Goal: Task Accomplishment & Management: Complete application form

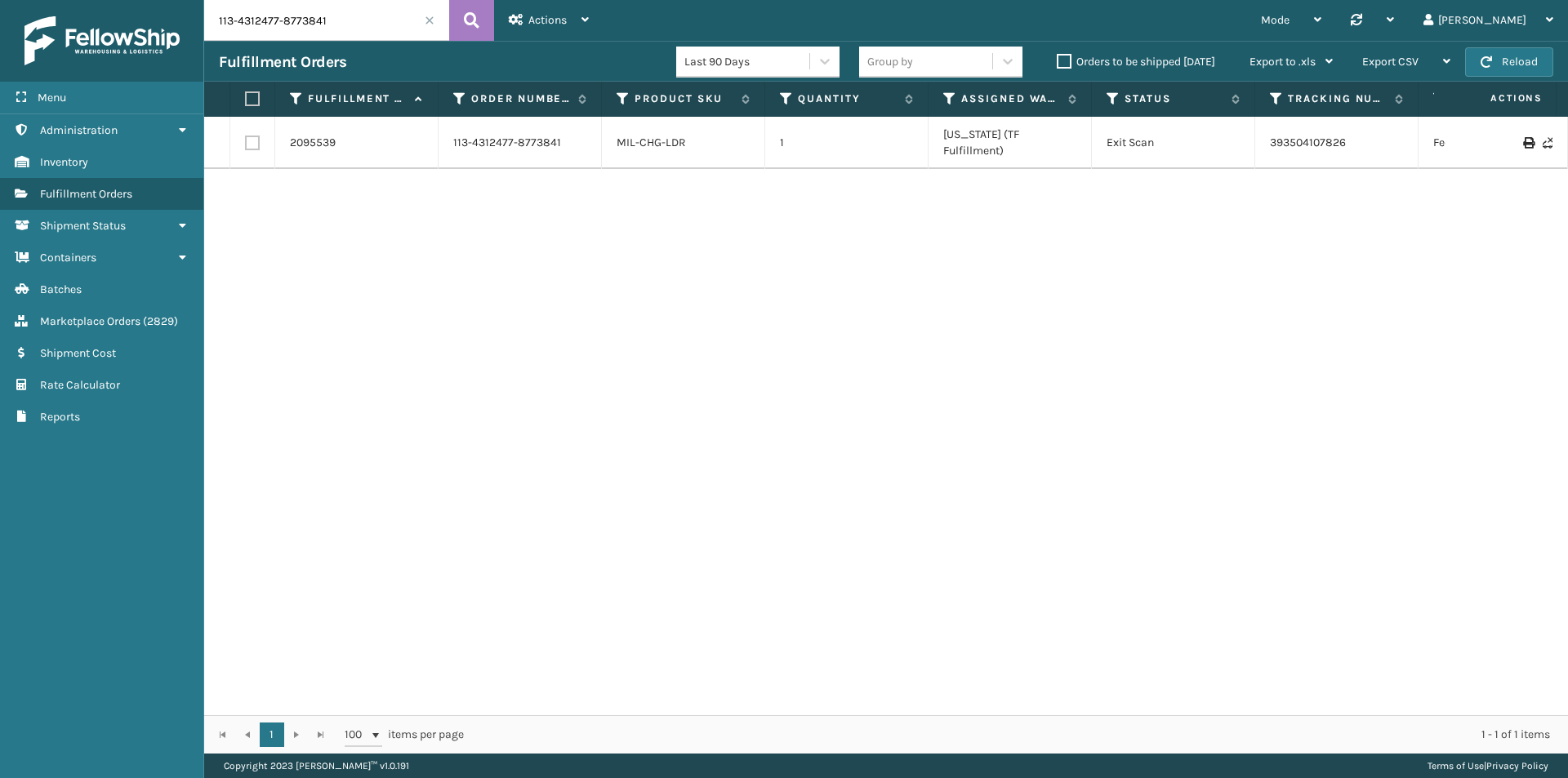
click at [369, 12] on input "113-4312477-8773841" at bounding box center [326, 20] width 245 height 41
paste input "4-9685171-3135463"
click at [482, 18] on button at bounding box center [472, 20] width 45 height 41
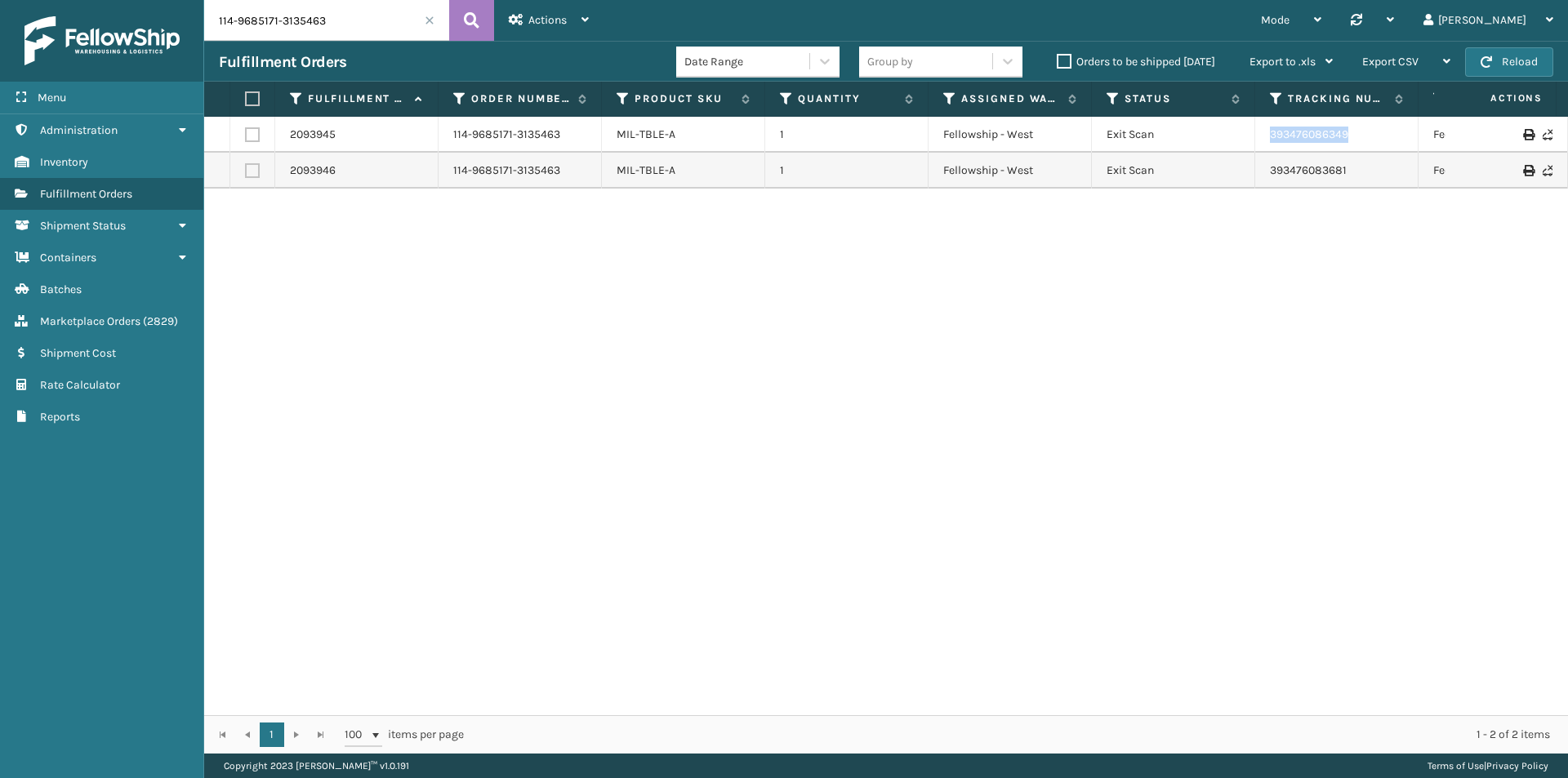
drag, startPoint x: 1397, startPoint y: 137, endPoint x: 1260, endPoint y: 137, distance: 137.0
click at [1260, 137] on td "393476086349" at bounding box center [1337, 134] width 163 height 36
copy link "393476086349"
drag, startPoint x: 1390, startPoint y: 168, endPoint x: 1232, endPoint y: 173, distance: 158.1
click at [1232, 173] on tr "2093946 114-9685171-3135463 MIL-TBLE-A 1 Fellowship - West Exit Scan 3934760836…" at bounding box center [1117, 171] width 1827 height 36
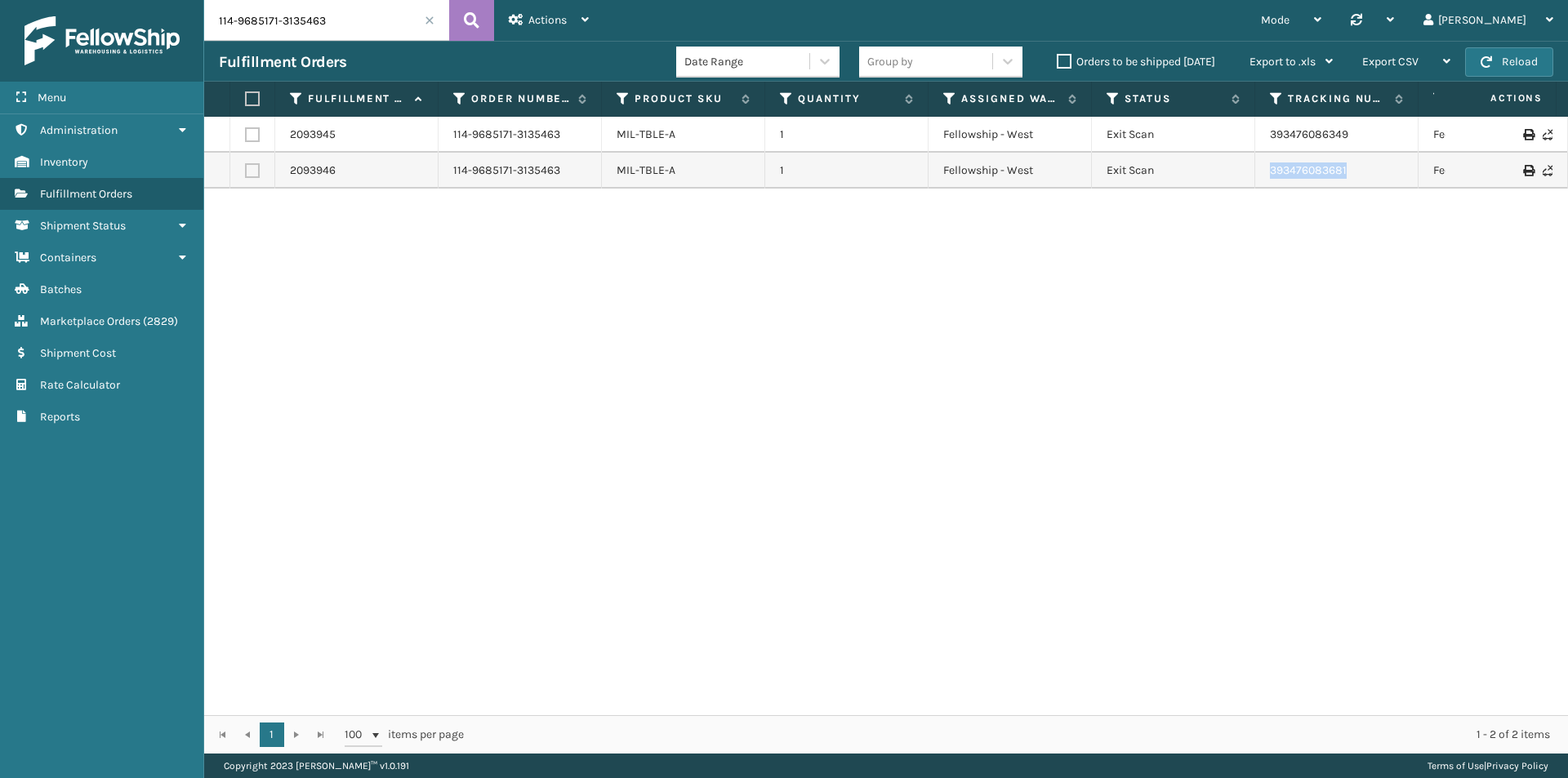
copy tr "393476083681"
click at [378, 35] on input "114-9685171-3135463" at bounding box center [326, 20] width 245 height 41
paste input "2-8048833-6443464"
type input "112-8048833-6443464"
click at [462, 22] on button at bounding box center [472, 20] width 45 height 41
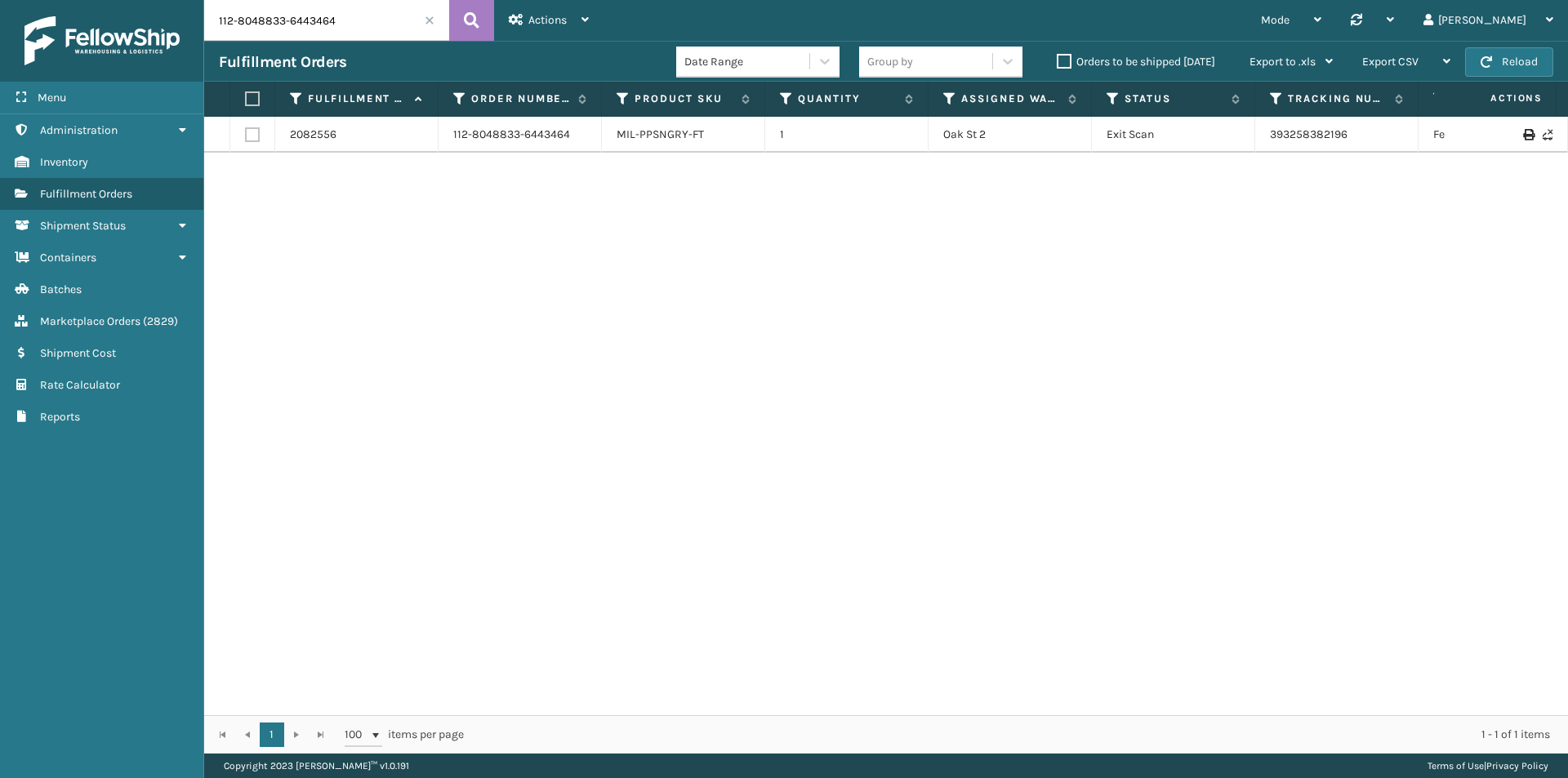
click at [393, 22] on input "112-8048833-6443464" at bounding box center [326, 20] width 245 height 41
click at [468, 19] on icon at bounding box center [472, 20] width 16 height 24
drag, startPoint x: 1358, startPoint y: 136, endPoint x: 1222, endPoint y: 135, distance: 136.0
click at [1222, 135] on tr "2082556 112-8048833-6443464 MIL-PPSNGRY-FT 1 Oak St 2 Exit Scan 393258382196 Fe…" at bounding box center [1117, 134] width 1827 height 36
copy tr "393258382196"
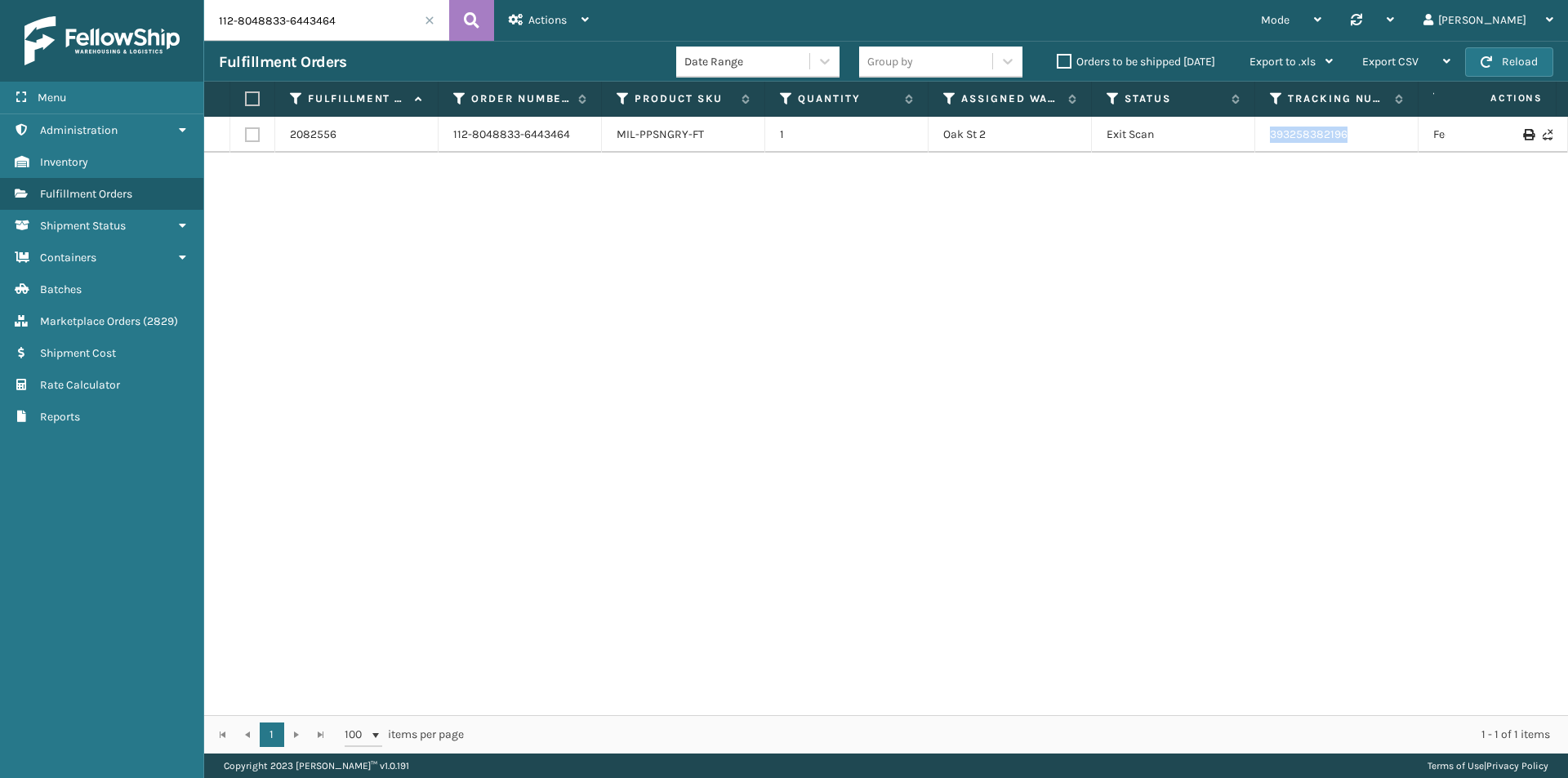
click at [334, 26] on input "112-8048833-6443464" at bounding box center [326, 20] width 245 height 41
paste input "1-8594693-9795406"
click at [472, 19] on icon at bounding box center [472, 20] width 16 height 24
click at [297, 14] on input "111-8594693-9795406" at bounding box center [326, 20] width 245 height 41
paste input "4-8327970-4198654"
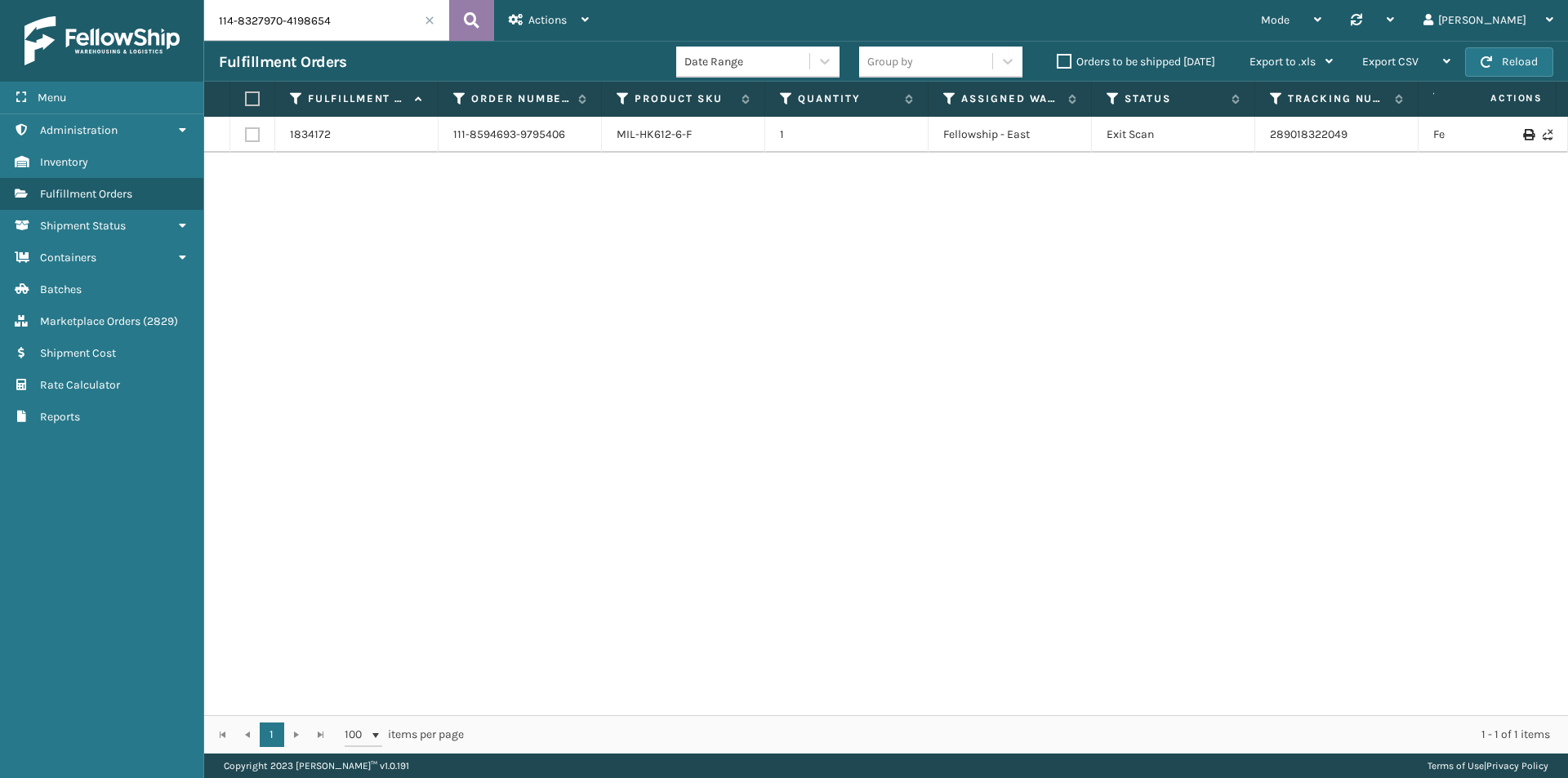
click at [481, 21] on button at bounding box center [472, 20] width 45 height 41
drag, startPoint x: 1349, startPoint y: 151, endPoint x: 1246, endPoint y: 151, distance: 103.0
click at [1246, 151] on tr "2083281 114-8327970-4198654 MIL-PPSNMNT-1 1 Oak St 2 Picking 393278079697 FedEx…" at bounding box center [1117, 142] width 1827 height 52
copy tr "393278079697"
click at [330, 9] on input "114-8327970-4198654" at bounding box center [326, 20] width 245 height 41
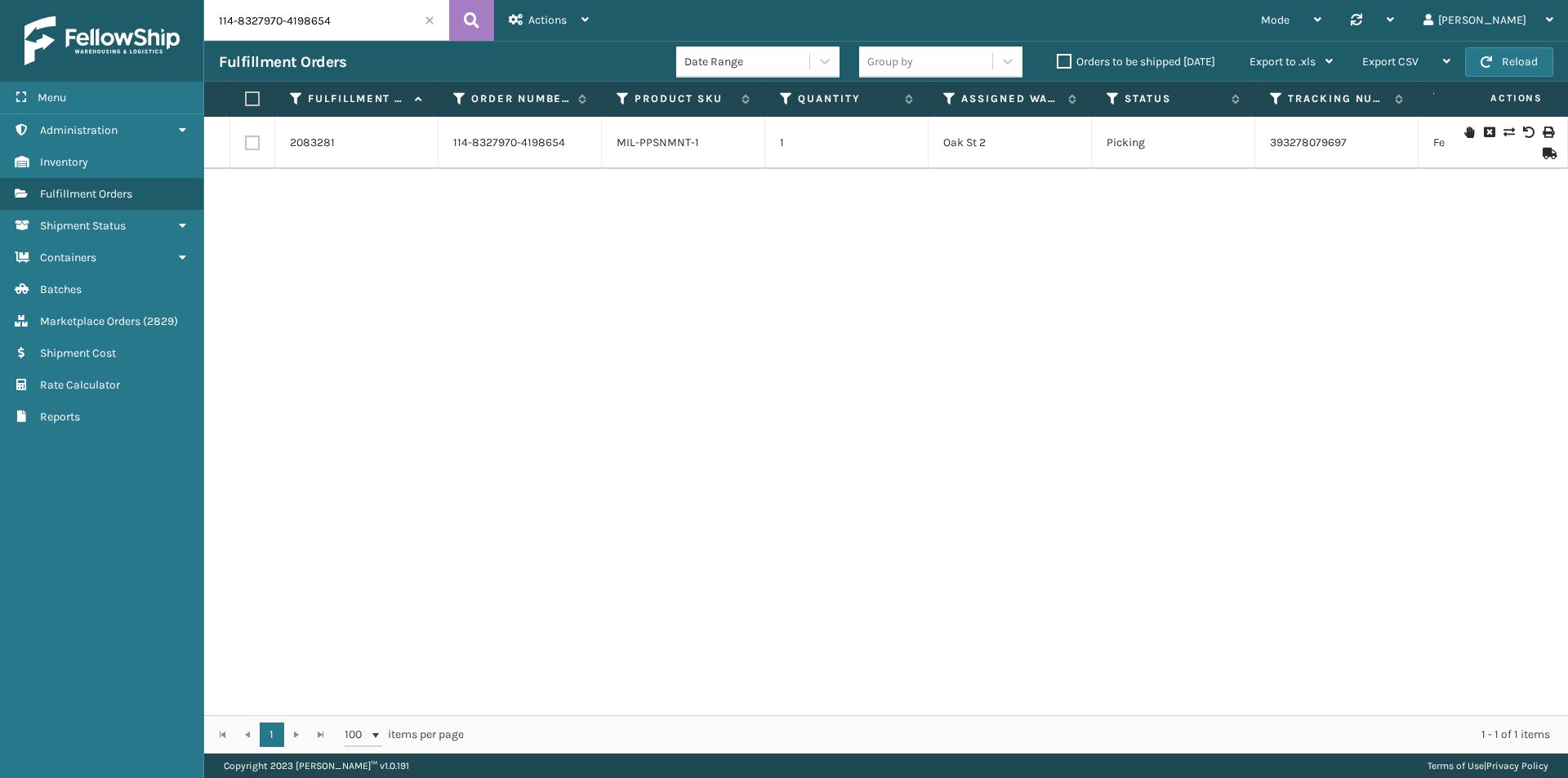
paste input "1438928-9429836"
click at [467, 18] on icon at bounding box center [472, 20] width 16 height 24
click at [363, 19] on input "114-1438928-9429836" at bounding box center [326, 20] width 245 height 41
click at [472, 12] on icon at bounding box center [472, 20] width 16 height 24
drag, startPoint x: 1363, startPoint y: 146, endPoint x: 1256, endPoint y: 146, distance: 107.0
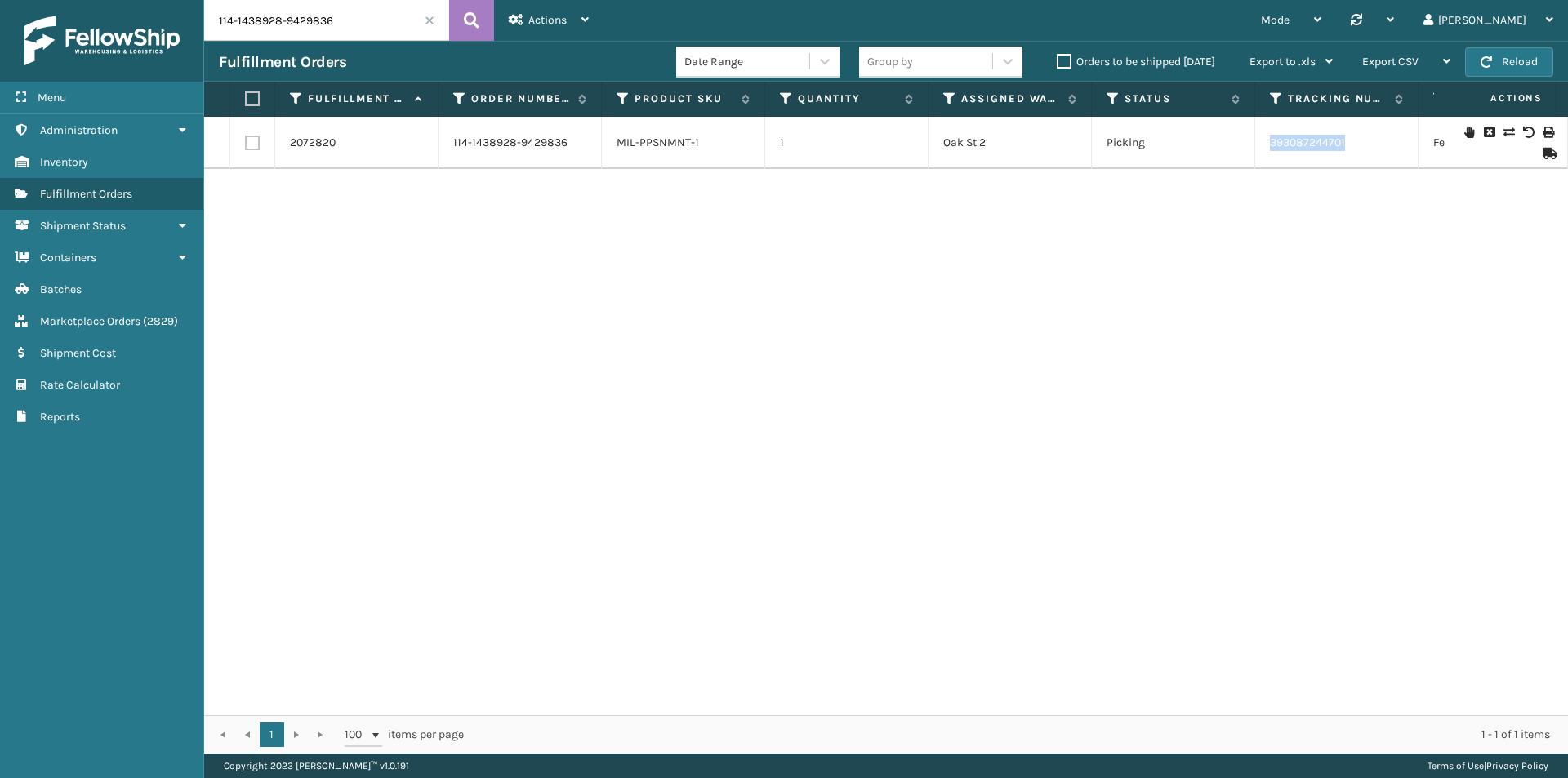
click at [1256, 146] on td "393087244701" at bounding box center [1337, 142] width 163 height 52
copy link "393087244701"
click at [379, 52] on div "Fulfillment Orders Date Range Group by Orders to be shipped today Export to .xl…" at bounding box center [885, 61] width 1363 height 41
click at [375, 27] on input "114-1438928-9429836" at bounding box center [326, 20] width 245 height 41
click at [470, 16] on icon at bounding box center [472, 20] width 16 height 24
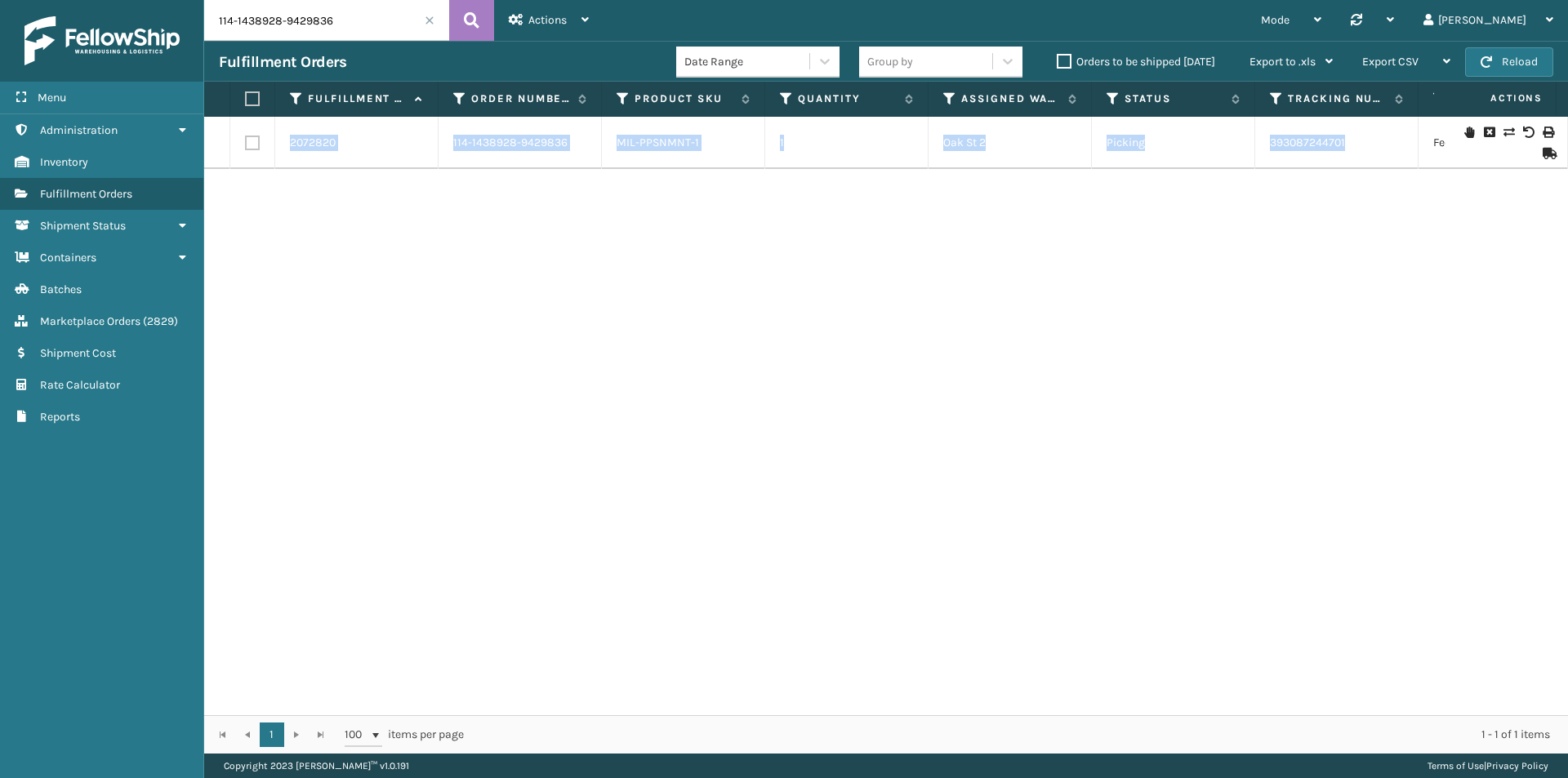
drag, startPoint x: 1370, startPoint y: 144, endPoint x: 1145, endPoint y: 176, distance: 227.3
click at [1145, 176] on div "2072820 114-1438928-9429836 MIL-PPSNMNT-1 1 Oak St 2 Picking 393087244701 FedEx…" at bounding box center [885, 416] width 1363 height 599
drag, startPoint x: 1304, startPoint y: 133, endPoint x: 1371, endPoint y: 141, distance: 67.5
click at [1371, 141] on td "393087244701" at bounding box center [1337, 142] width 163 height 52
copy link "393087244701"
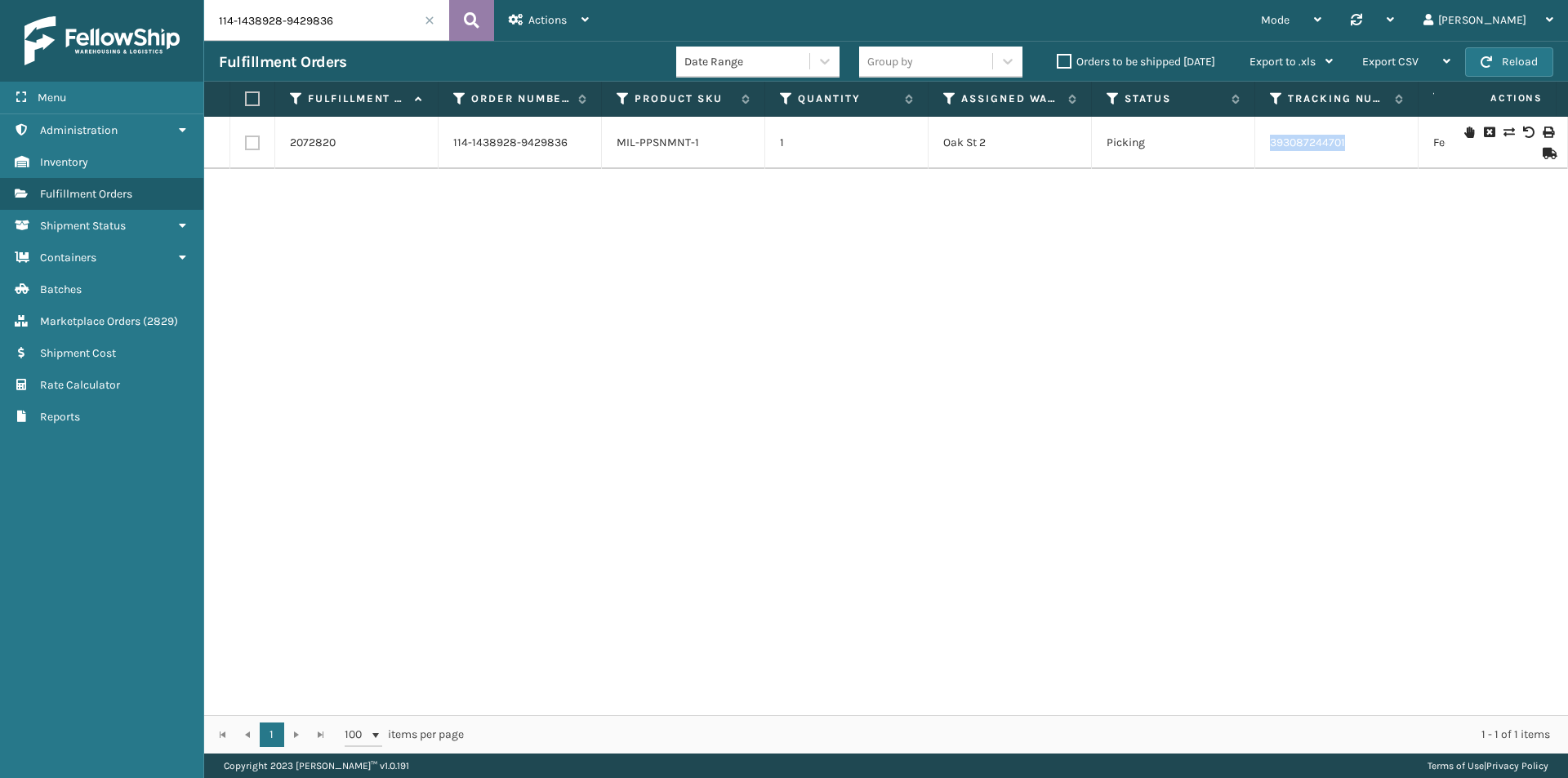
click at [453, 15] on button at bounding box center [472, 20] width 45 height 41
click at [371, 22] on input "114-1438928-9429836" at bounding box center [326, 20] width 245 height 41
click at [481, 17] on button at bounding box center [472, 20] width 45 height 41
click at [323, 22] on input "114-1438928-9429836" at bounding box center [326, 20] width 245 height 41
paste input "1-9238381-9233004"
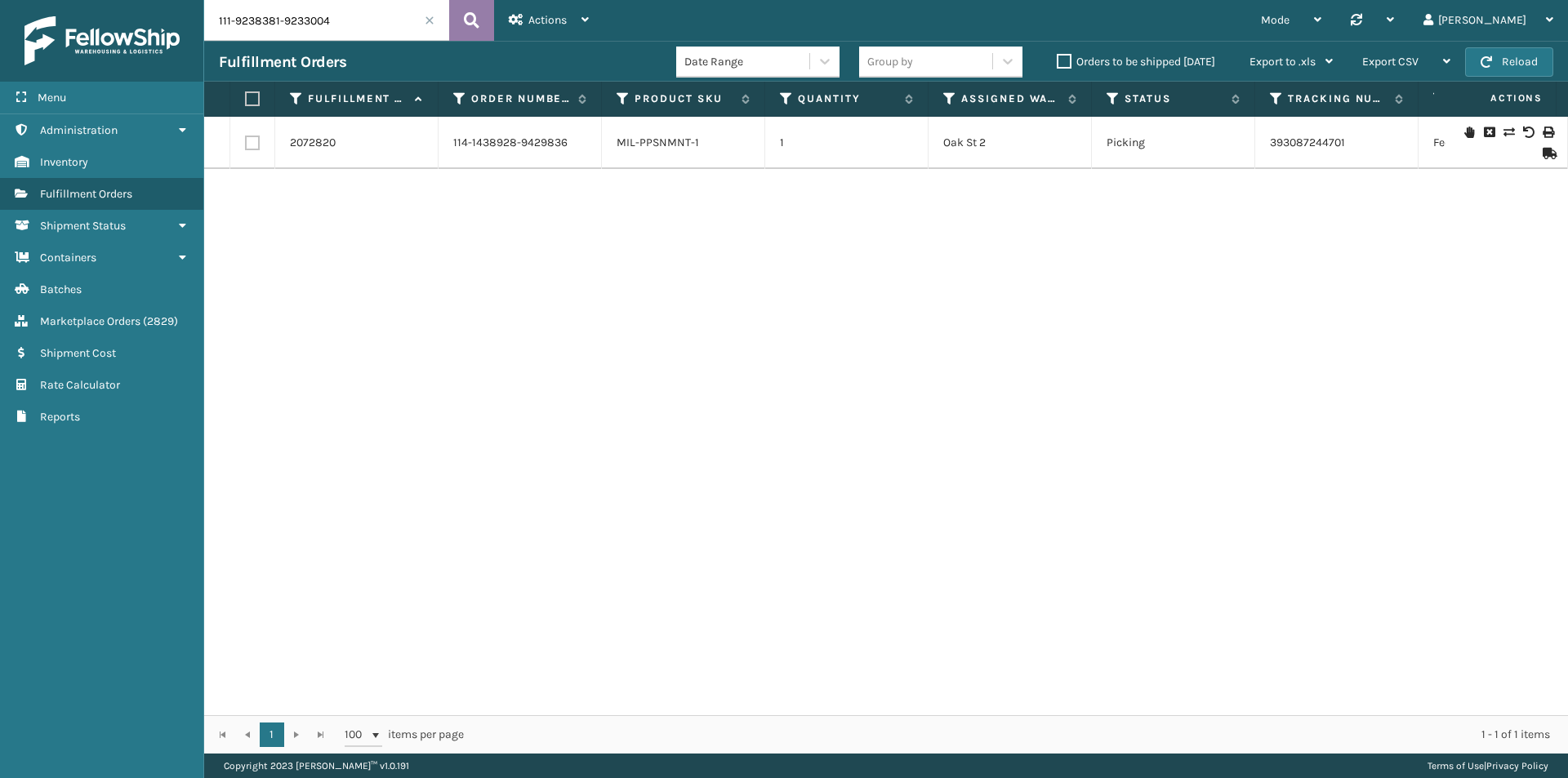
click at [473, 22] on icon at bounding box center [472, 20] width 16 height 24
click at [360, 23] on input "111-9238381-9233004" at bounding box center [326, 20] width 245 height 41
click at [458, 19] on button at bounding box center [472, 20] width 45 height 41
drag, startPoint x: 1367, startPoint y: 134, endPoint x: 1266, endPoint y: 146, distance: 101.7
click at [1266, 146] on td "393345073233" at bounding box center [1337, 134] width 163 height 36
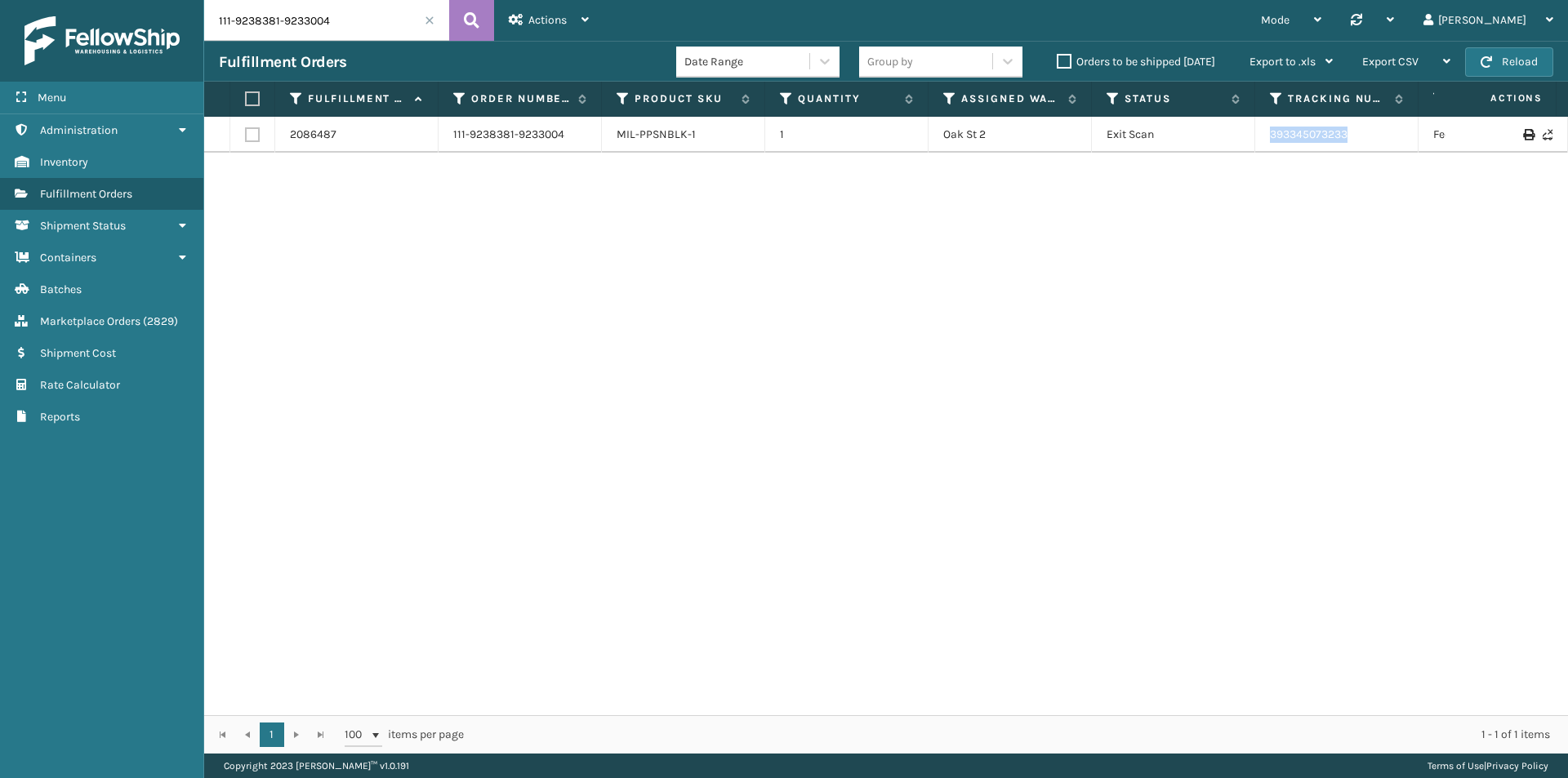
copy link "393345073233"
click at [328, 12] on input "111-9238381-9233004" at bounding box center [326, 20] width 245 height 41
paste input "3-2536621-0114627"
click at [471, 17] on icon at bounding box center [472, 20] width 16 height 24
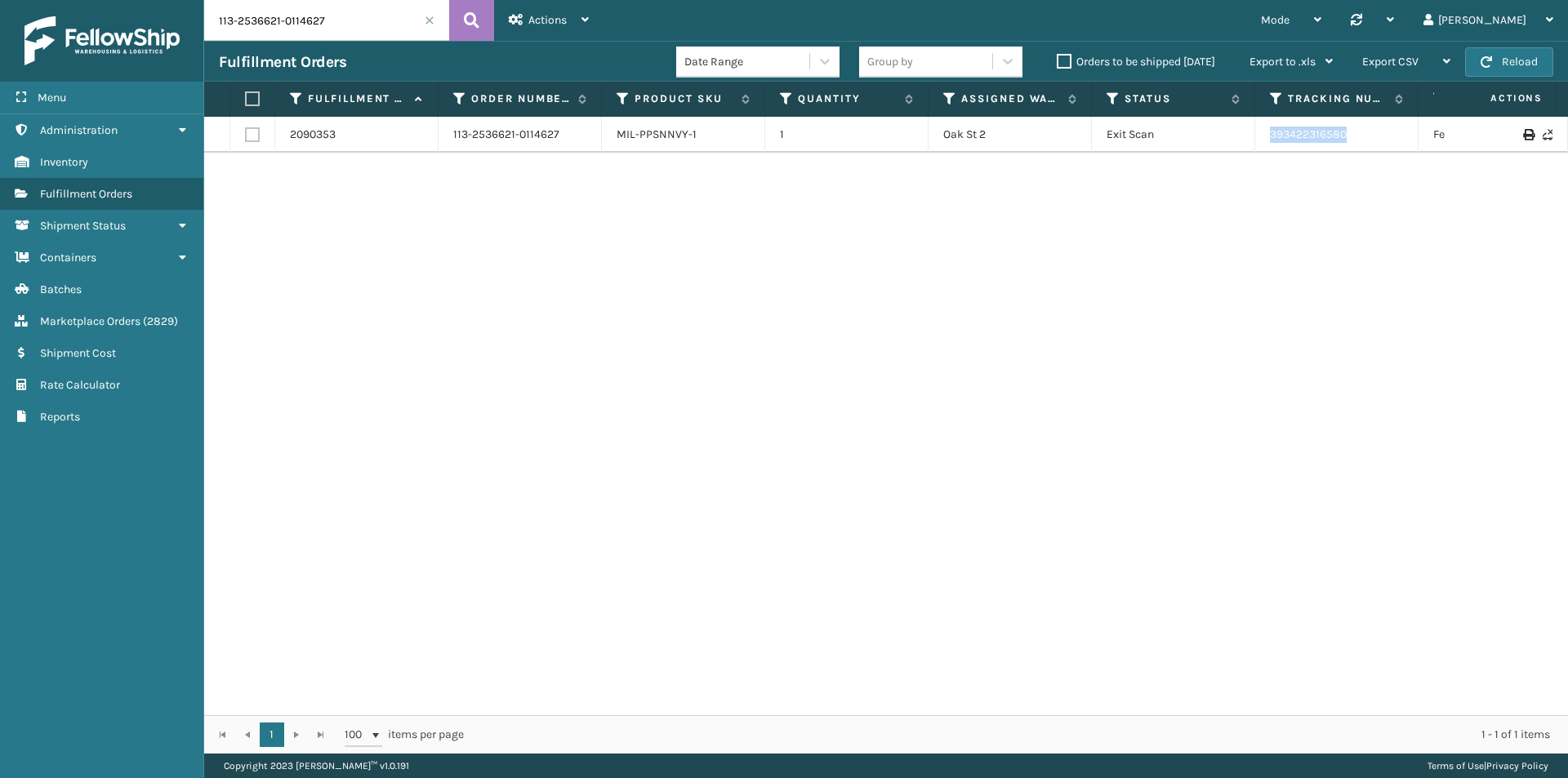
drag, startPoint x: 1293, startPoint y: 136, endPoint x: 1252, endPoint y: 140, distance: 41.2
click at [1252, 140] on tr "2090353 113-2536621-0114627 MIL-PPSNNVY-1 1 Oak St 2 Exit Scan 393422316580 Fed…" at bounding box center [1117, 134] width 1827 height 36
copy tr "393422316580"
click at [319, 22] on input "113-2536621-0114627" at bounding box center [326, 20] width 245 height 41
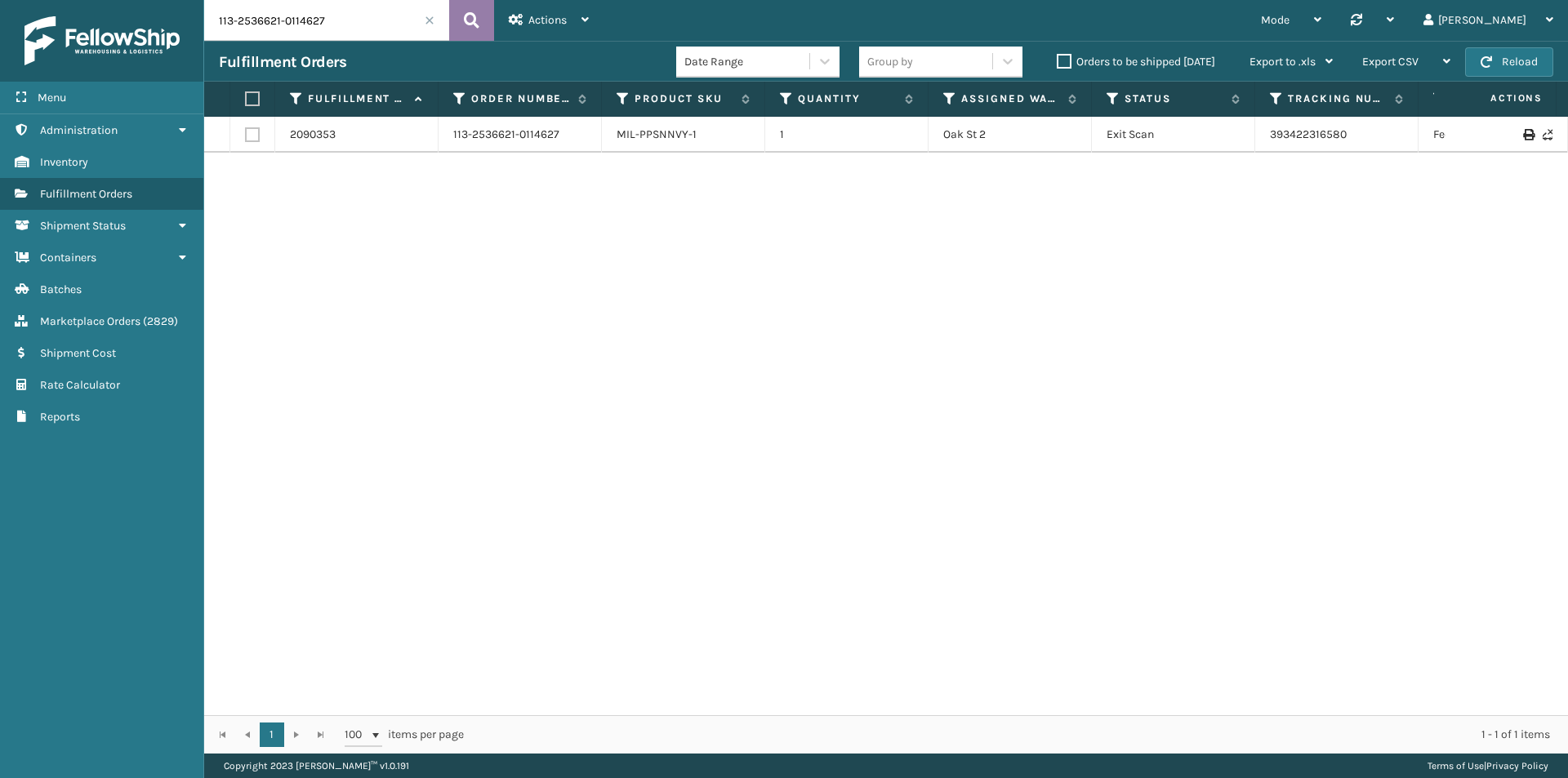
paste input "4-5762208-8815436"
click at [463, 22] on button at bounding box center [472, 20] width 45 height 41
drag, startPoint x: 1356, startPoint y: 138, endPoint x: 1253, endPoint y: 147, distance: 103.4
click at [1253, 147] on tr "2087544 114-5762208-8815436 MIL-PPSNWHT-1 1 Oak St 2 Exit Scan 393371281922 Fed…" at bounding box center [1117, 134] width 1827 height 36
click at [338, 25] on input "114-5762208-8815436" at bounding box center [326, 20] width 245 height 41
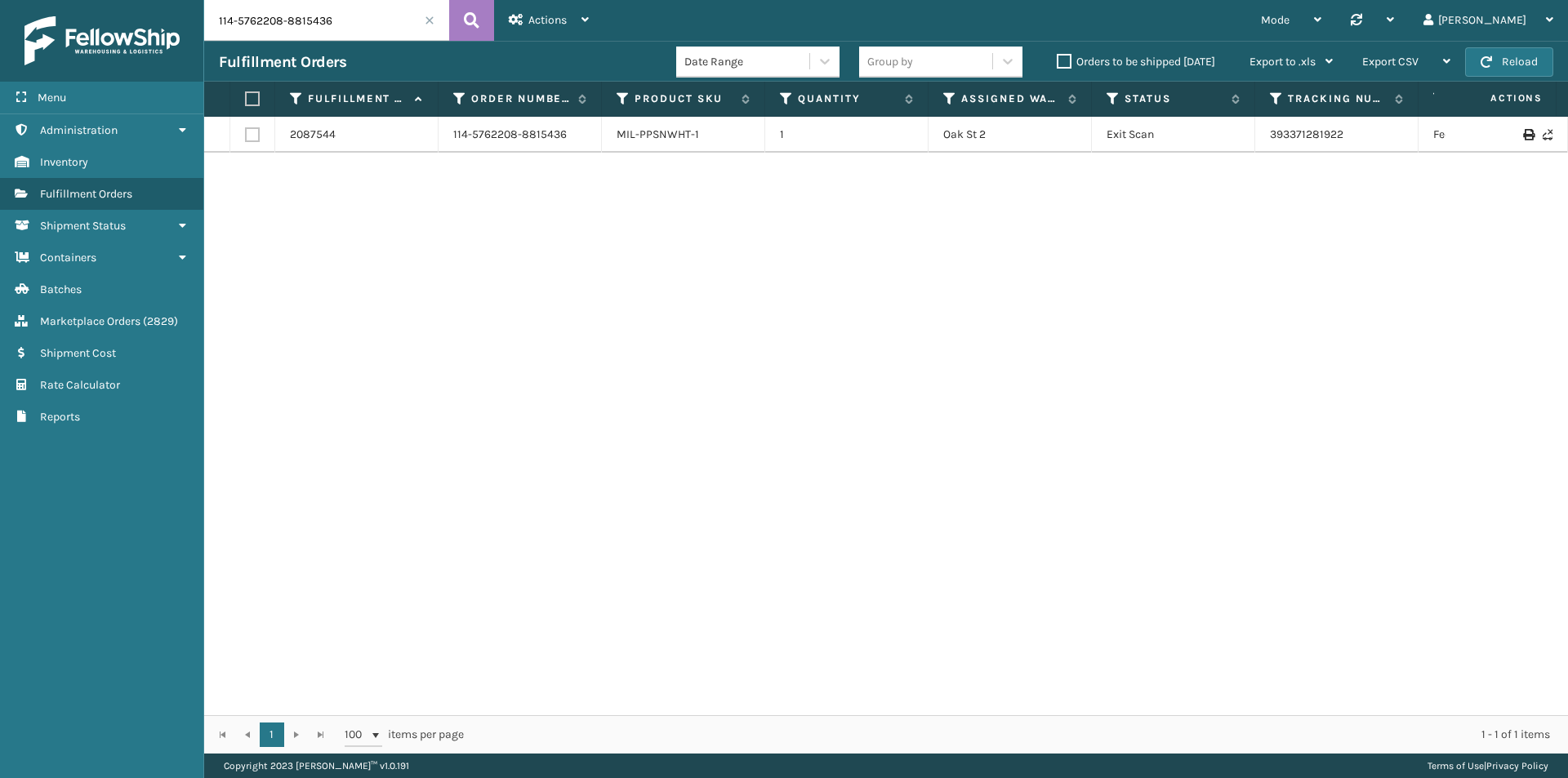
click at [338, 25] on input "114-5762208-8815436" at bounding box center [326, 20] width 245 height 41
paste input "1-3567434-3196248"
click at [477, 19] on icon at bounding box center [472, 20] width 16 height 24
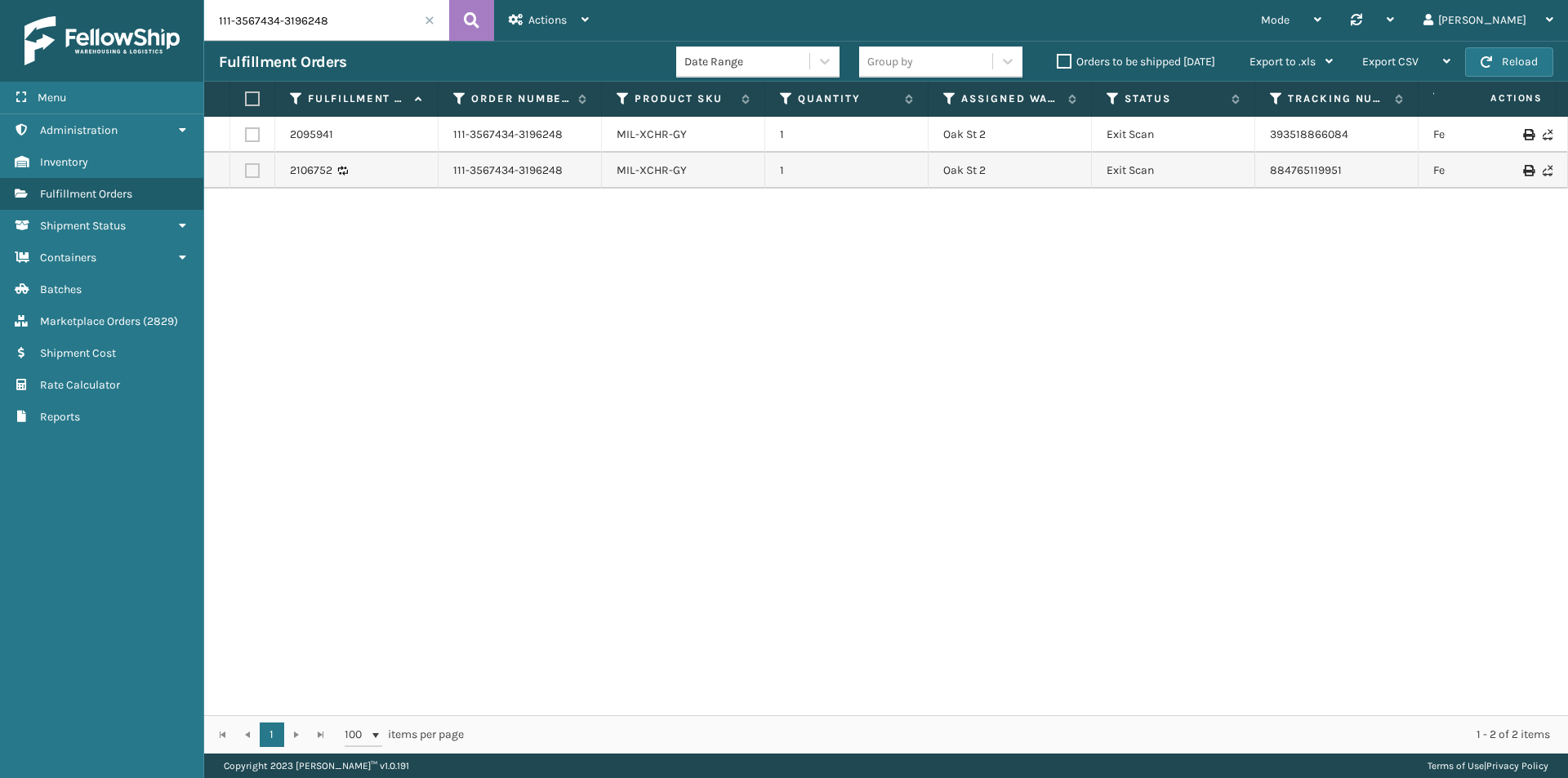
drag, startPoint x: 1385, startPoint y: 126, endPoint x: 1376, endPoint y: 126, distance: 9.0
click at [1376, 126] on td "393518866084" at bounding box center [1337, 134] width 163 height 36
drag, startPoint x: 1290, startPoint y: 170, endPoint x: 1234, endPoint y: 170, distance: 56.0
click at [1234, 170] on tr "2106752 111-3567434-3196248 MIL-XCHR-GY 1 Oak St 2 Exit Scan 884765119951 FedEx…" at bounding box center [1117, 171] width 1827 height 36
drag, startPoint x: 1363, startPoint y: 140, endPoint x: 1269, endPoint y: 136, distance: 94.1
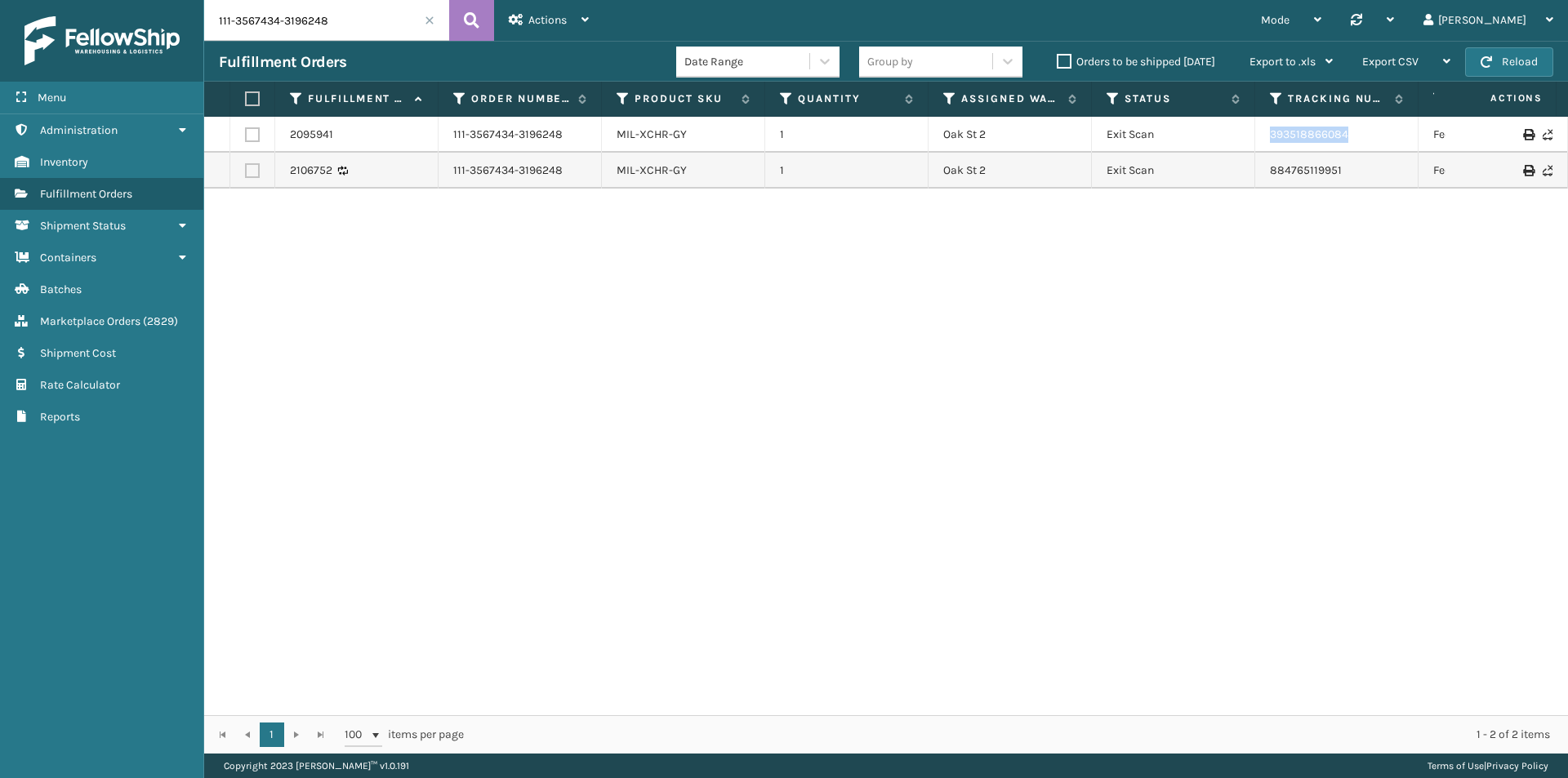
click at [1269, 136] on td "393518866084" at bounding box center [1337, 134] width 163 height 36
click at [326, 17] on input "111-3567434-3196248" at bounding box center [326, 20] width 245 height 41
paste input "3-3597891-4152267"
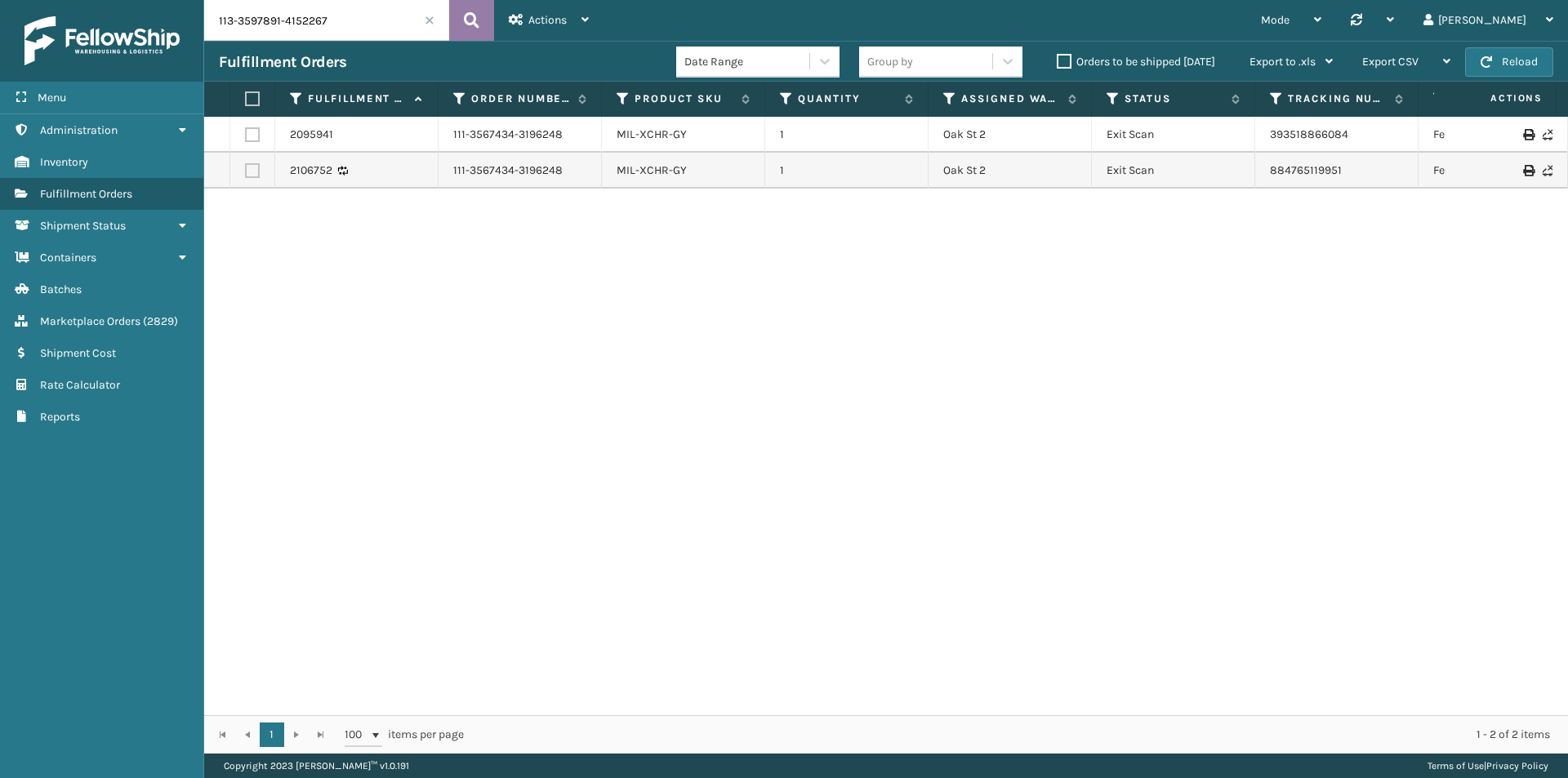
click at [454, 22] on button at bounding box center [472, 20] width 45 height 41
drag, startPoint x: 1365, startPoint y: 140, endPoint x: 1257, endPoint y: 139, distance: 108.0
click at [1257, 139] on td "392556961127" at bounding box center [1337, 134] width 163 height 36
drag, startPoint x: 1373, startPoint y: 161, endPoint x: 1239, endPoint y: 166, distance: 134.1
click at [1239, 166] on tr "2043473 113-3597891-4152267 MIL-CFB-NW 1 Milliard LV Exit Scan 883898253167 Fed…" at bounding box center [1117, 171] width 1827 height 36
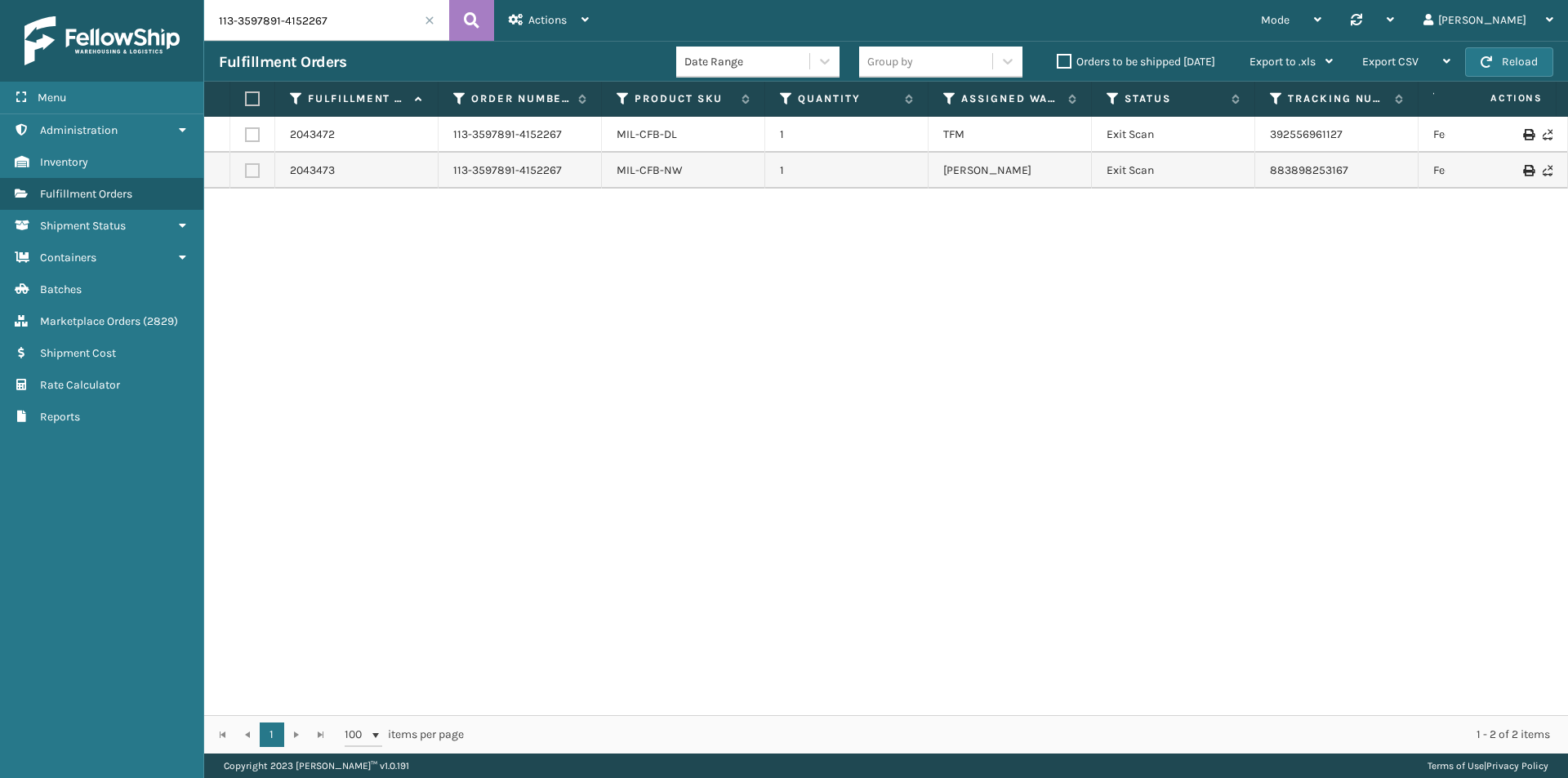
click at [332, 22] on input "113-3597891-4152267" at bounding box center [326, 20] width 245 height 41
paste input "2-3565237-2688230"
click at [467, 18] on icon at bounding box center [472, 20] width 16 height 24
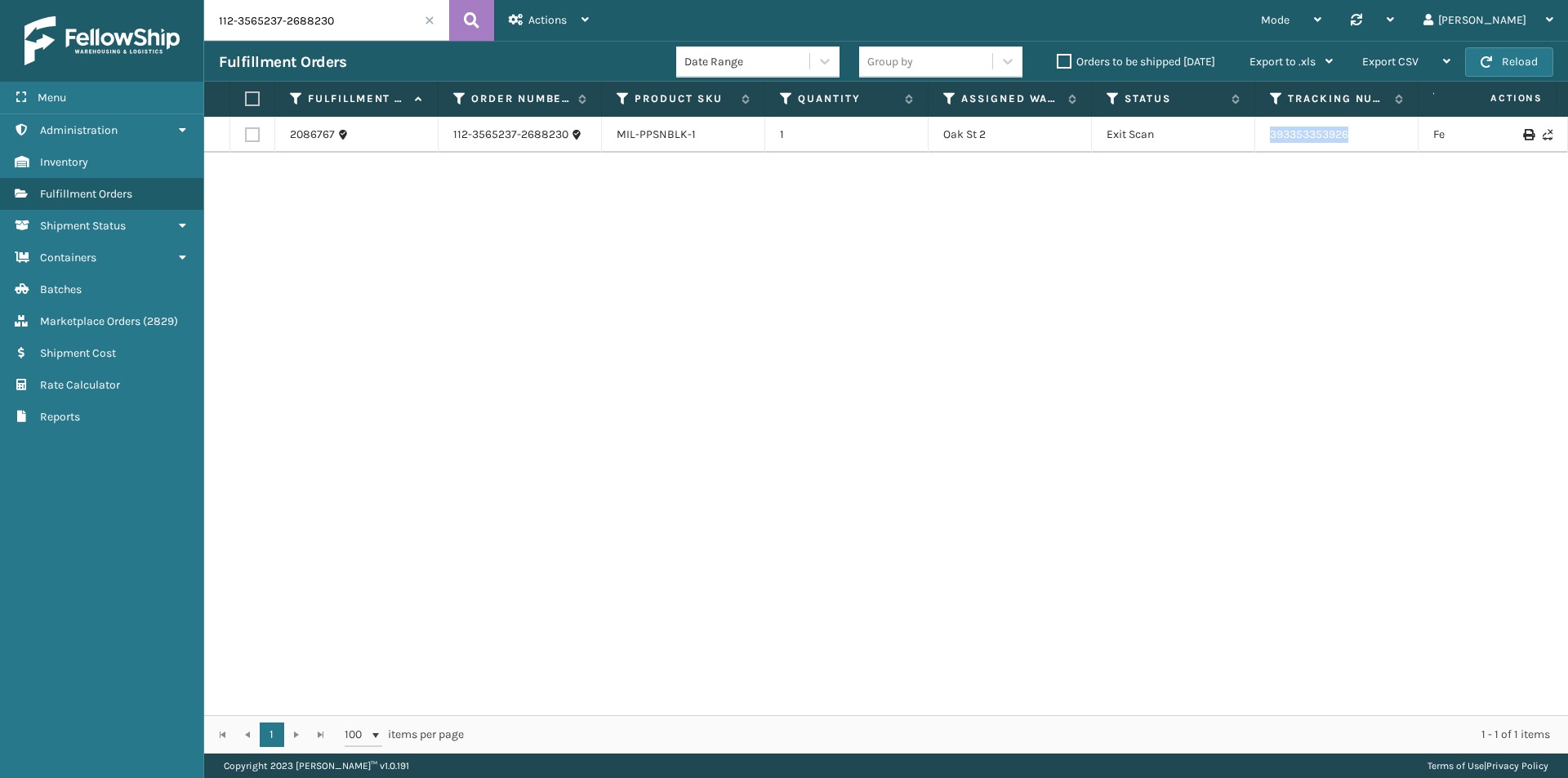
drag, startPoint x: 1393, startPoint y: 140, endPoint x: 1266, endPoint y: 141, distance: 127.0
click at [1266, 141] on td "393353353926" at bounding box center [1337, 134] width 163 height 36
click at [330, 27] on input "112-3565237-2688230" at bounding box center [326, 20] width 245 height 41
paste input "4-8693614-572024"
click at [457, 19] on button at bounding box center [472, 20] width 45 height 41
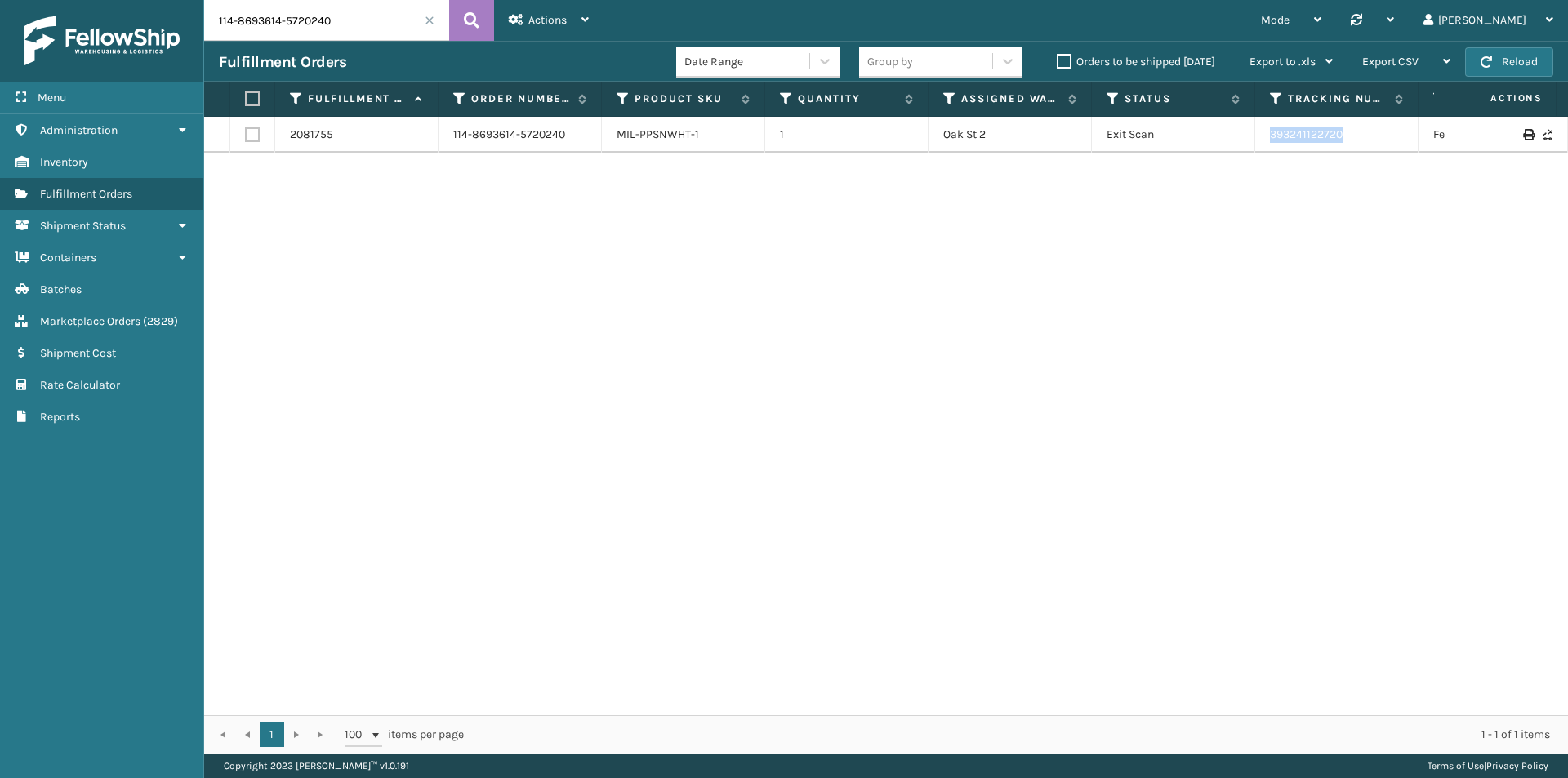
drag, startPoint x: 1357, startPoint y: 136, endPoint x: 1267, endPoint y: 146, distance: 90.6
click at [1267, 146] on td "393241122720" at bounding box center [1337, 134] width 163 height 36
click at [327, 25] on input "114-8693614-5720240" at bounding box center [326, 20] width 245 height 41
paste input "2-2491162-3633865"
click at [472, 21] on icon at bounding box center [472, 20] width 16 height 24
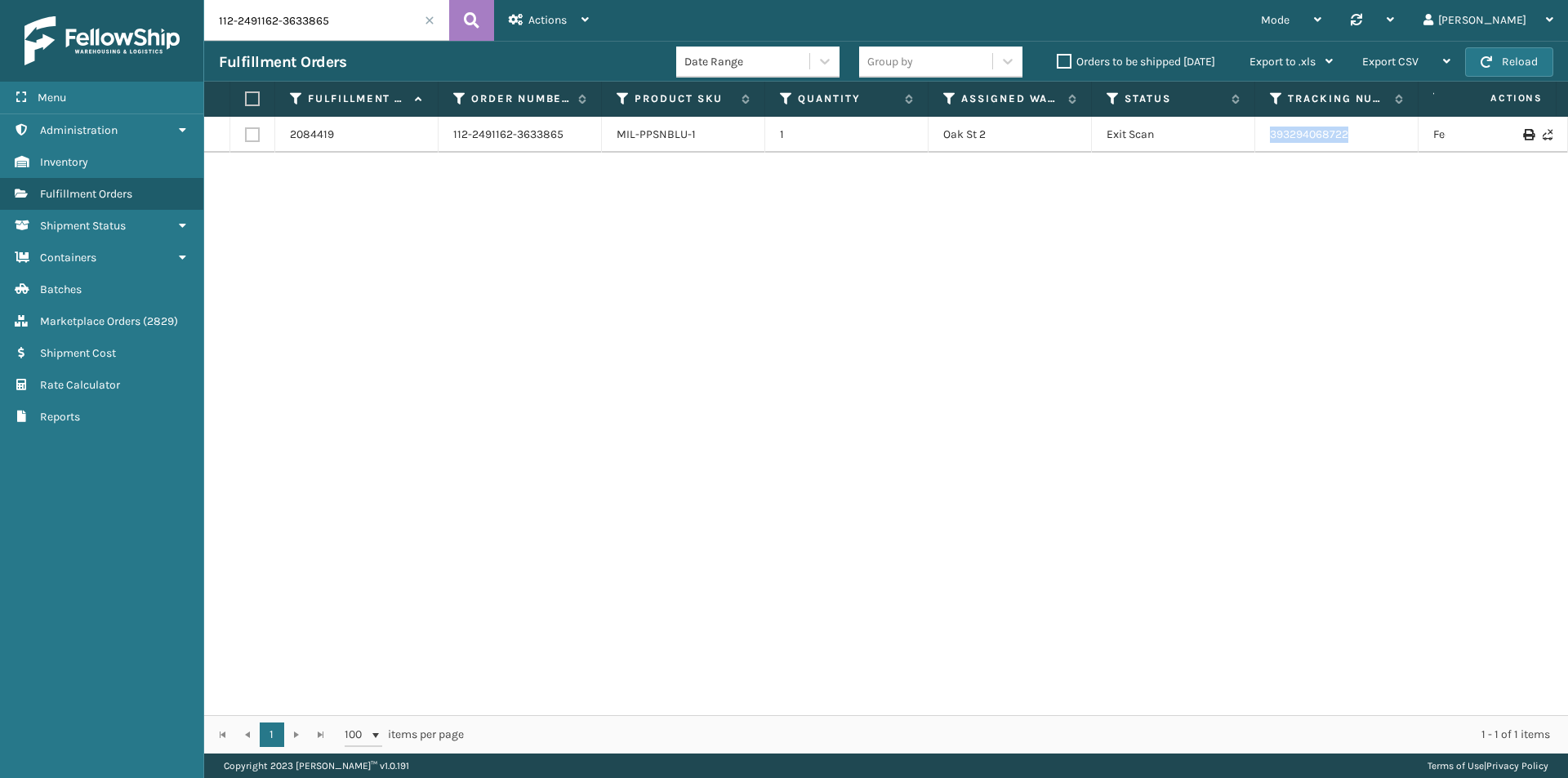
drag, startPoint x: 1388, startPoint y: 140, endPoint x: 1246, endPoint y: 139, distance: 142.0
click at [1246, 139] on tr "2084419 112-2491162-3633865 MIL-PPSNBLU-1 1 Oak St 2 Exit Scan 393294068722 Fed…" at bounding box center [1117, 134] width 1827 height 36
click at [344, 29] on input "112-2491162-3633865" at bounding box center [326, 20] width 245 height 41
paste input "1-0687287-1652217"
click at [478, 21] on icon at bounding box center [472, 20] width 16 height 24
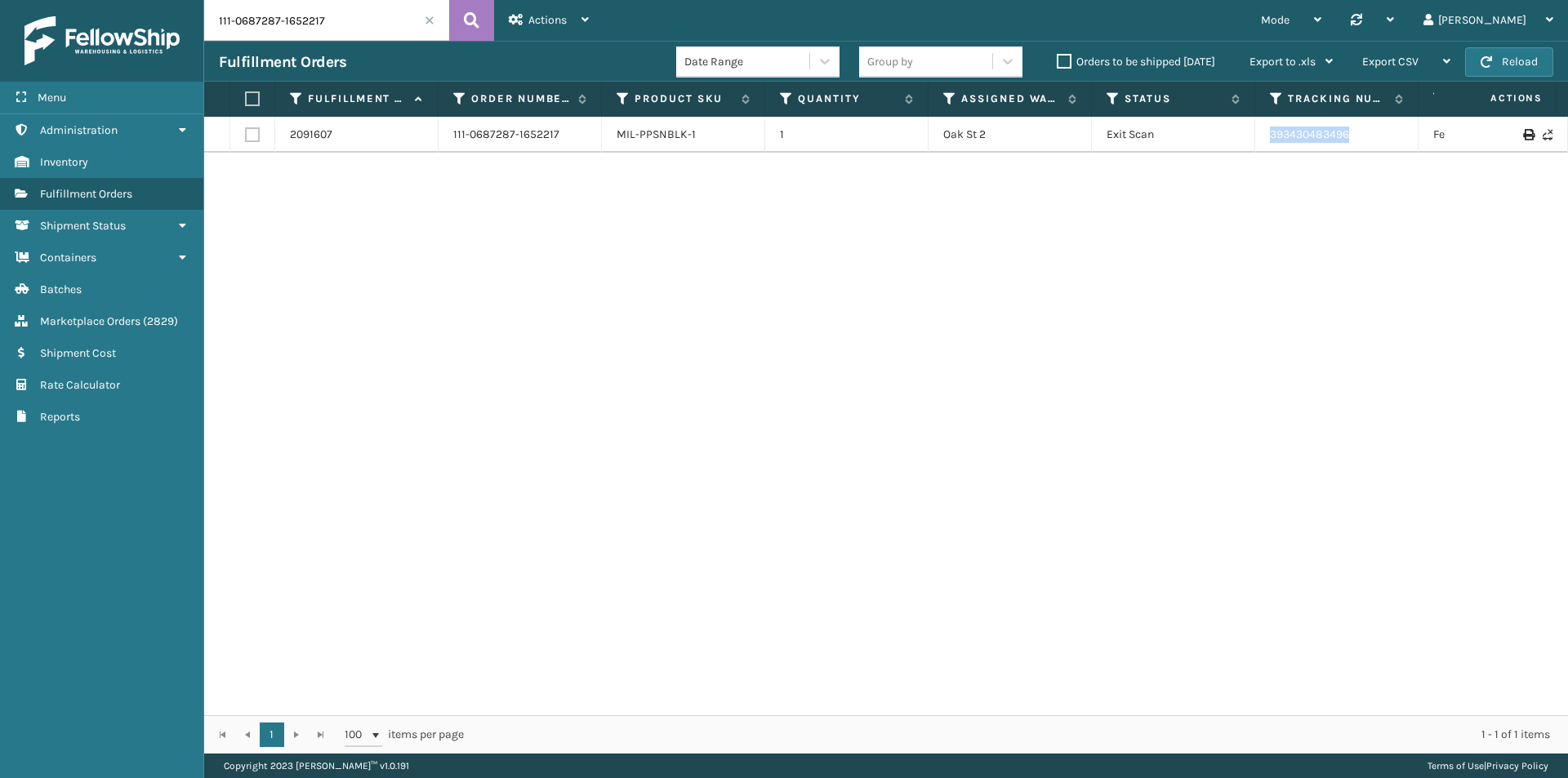
drag, startPoint x: 1385, startPoint y: 139, endPoint x: 1267, endPoint y: 143, distance: 118.1
click at [1267, 143] on td "393430483496" at bounding box center [1337, 134] width 163 height 36
click at [331, 36] on input "111-0687287-1652217" at bounding box center [326, 20] width 245 height 41
paste input "3-3528606-6812259"
type input "113-3528606-6812259"
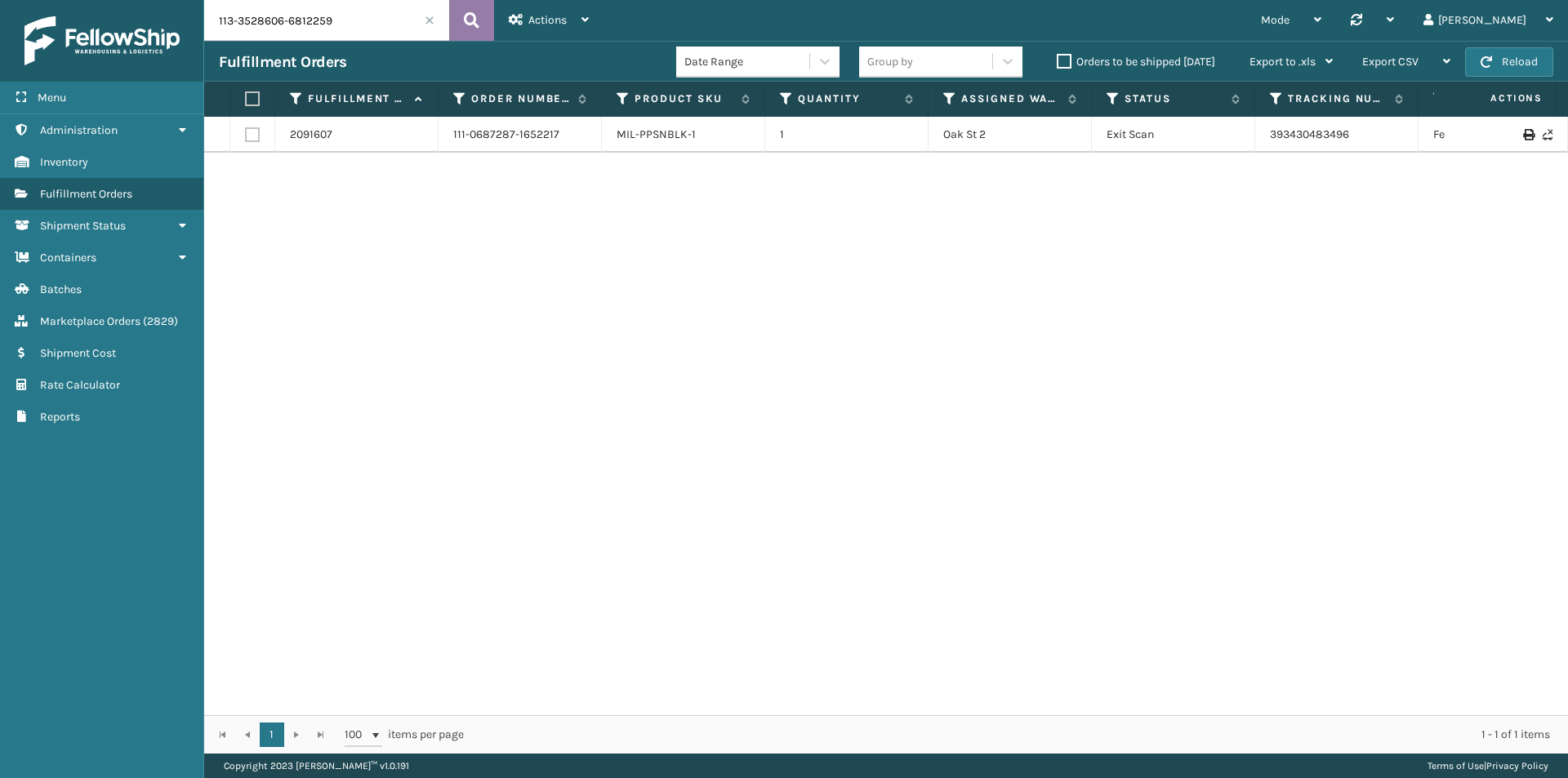
click at [477, 22] on icon at bounding box center [472, 20] width 16 height 24
click at [363, 28] on input "113-3528606-6812259" at bounding box center [326, 20] width 245 height 41
click at [464, 12] on icon at bounding box center [472, 20] width 16 height 24
drag, startPoint x: 1442, startPoint y: 134, endPoint x: 1264, endPoint y: 149, distance: 178.6
click at [1250, 158] on div "2105907 113-3528606-6812259 MIL-XCHR-BK 1 Indiana (TF Fulfillment) Exit Scan 39…" at bounding box center [885, 416] width 1363 height 599
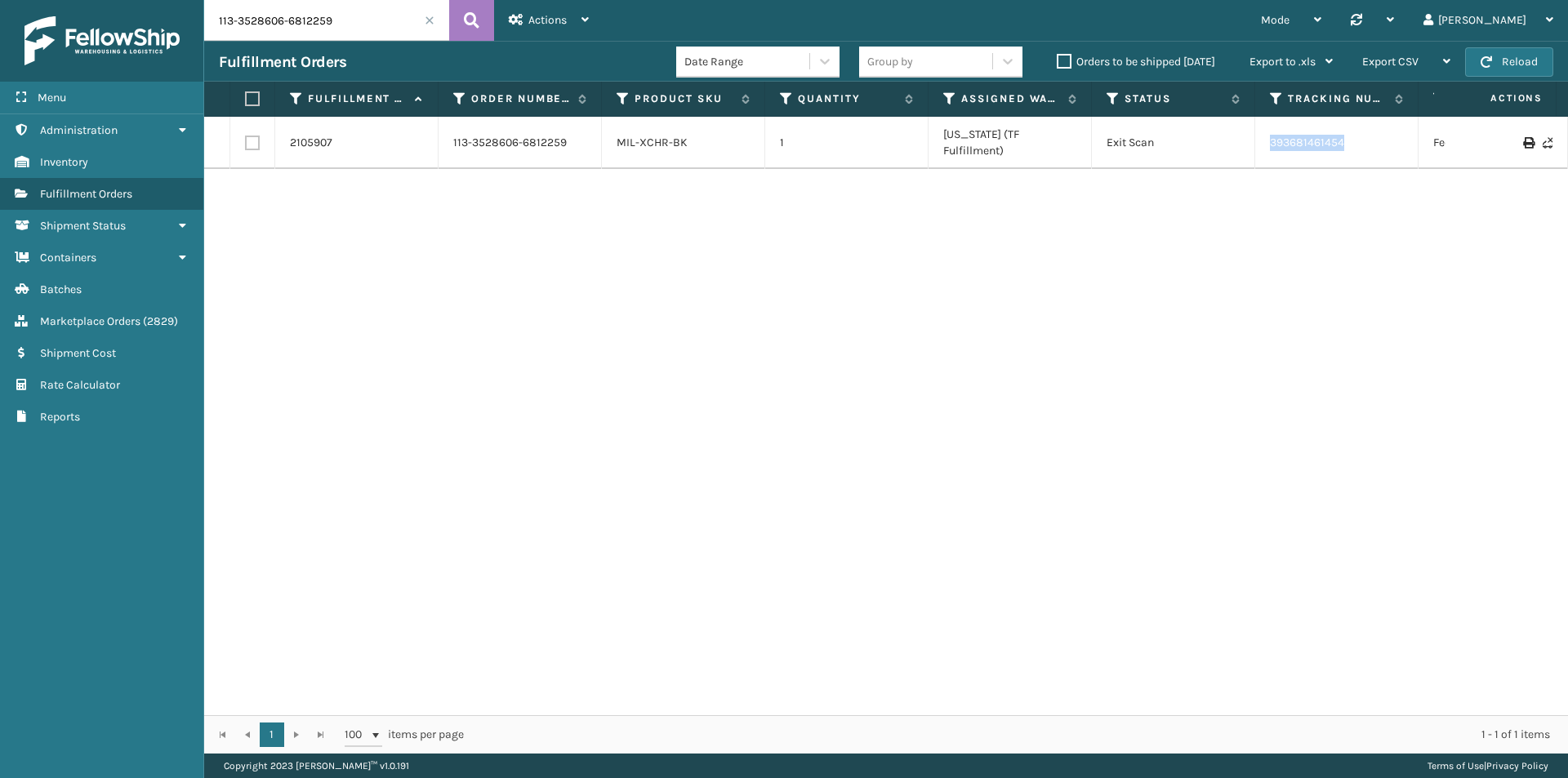
drag, startPoint x: 1264, startPoint y: 136, endPoint x: 1364, endPoint y: 136, distance: 100.0
click at [1364, 136] on td "393681461454" at bounding box center [1337, 142] width 163 height 52
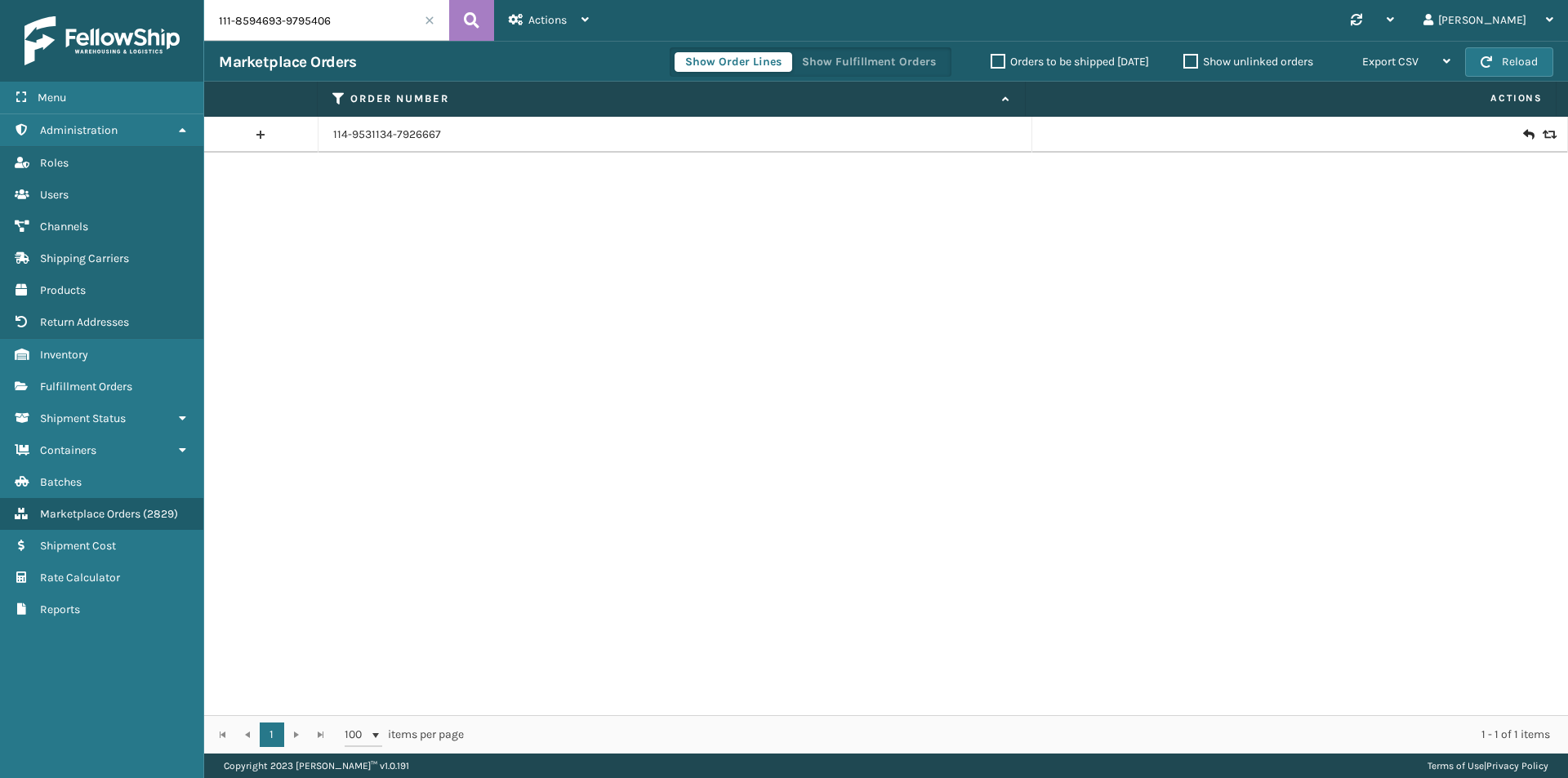
type input "111-8594693-9795406"
click at [472, 17] on icon at bounding box center [472, 20] width 16 height 24
click at [398, 134] on link "111-8594693-9795406" at bounding box center [389, 135] width 111 height 17
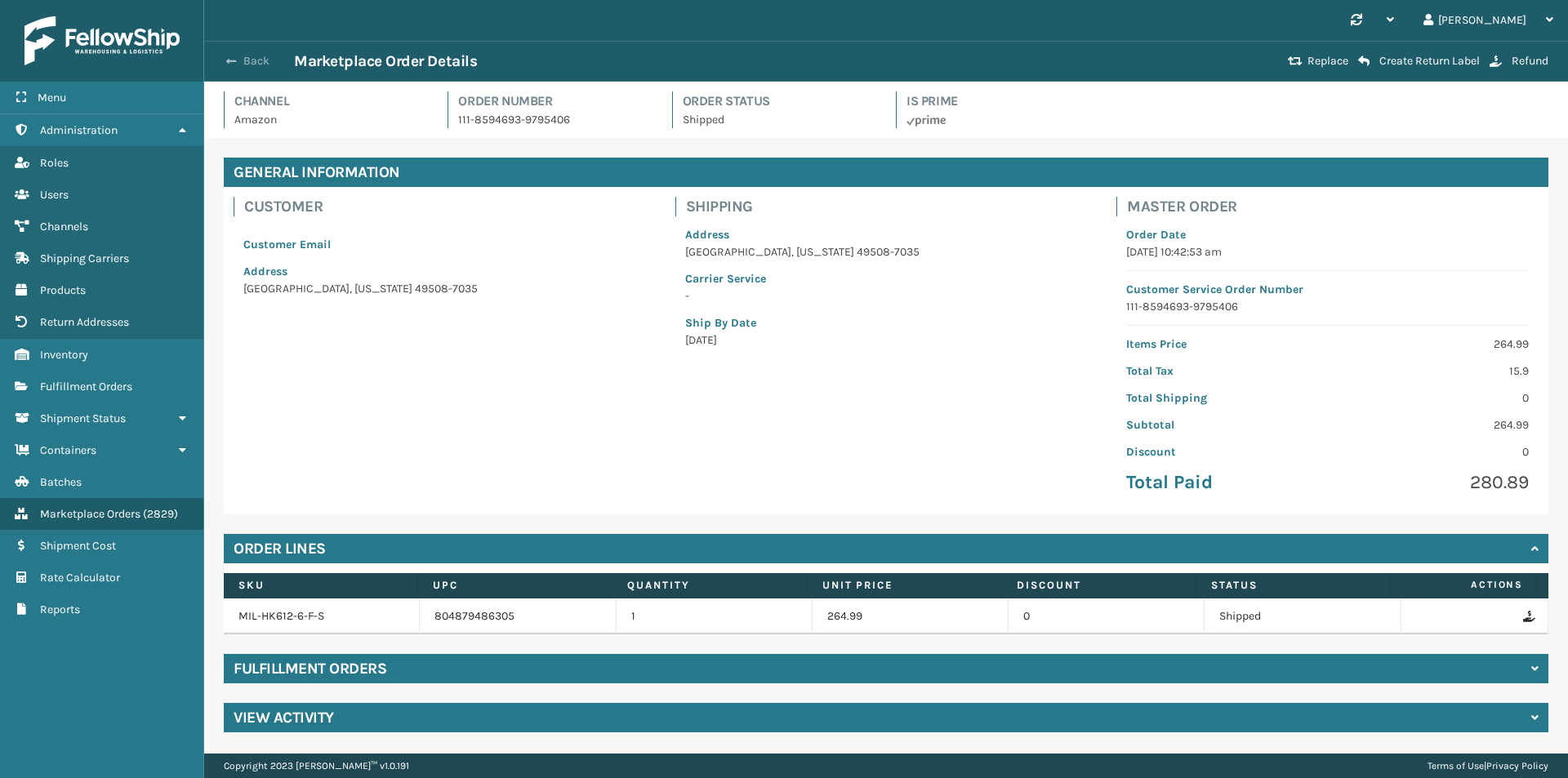
click at [248, 59] on button "Back" at bounding box center [256, 62] width 75 height 15
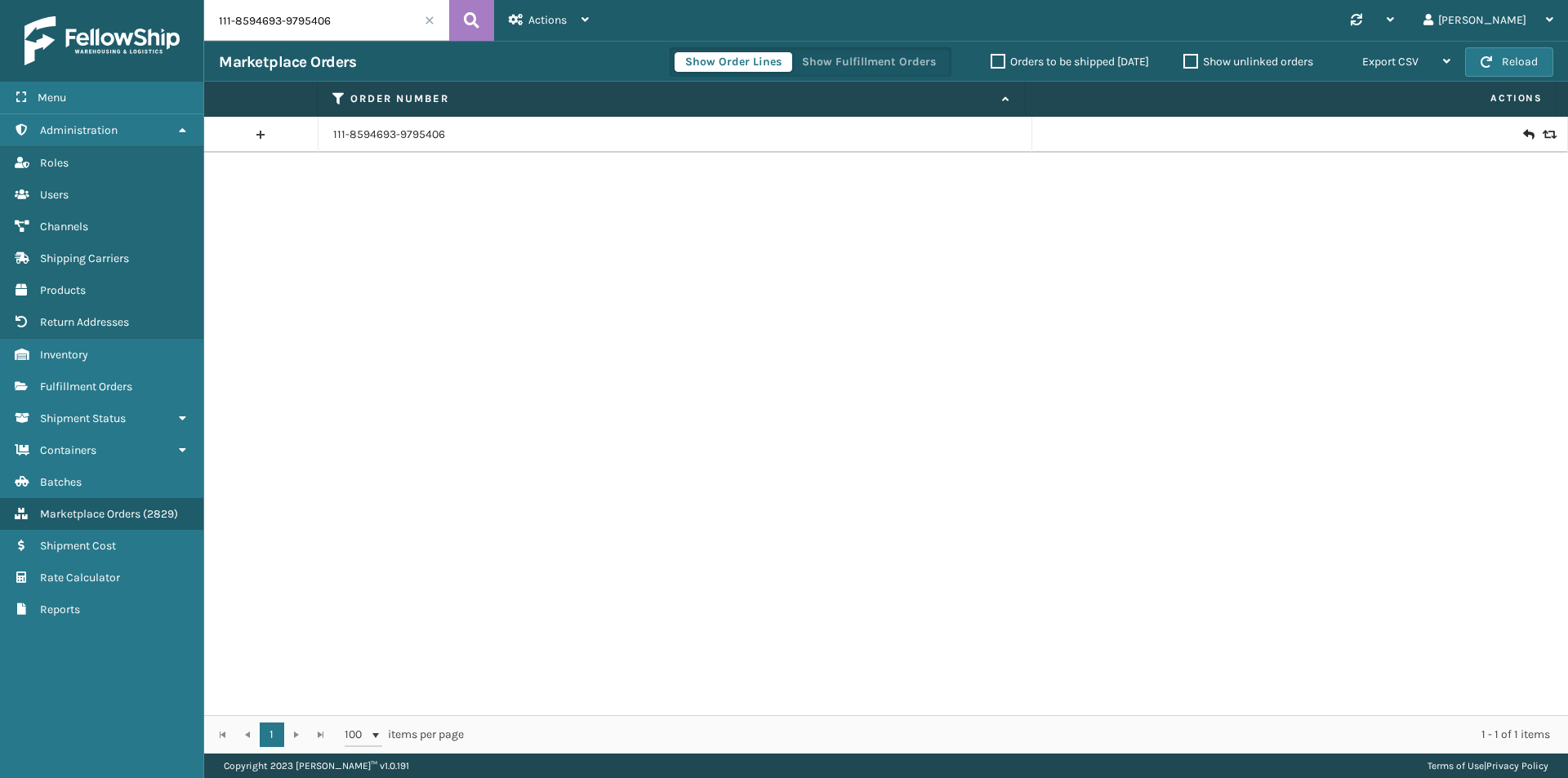
click at [377, 13] on input "111-8594693-9795406" at bounding box center [326, 20] width 245 height 41
paste input "2-5340134-2295419"
type input "112-5340134-2295419"
click at [467, 21] on icon at bounding box center [472, 20] width 16 height 24
click at [1523, 133] on icon at bounding box center [1528, 135] width 10 height 17
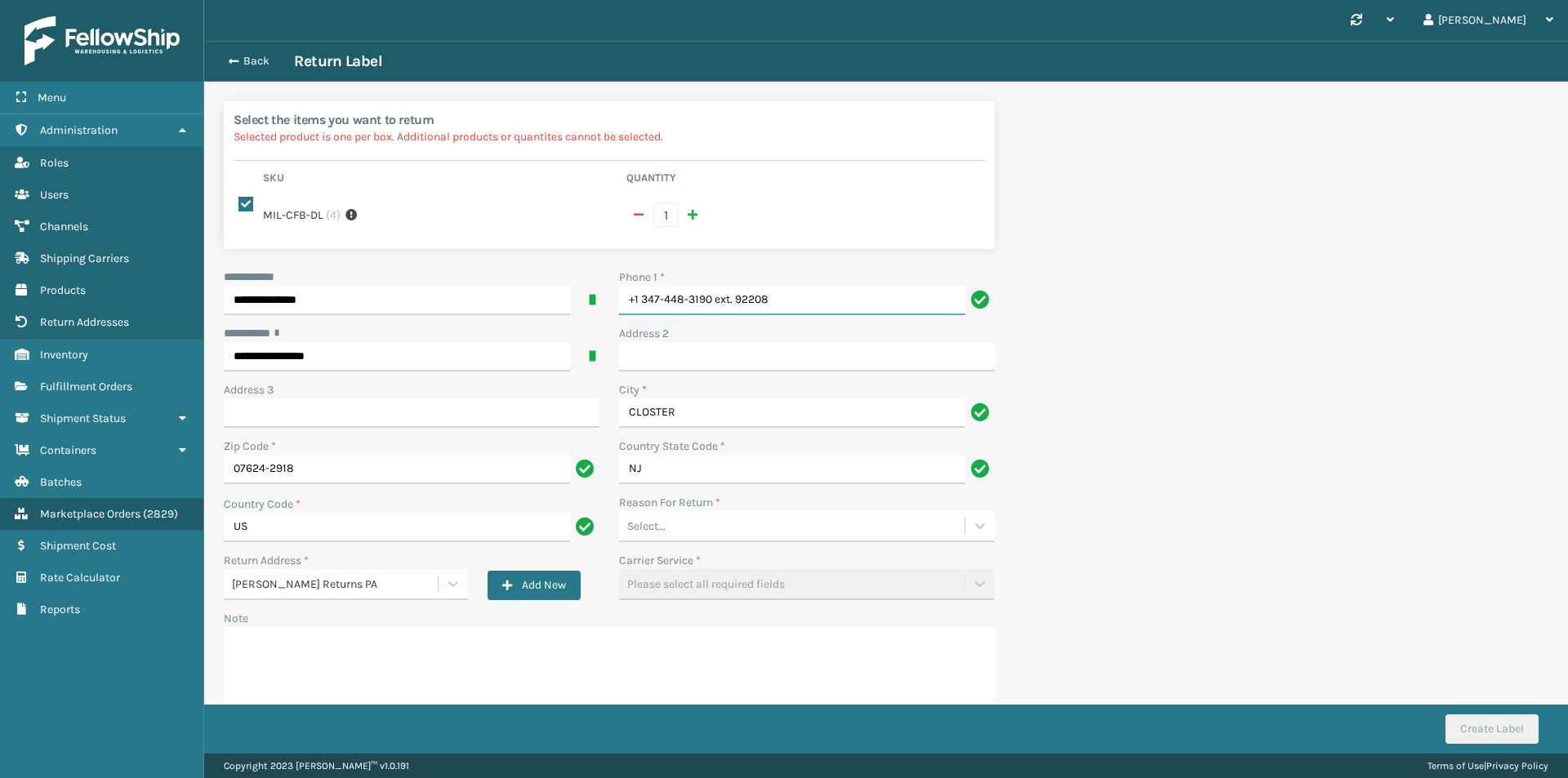
click at [809, 290] on input "+1 347-448-3190 ext. 92208" at bounding box center [792, 300] width 346 height 29
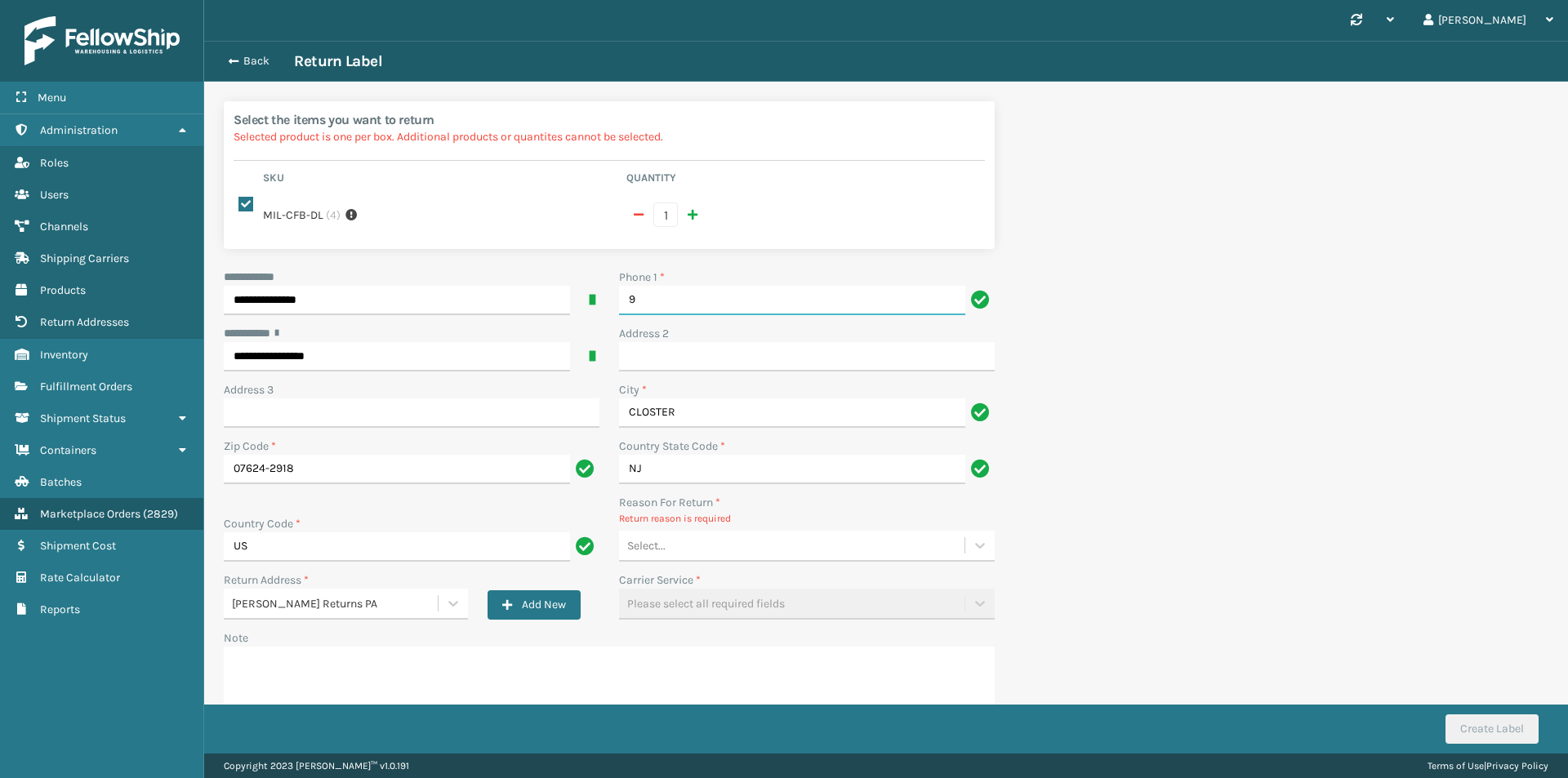
type input "9999999999"
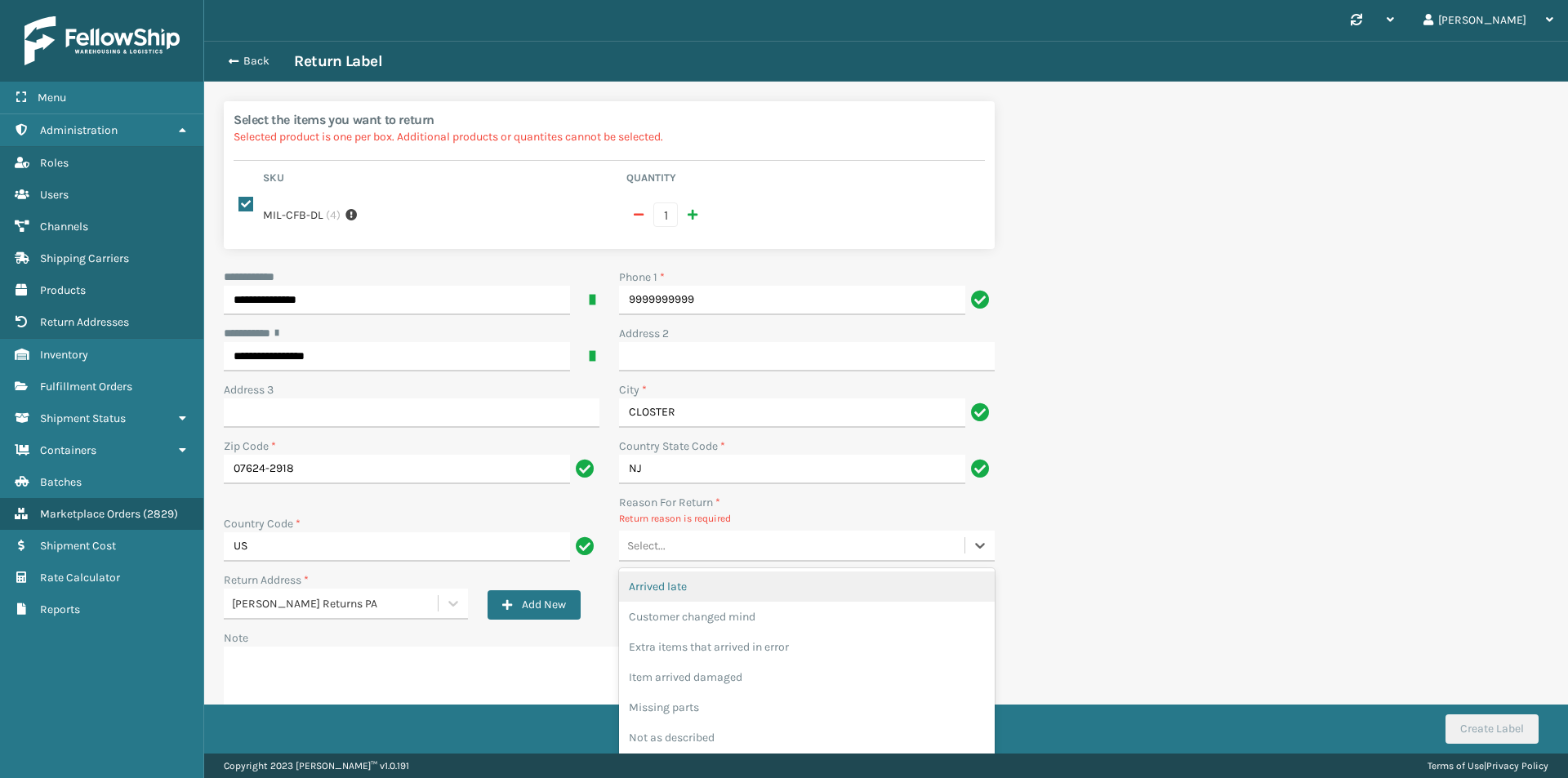
click at [740, 537] on div "Select..." at bounding box center [791, 546] width 345 height 27
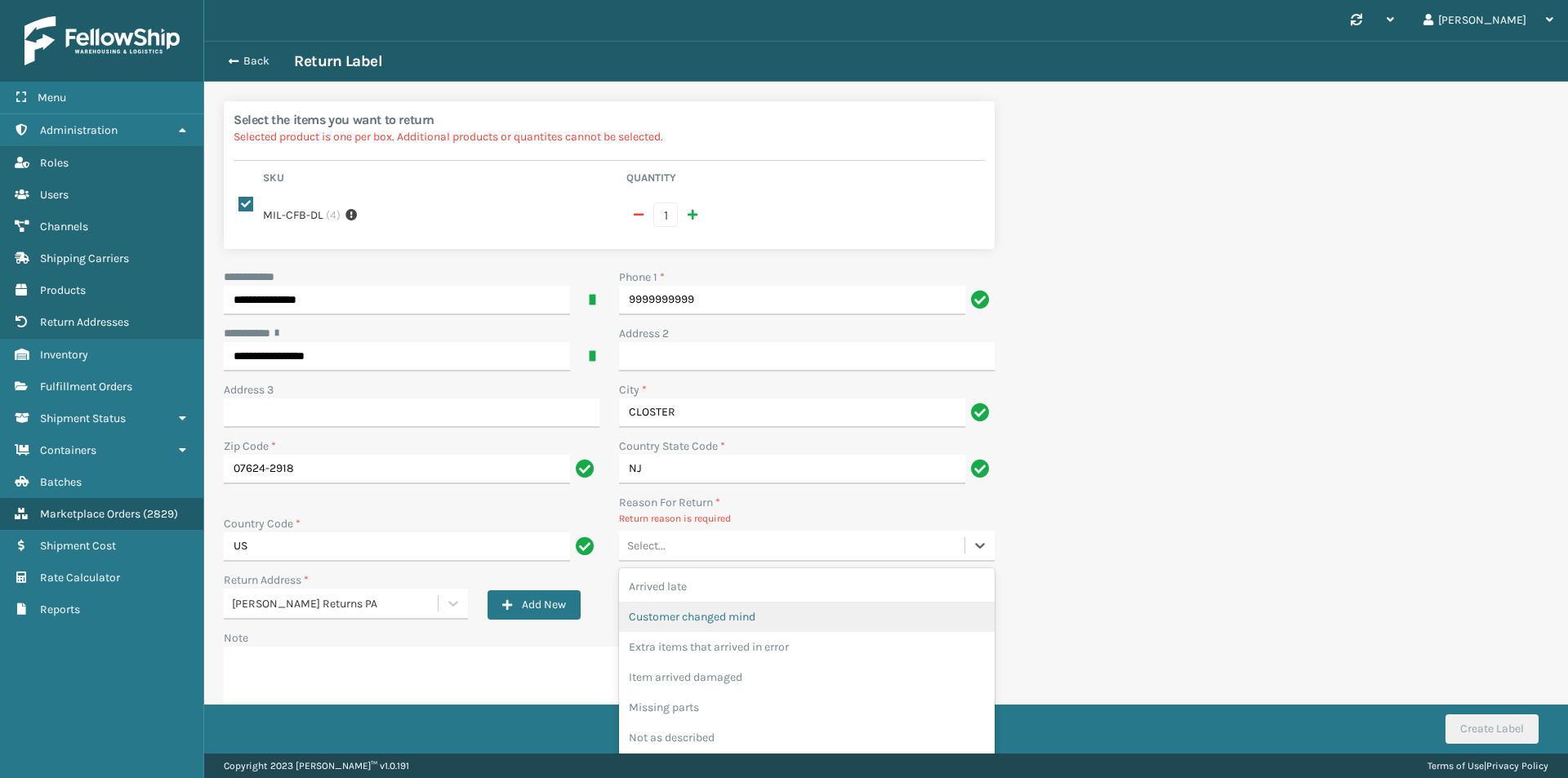
click at [734, 612] on div "Customer changed mind" at bounding box center [807, 617] width 376 height 30
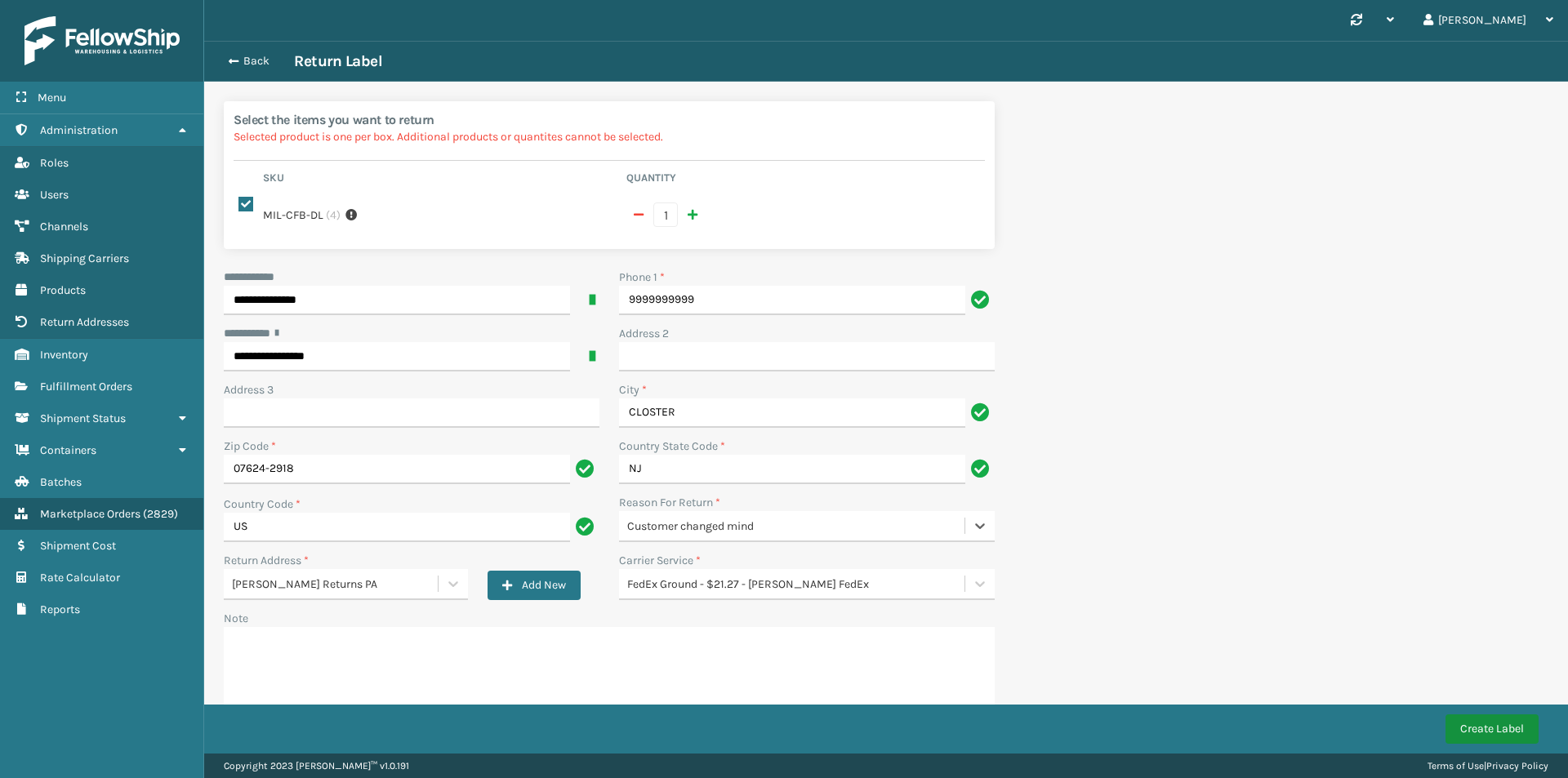
click at [1474, 725] on button "Create Label" at bounding box center [1491, 729] width 93 height 29
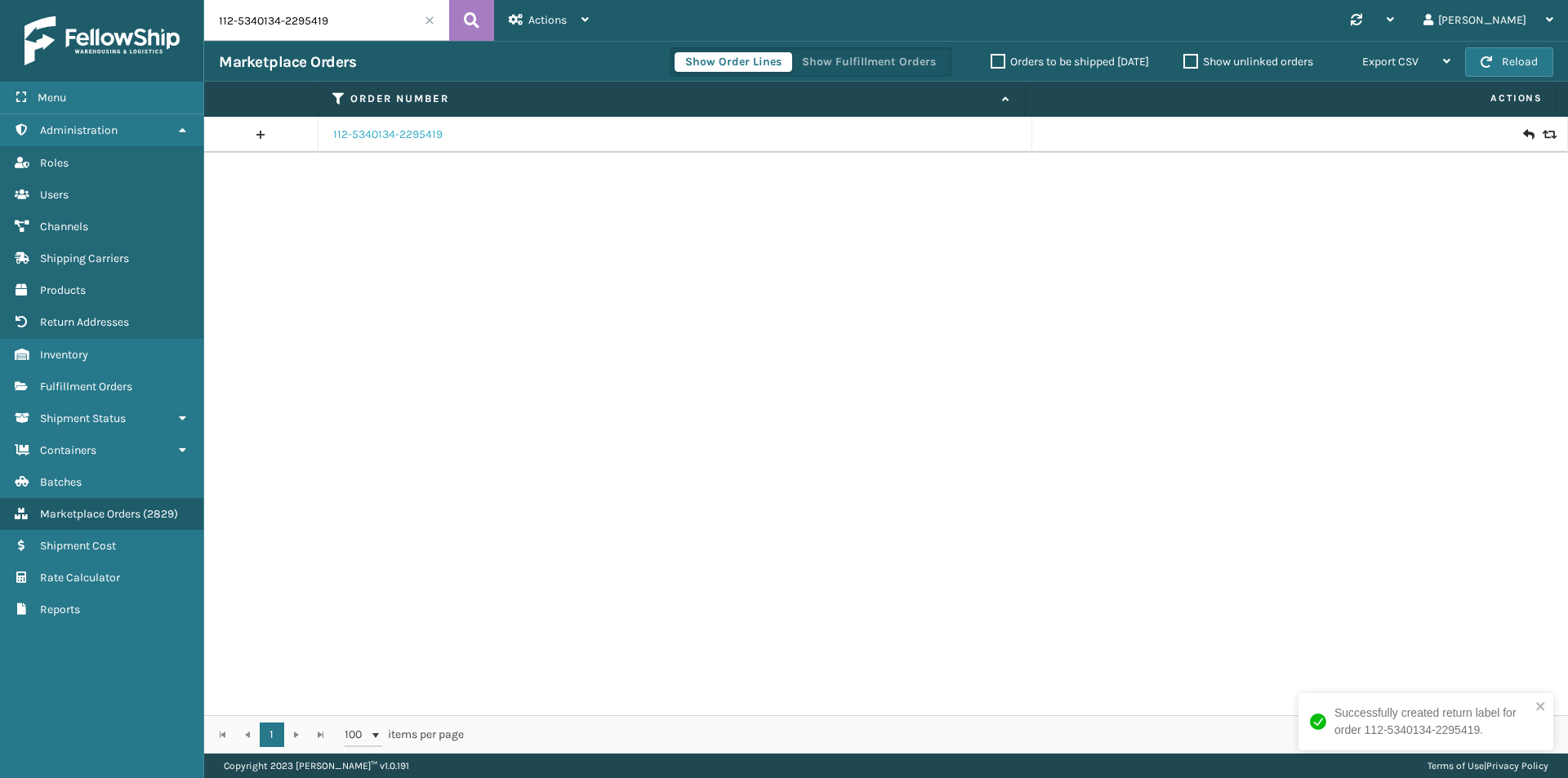
click at [348, 136] on link "112-5340134-2295419" at bounding box center [388, 135] width 110 height 17
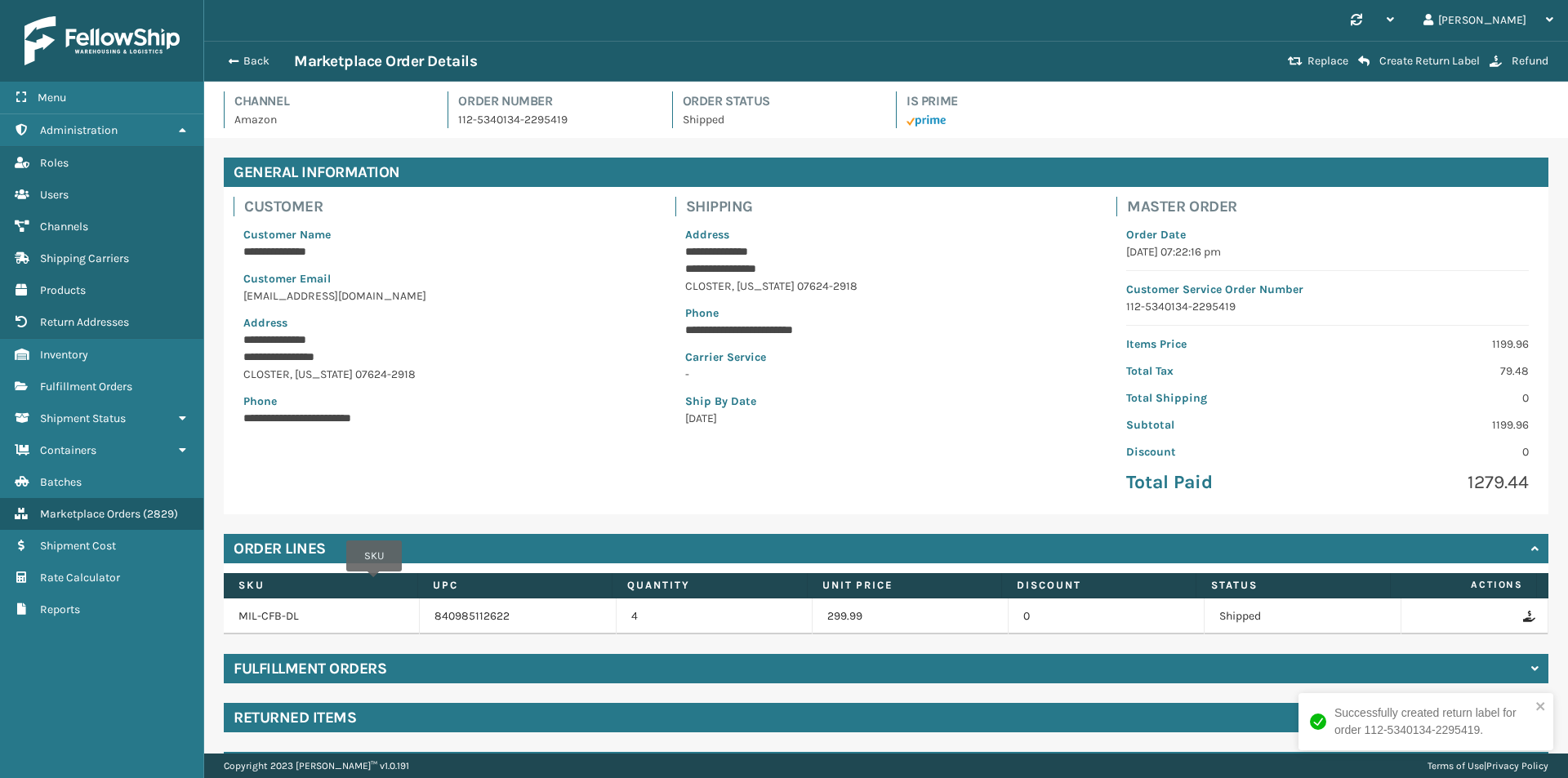
scroll to position [47, 0]
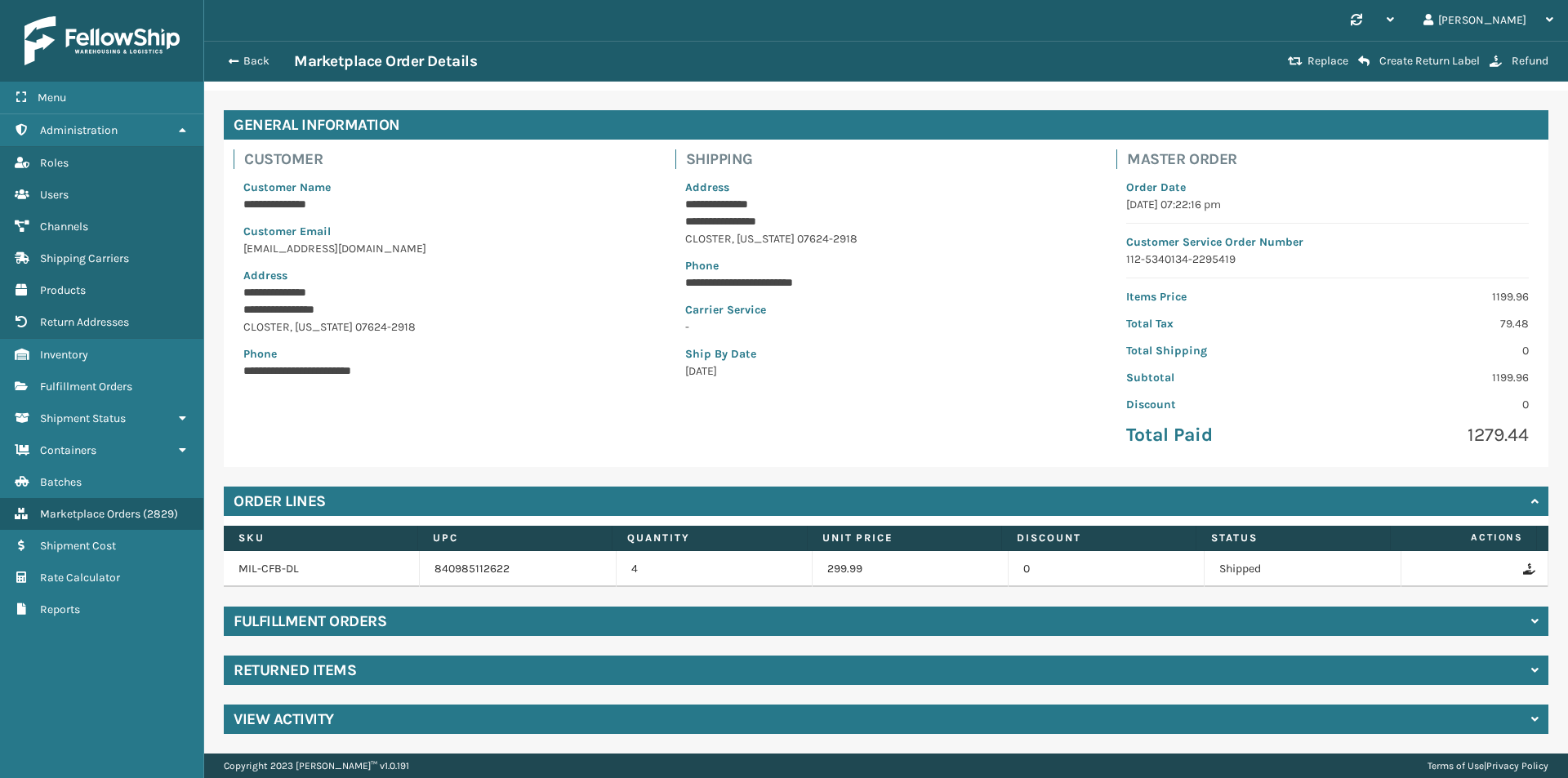
click at [359, 674] on div "Returned Items" at bounding box center [886, 670] width 1324 height 29
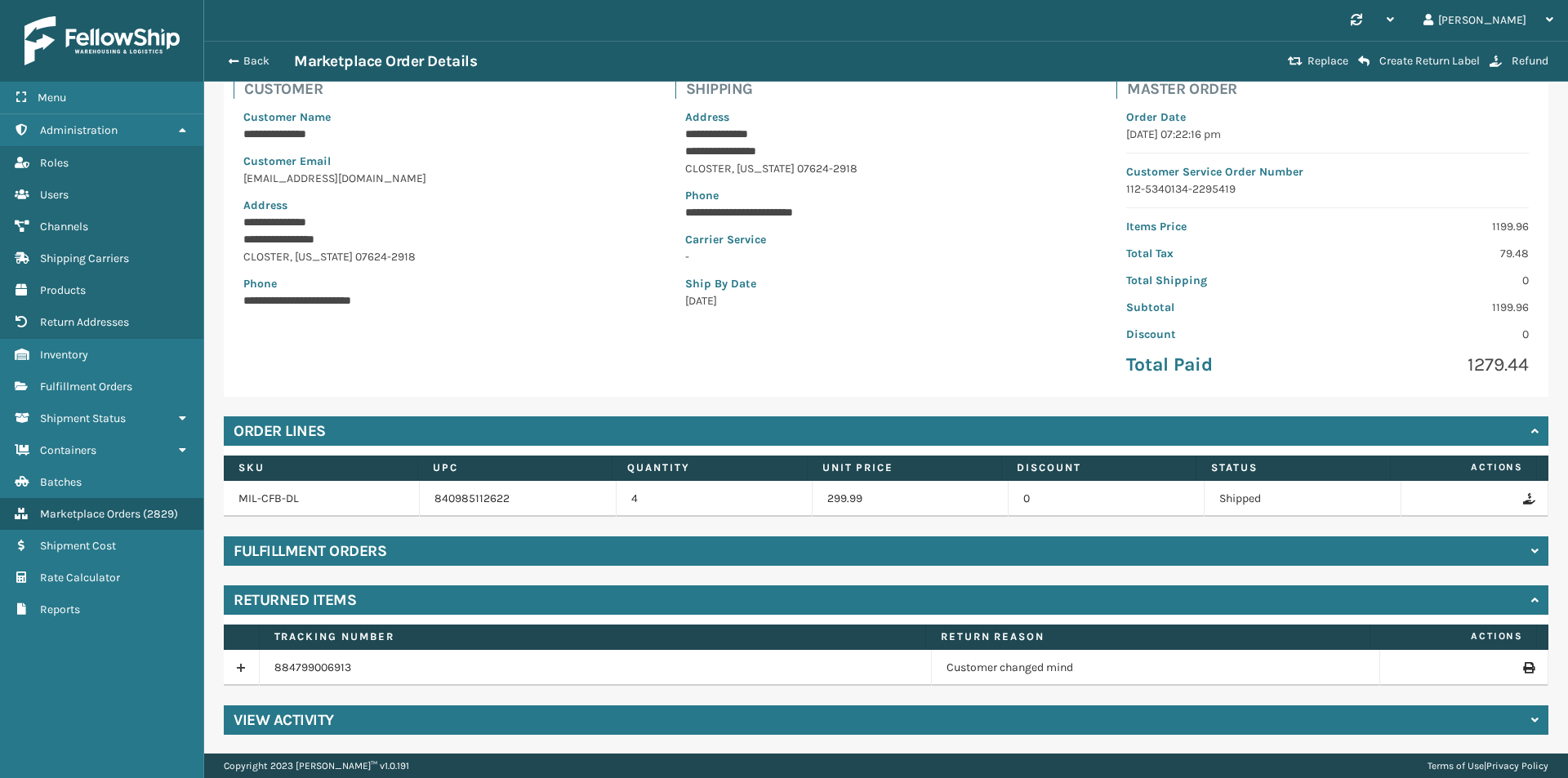
scroll to position [118, 0]
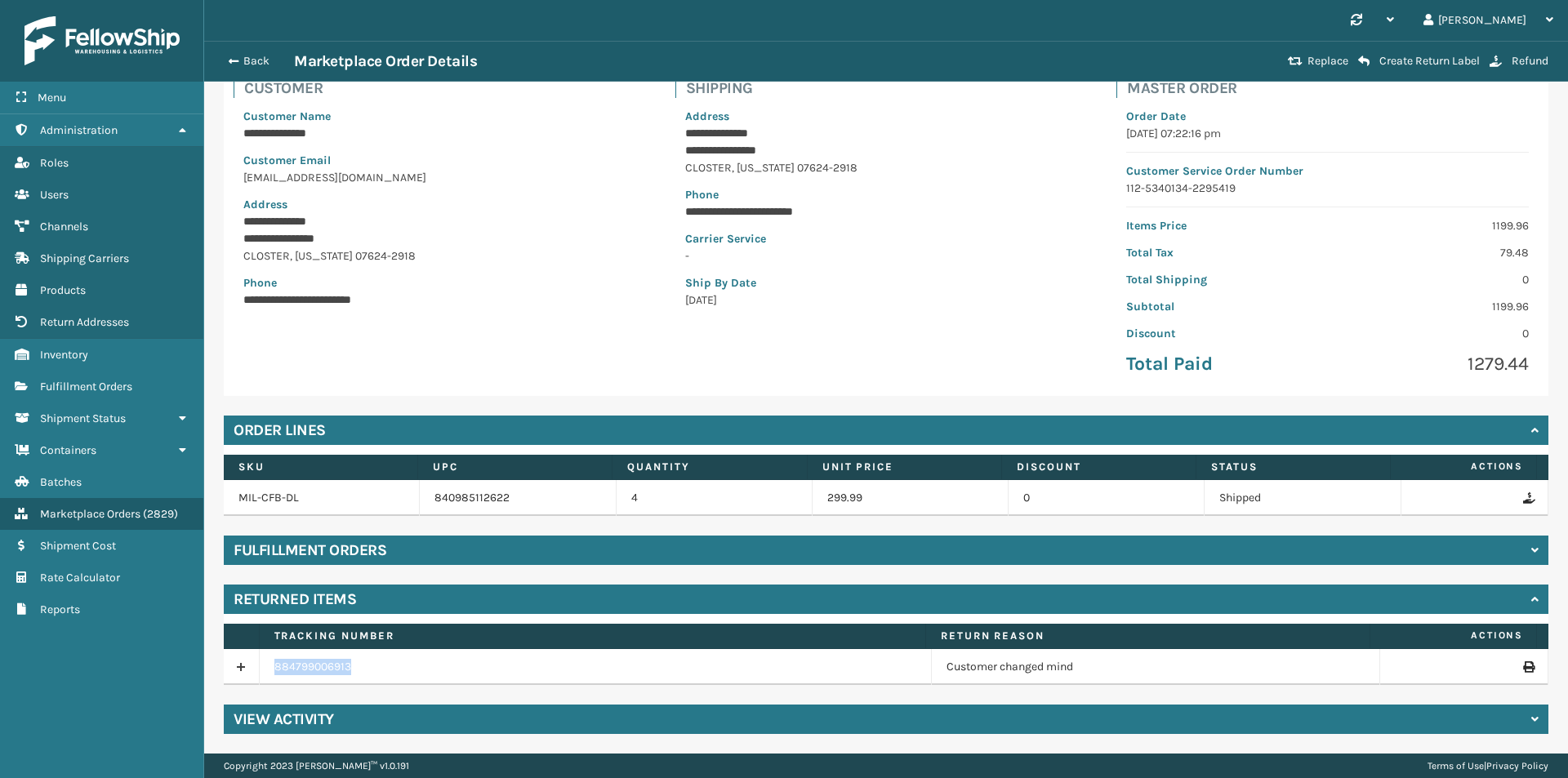
click at [250, 675] on tr "884799006913 Customer changed mind" at bounding box center [886, 667] width 1324 height 36
copy tr "884799006913"
click at [242, 60] on button "Back" at bounding box center [256, 62] width 75 height 15
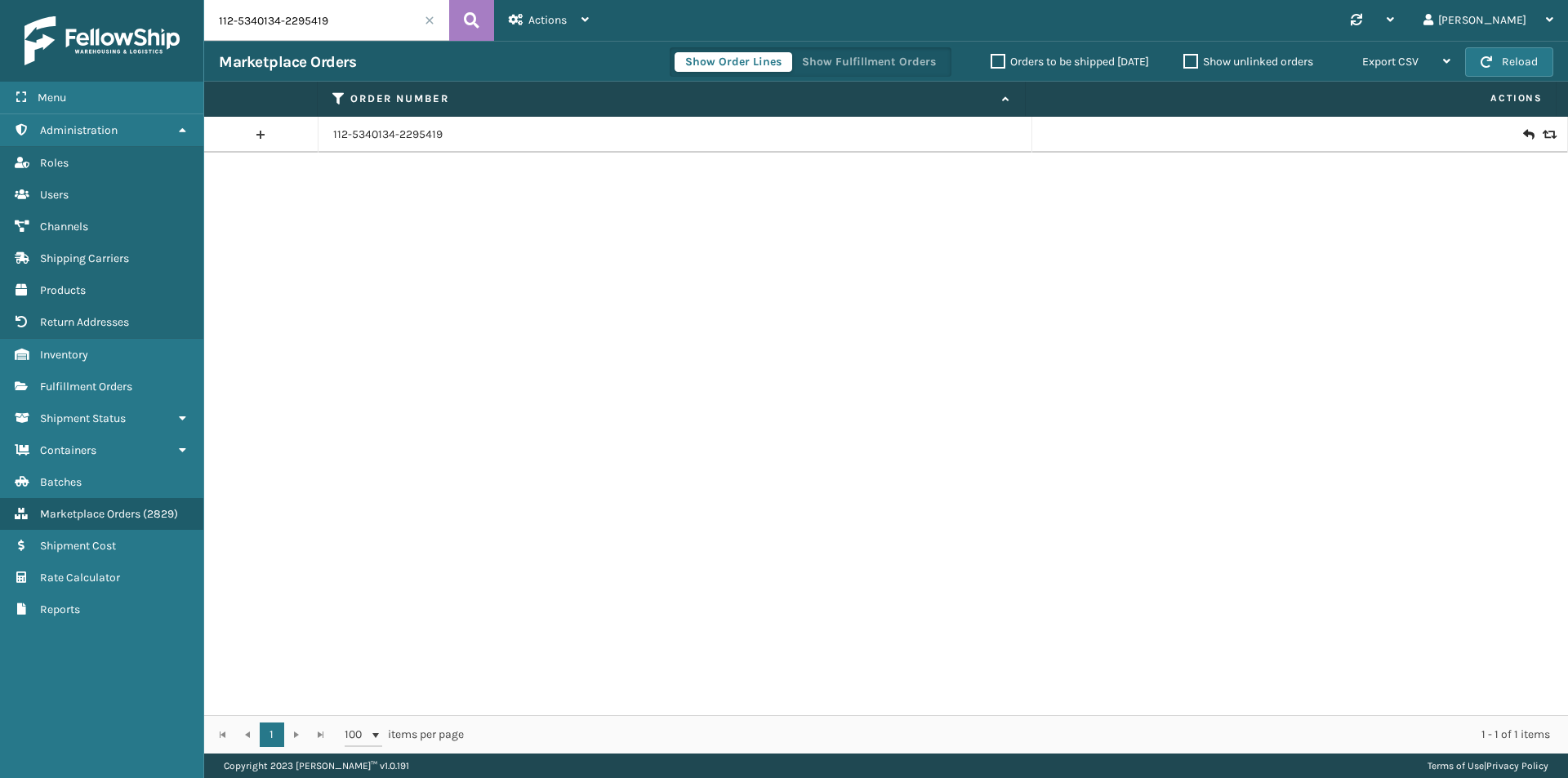
click at [1523, 135] on icon at bounding box center [1528, 135] width 10 height 17
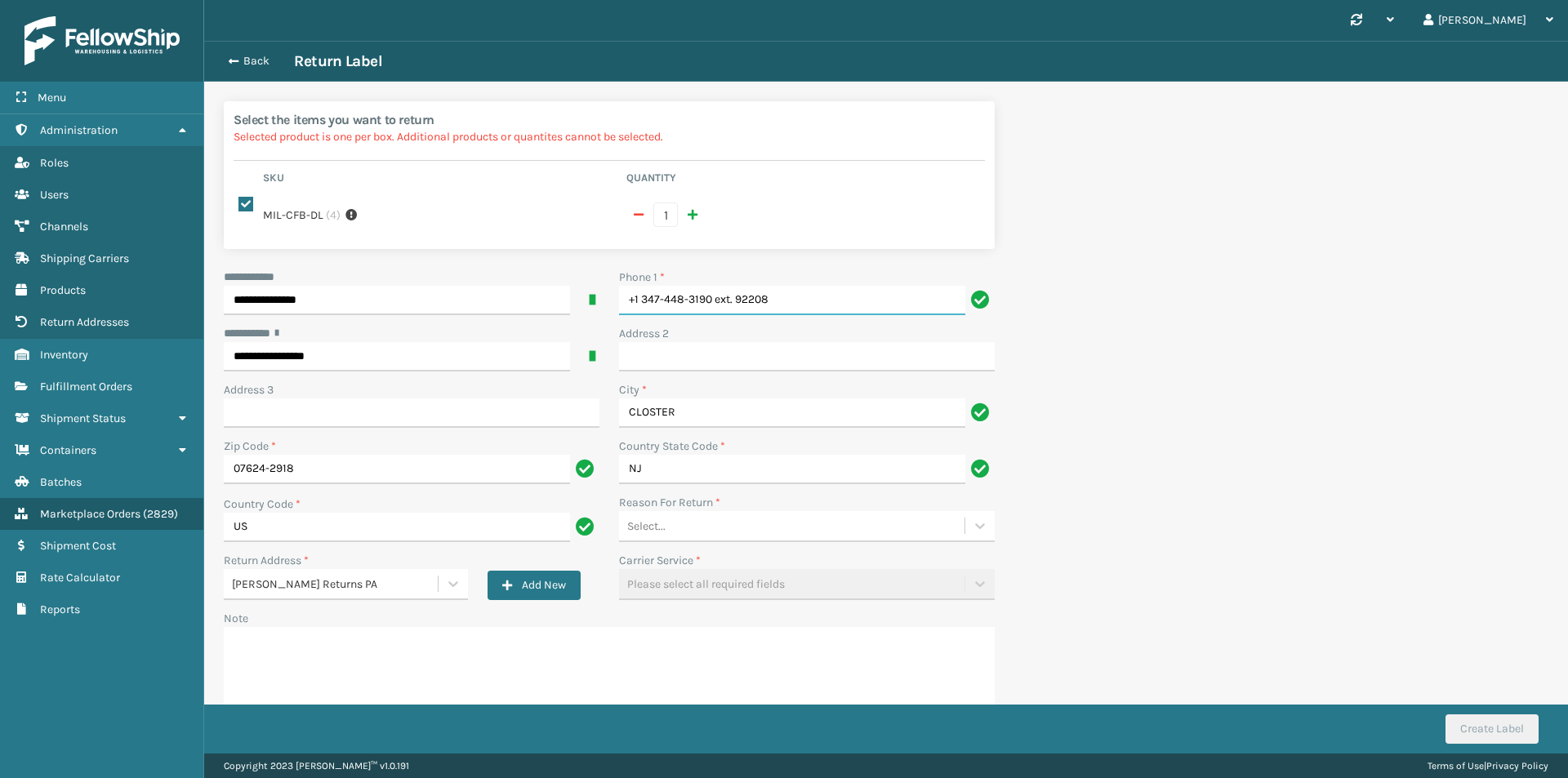
drag, startPoint x: 810, startPoint y: 289, endPoint x: 497, endPoint y: 313, distance: 313.9
click at [497, 313] on div "**********" at bounding box center [609, 505] width 790 height 473
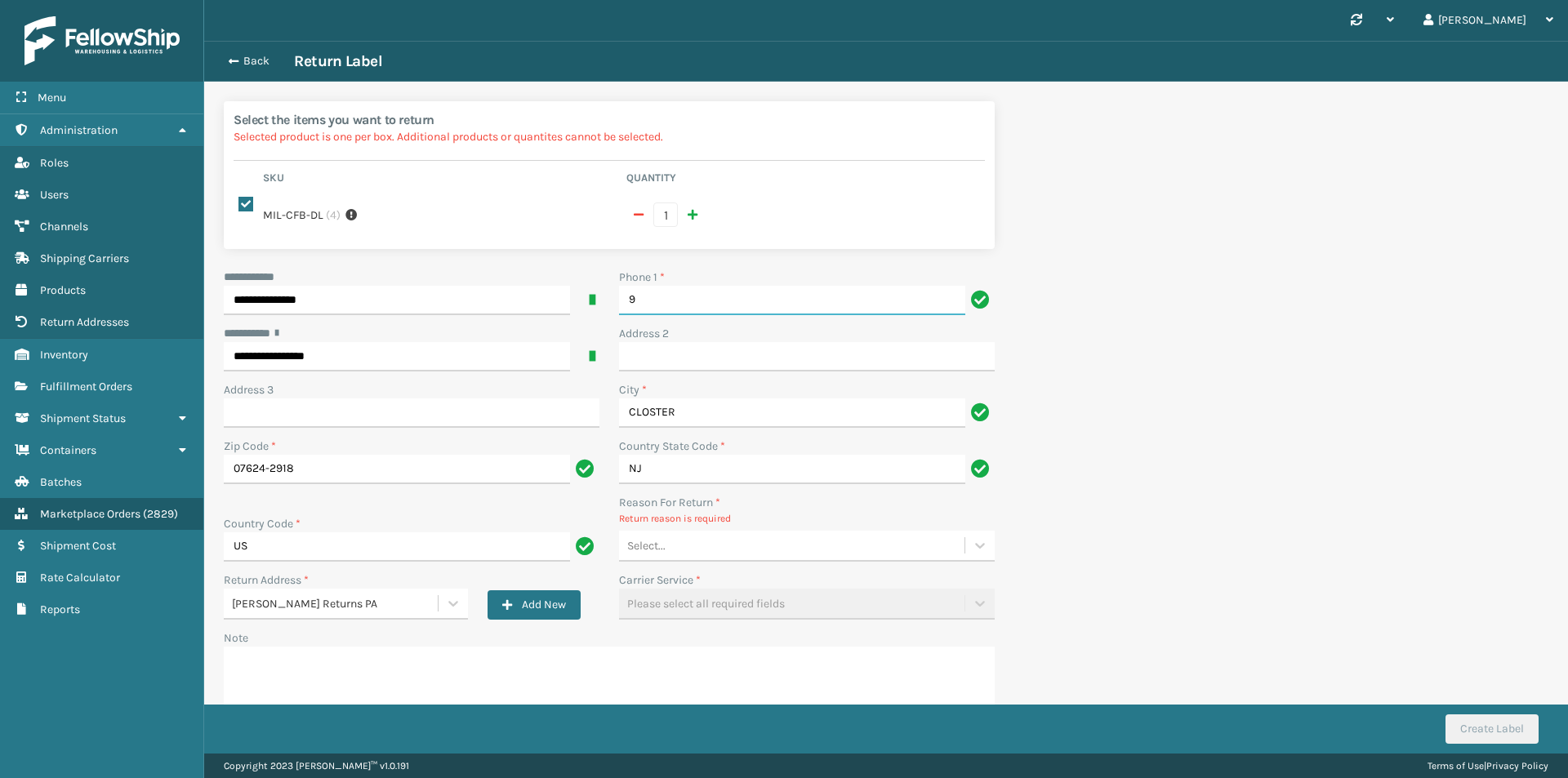
type input "9999999999"
click at [710, 538] on div "Select..." at bounding box center [791, 546] width 345 height 27
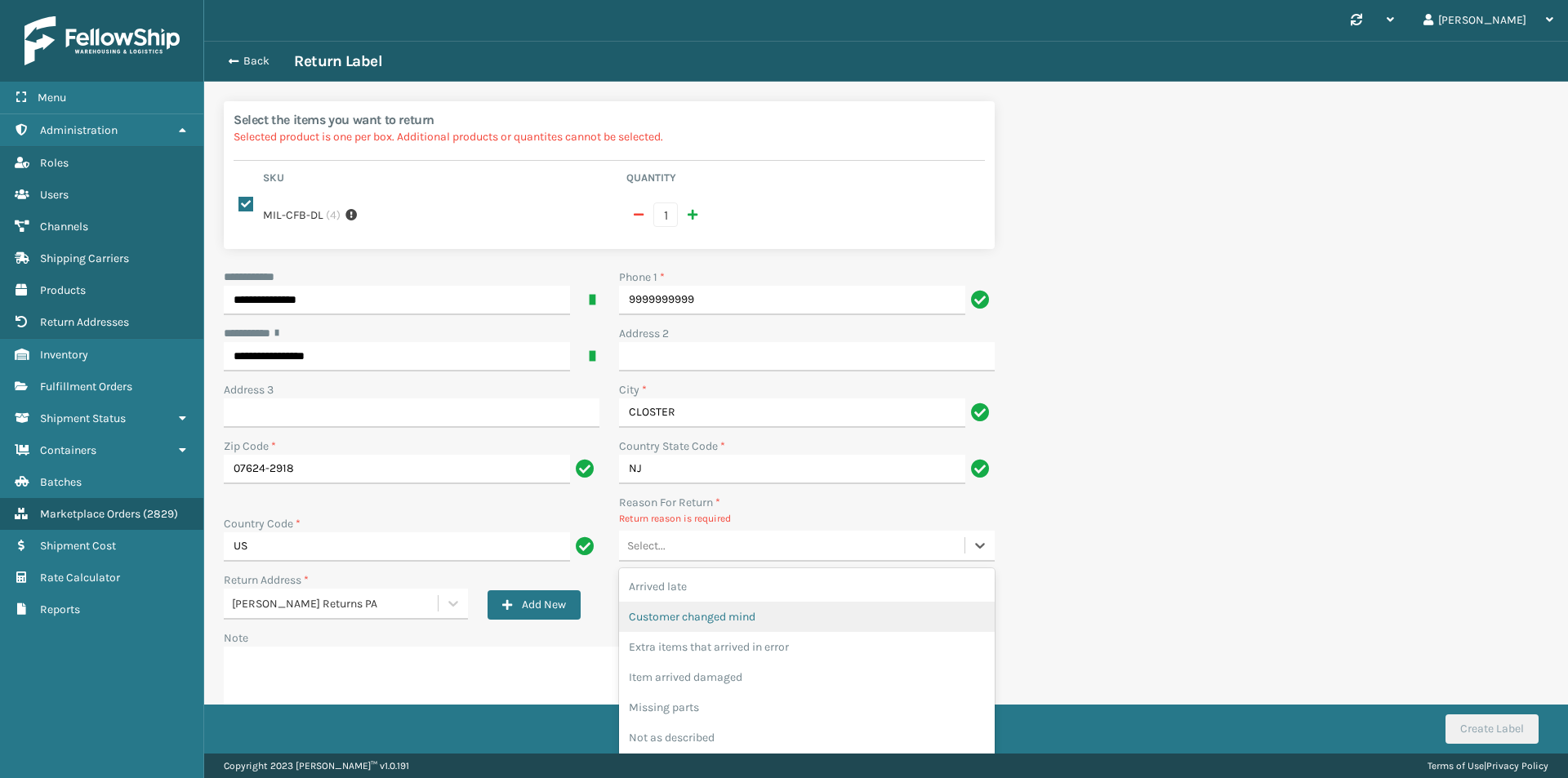
click at [734, 602] on div "Customer changed mind" at bounding box center [807, 617] width 376 height 30
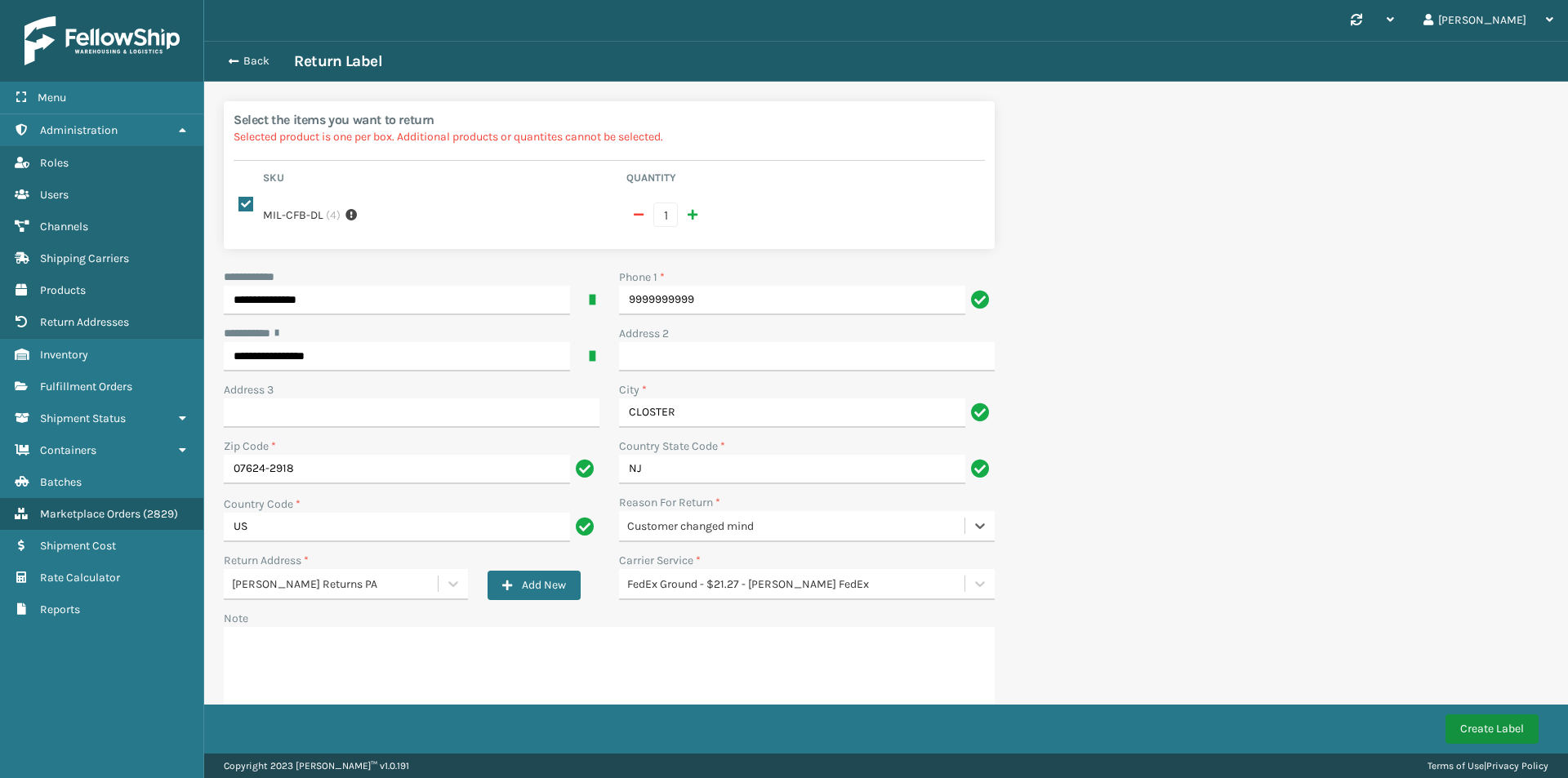
click at [1489, 731] on button "Create Label" at bounding box center [1491, 729] width 93 height 29
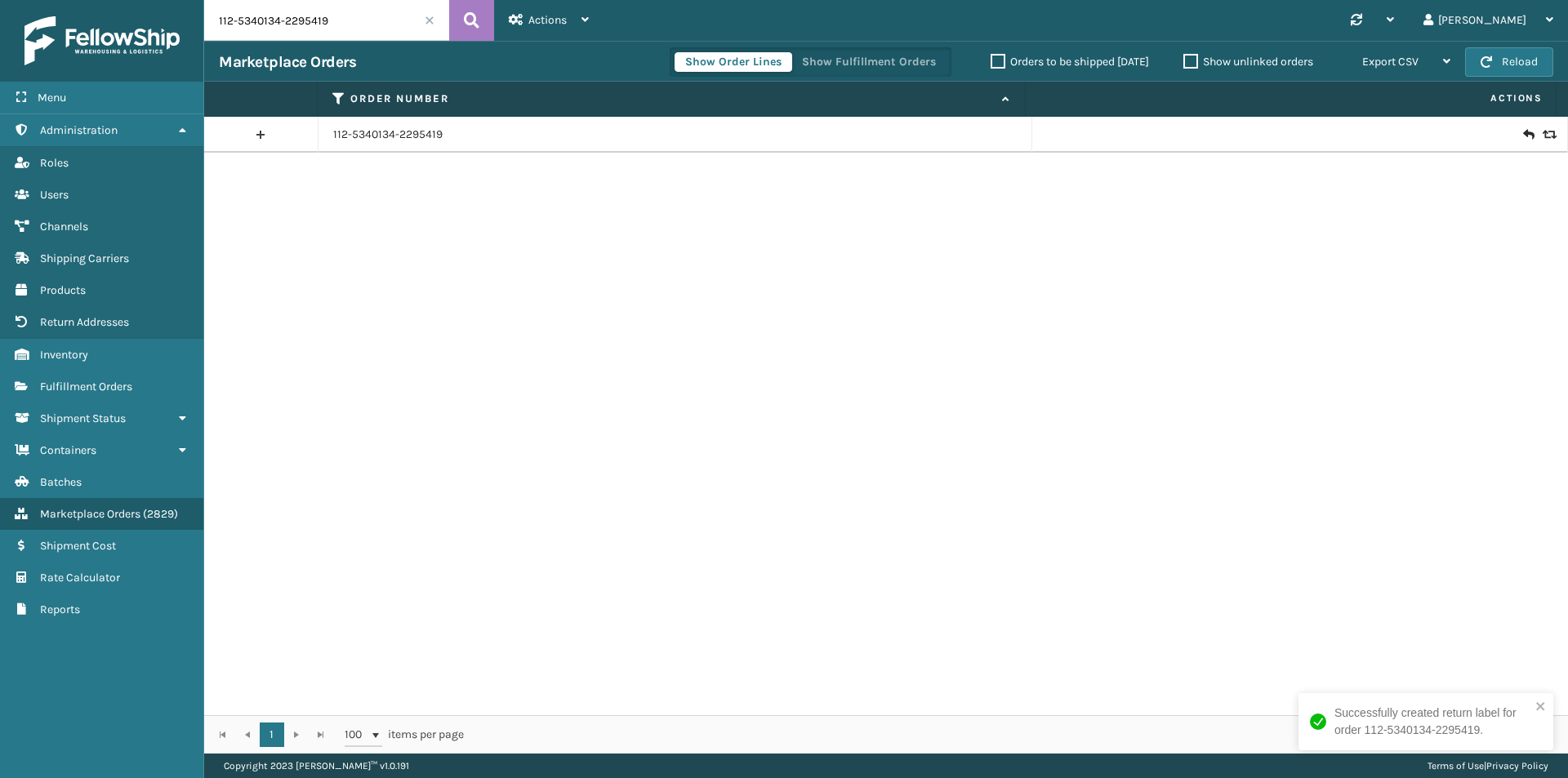
click at [1523, 135] on icon at bounding box center [1528, 135] width 10 height 17
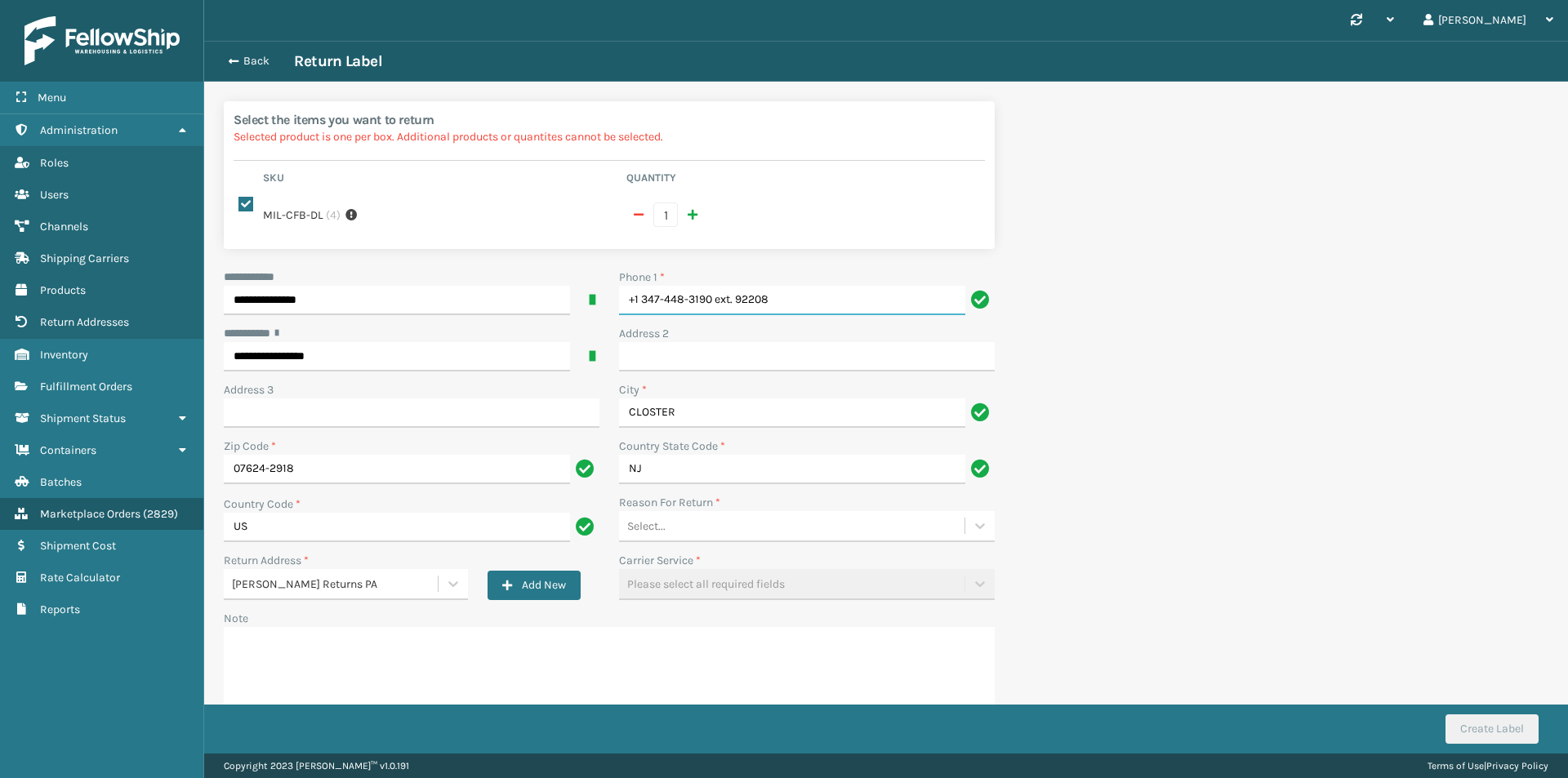
click at [775, 288] on input "+1 347-448-3190 ext. 92208" at bounding box center [792, 300] width 346 height 29
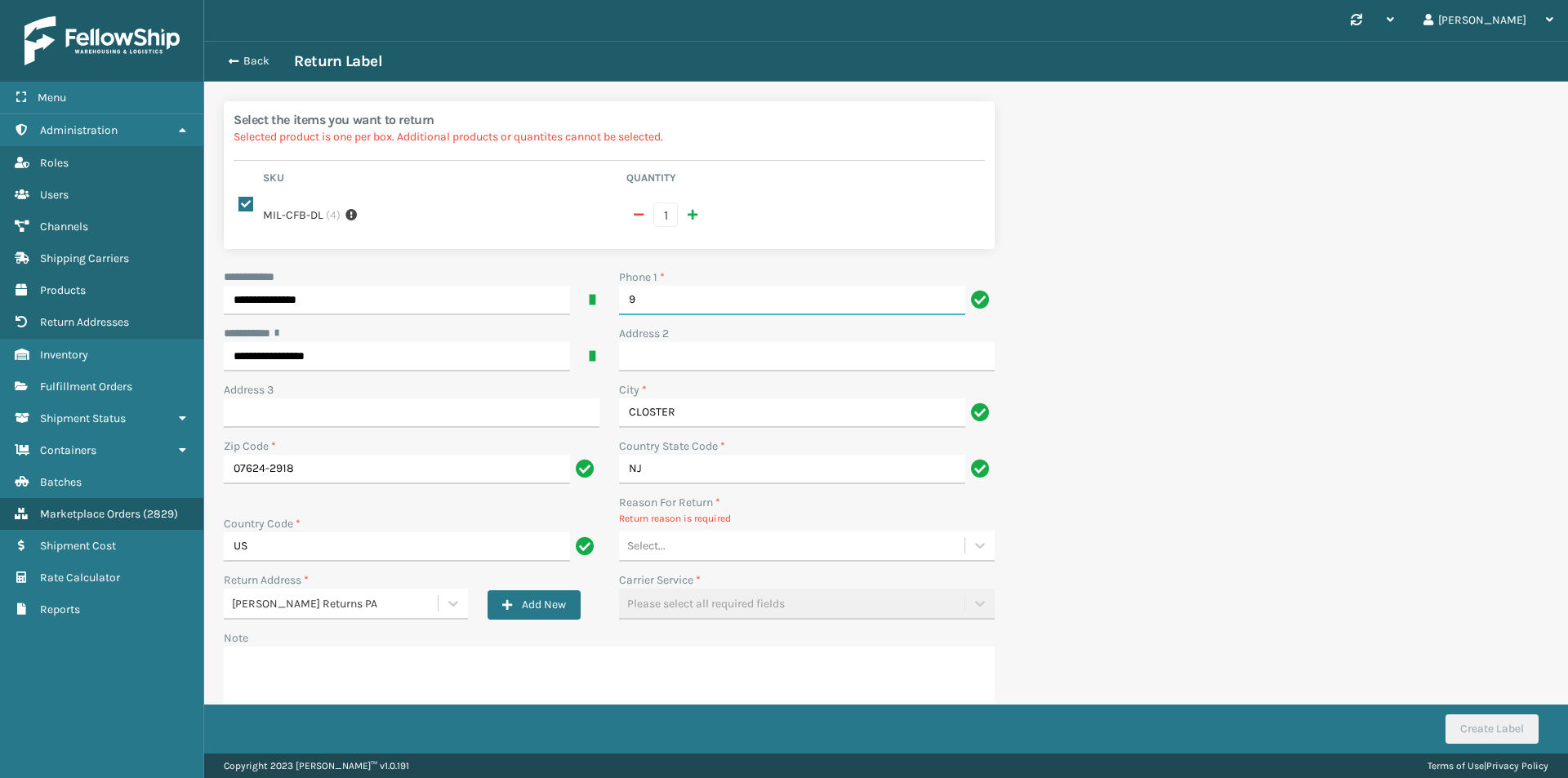
type input "9999999999"
click at [757, 533] on div "Select..." at bounding box center [791, 546] width 345 height 27
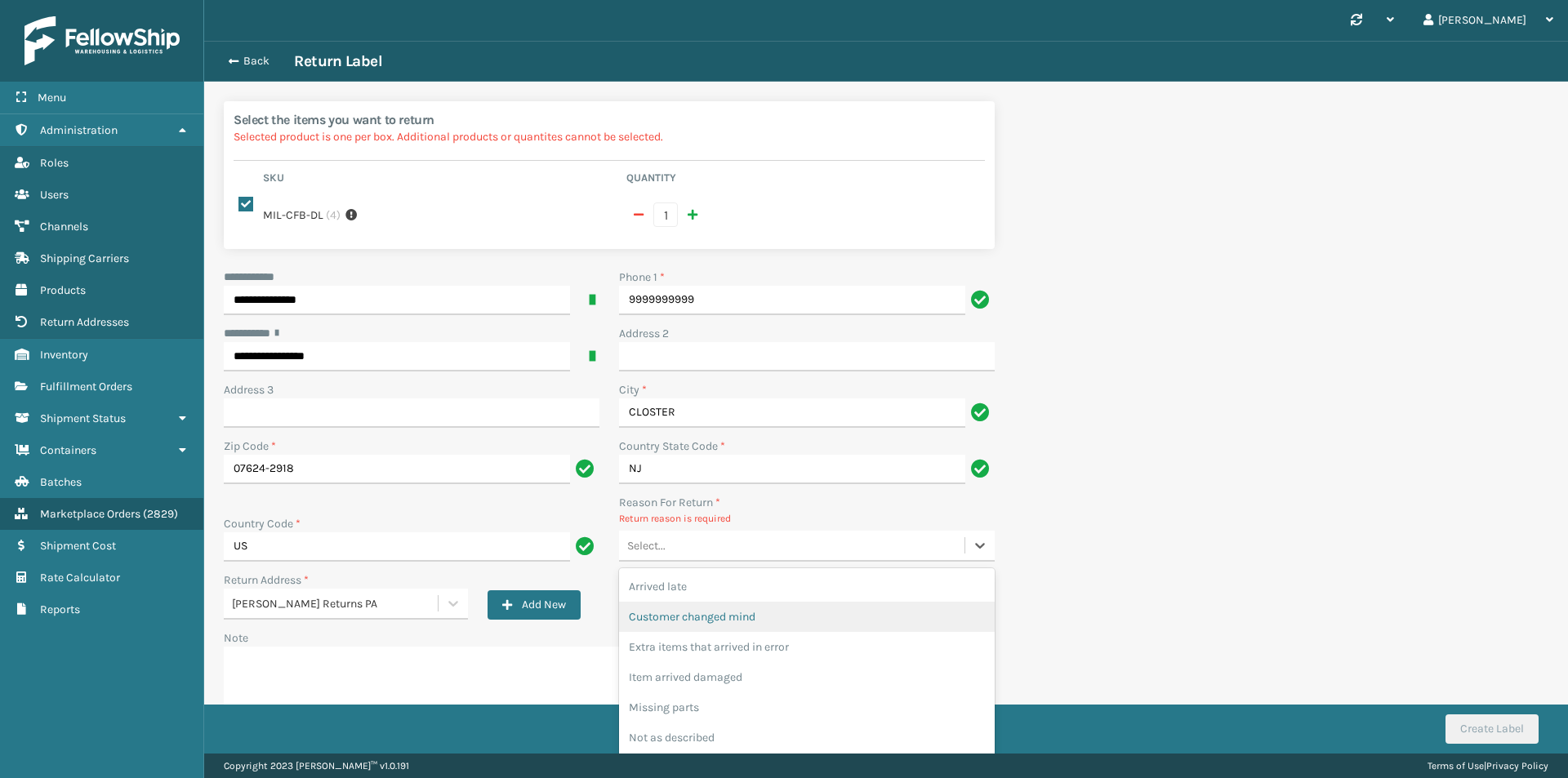
click at [775, 602] on div "Customer changed mind" at bounding box center [807, 617] width 376 height 30
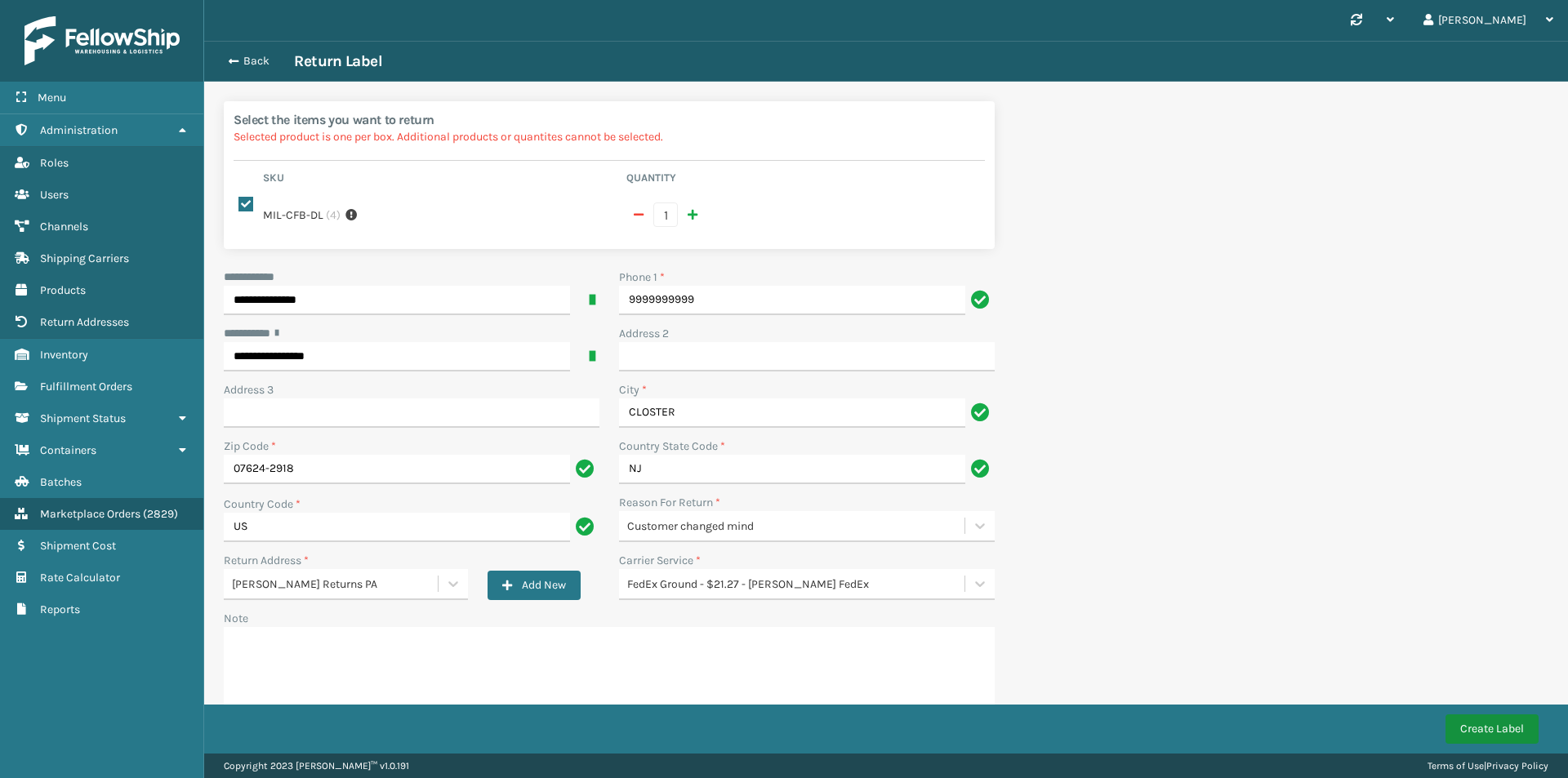
click at [1478, 733] on button "Create Label" at bounding box center [1491, 729] width 93 height 29
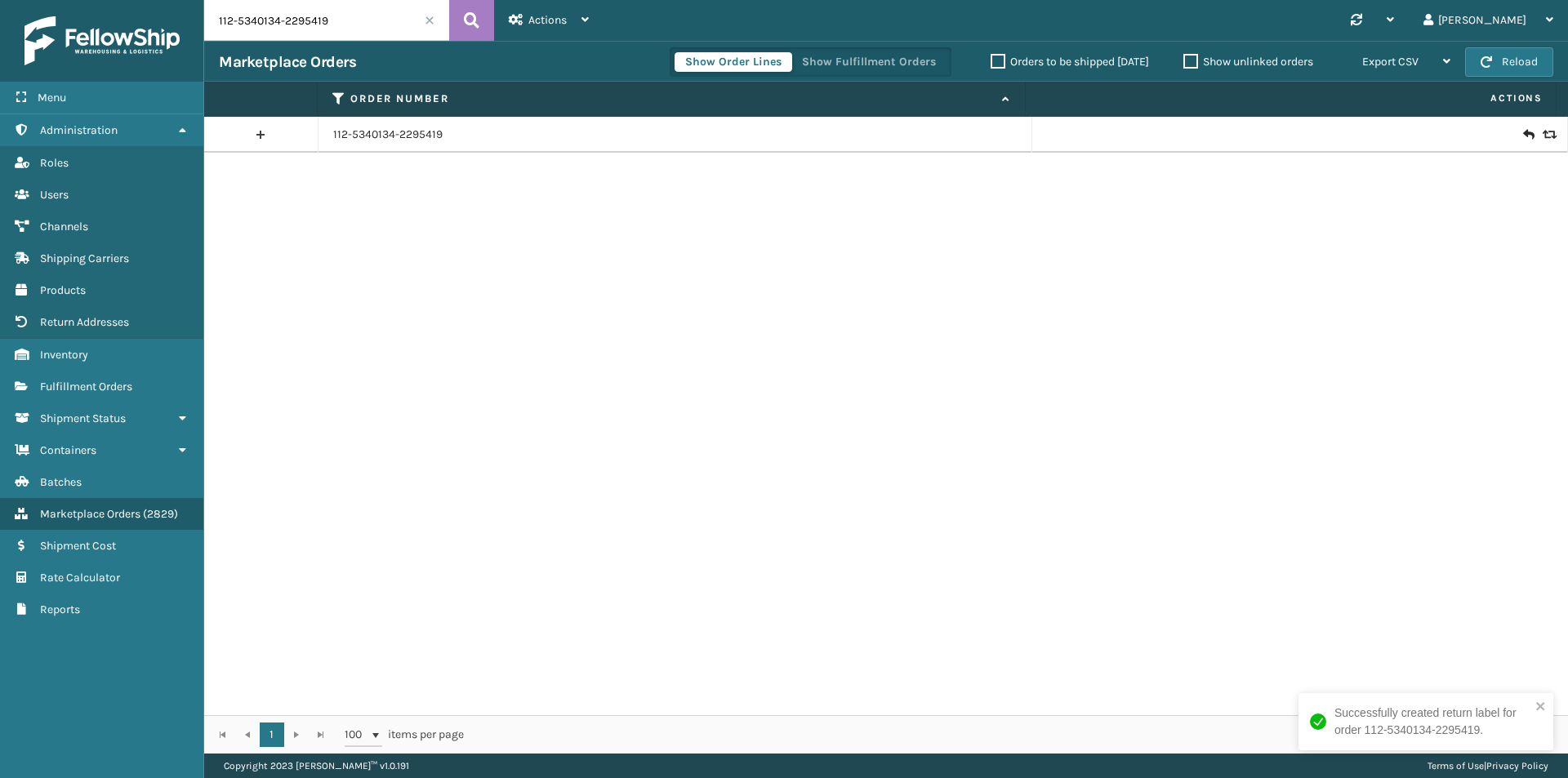
click at [1523, 132] on icon at bounding box center [1528, 135] width 10 height 17
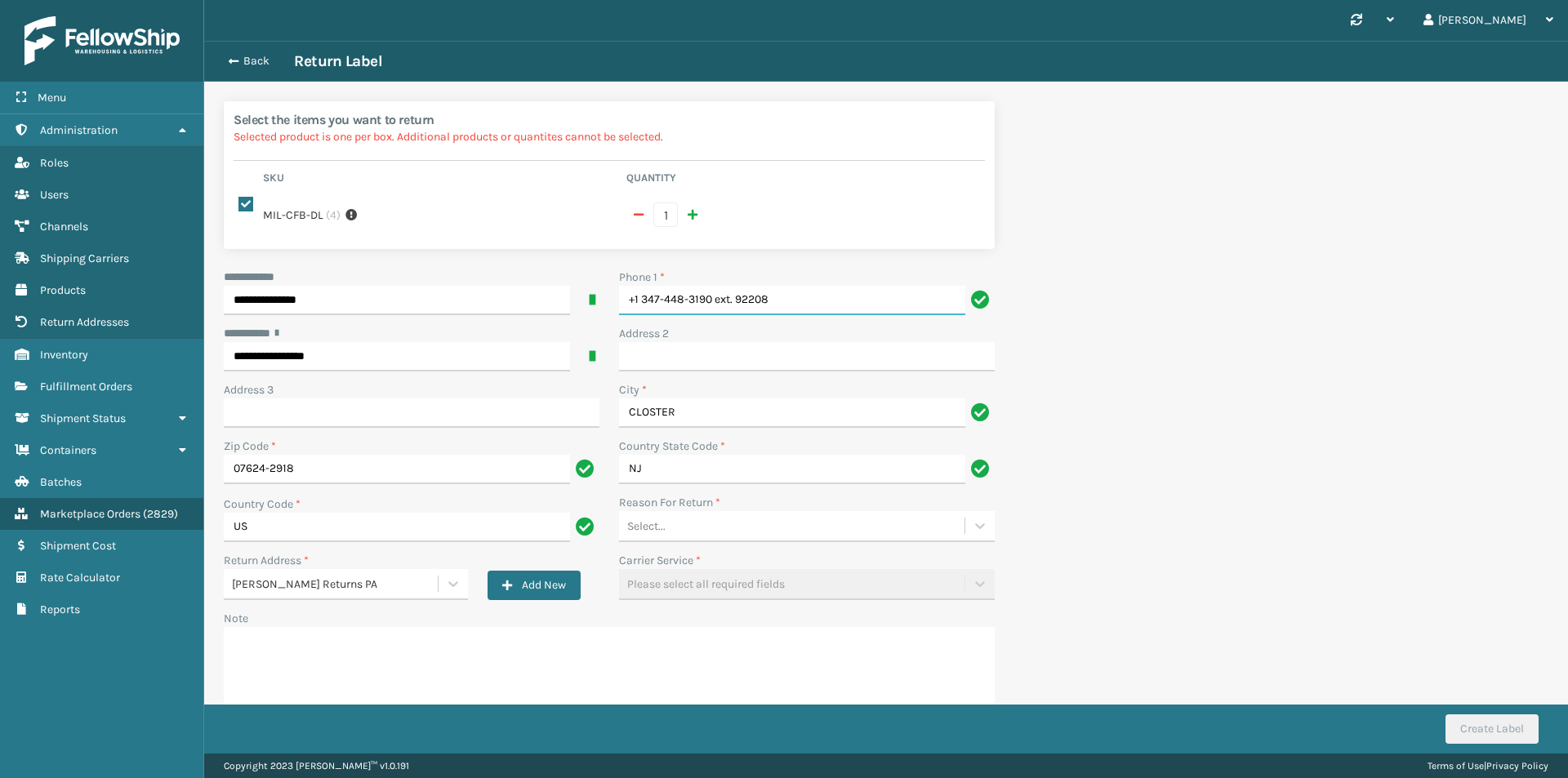
drag, startPoint x: 789, startPoint y: 273, endPoint x: 486, endPoint y: 286, distance: 303.3
click at [482, 292] on div "**********" at bounding box center [609, 505] width 790 height 473
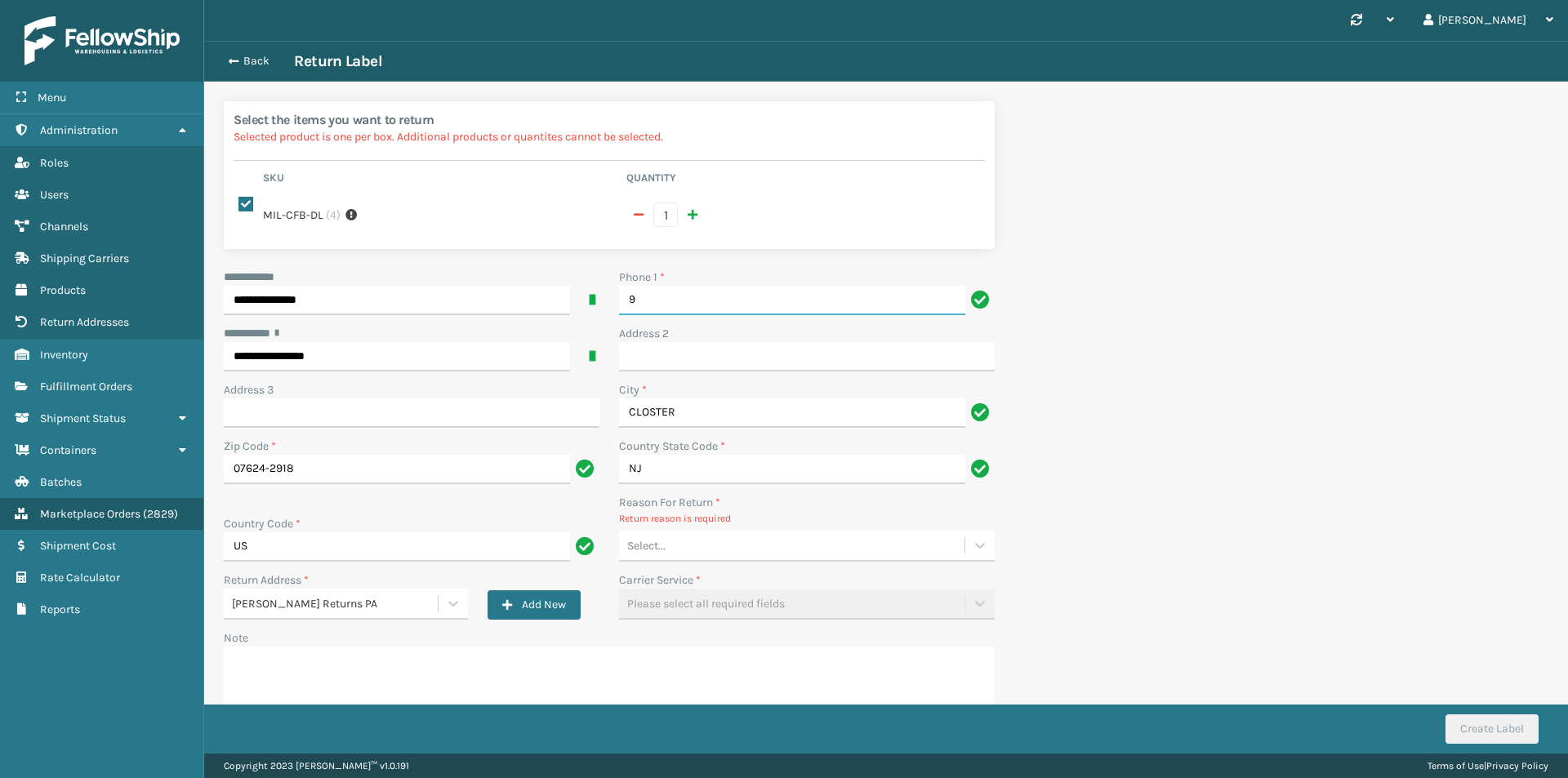
type input "9999999999"
click at [721, 534] on div "Select..." at bounding box center [791, 546] width 345 height 27
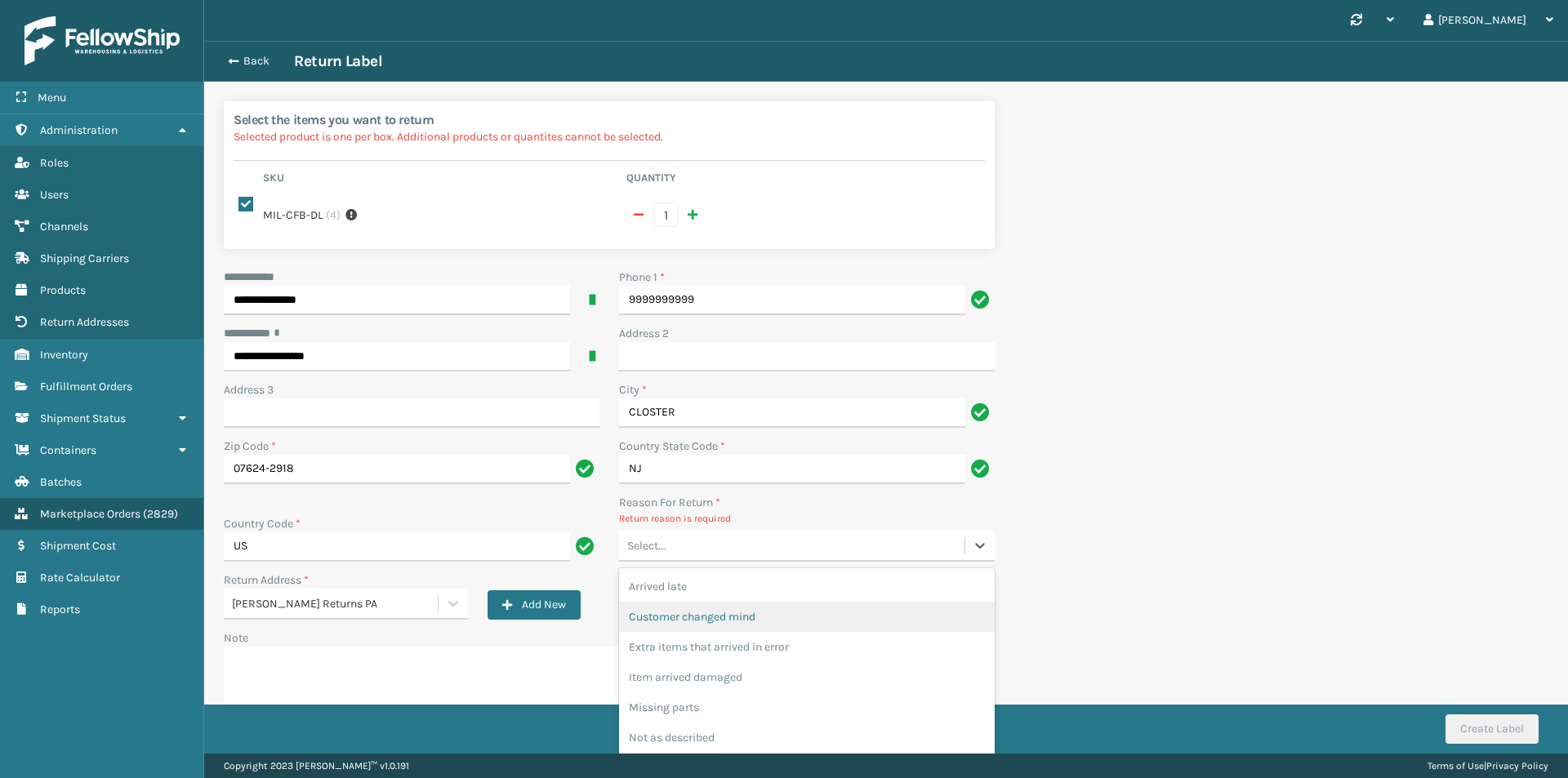
click at [739, 602] on div "Customer changed mind" at bounding box center [807, 617] width 376 height 30
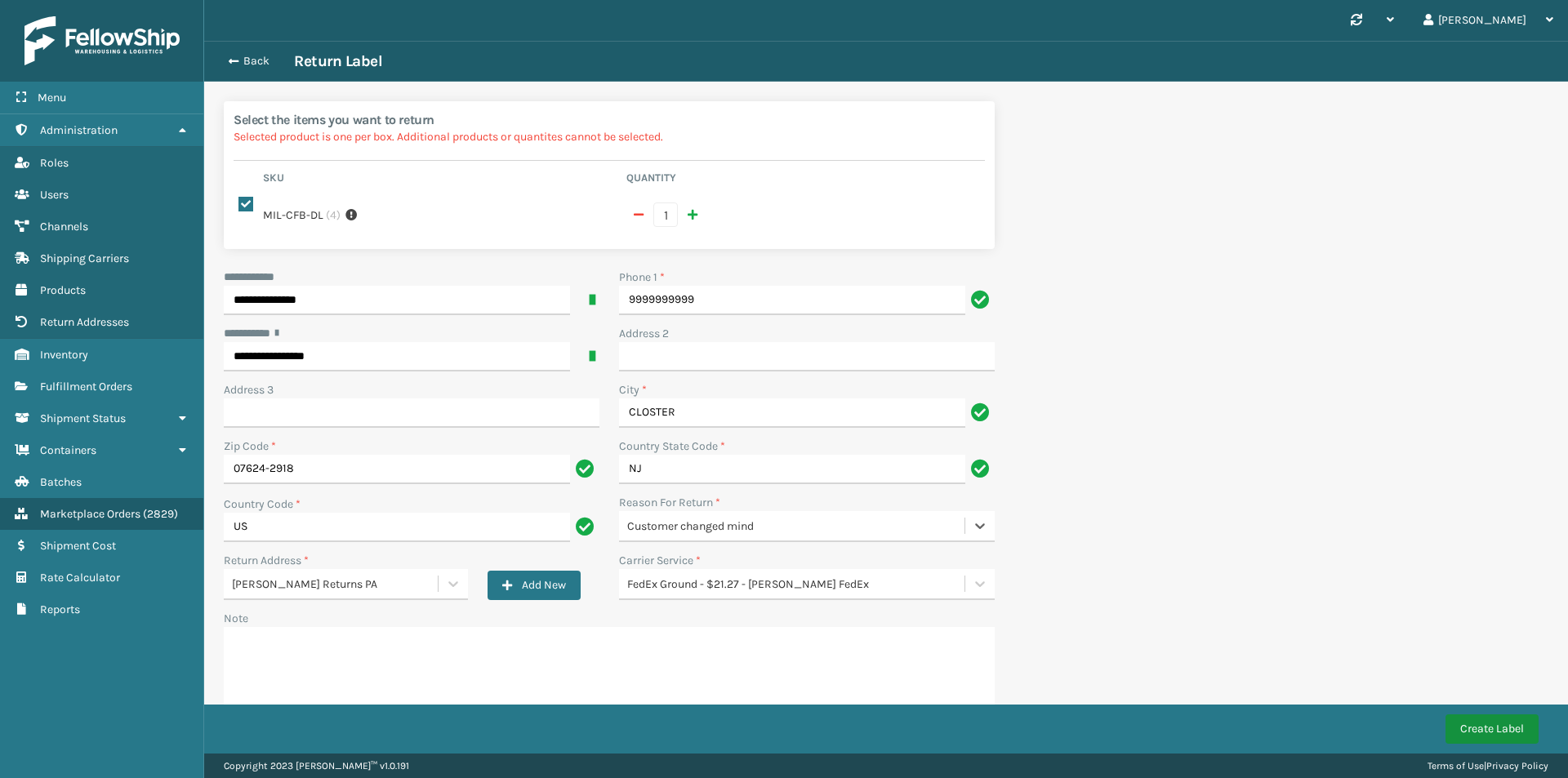
click at [1495, 727] on button "Create Label" at bounding box center [1491, 729] width 93 height 29
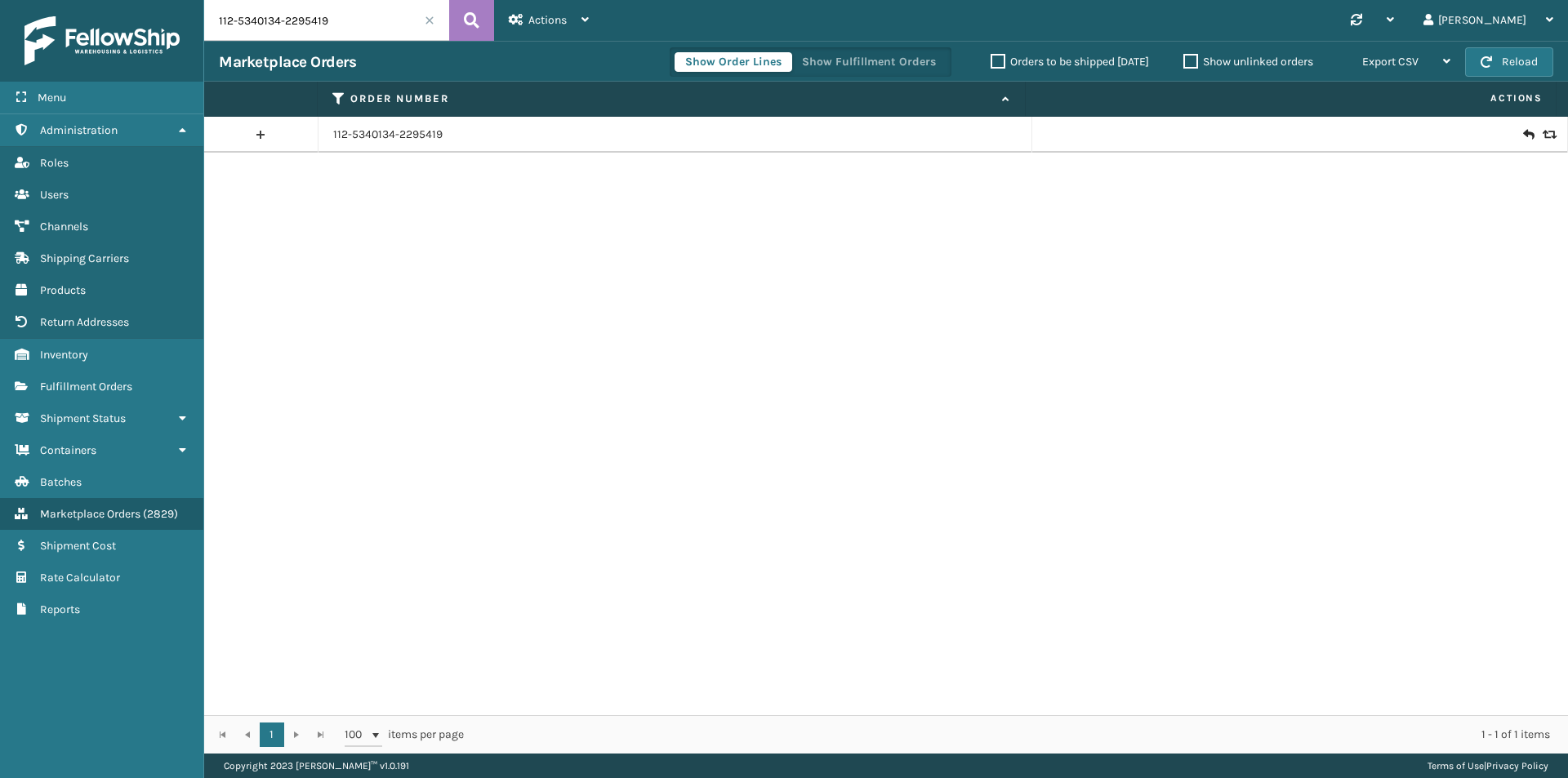
click at [353, 18] on input "112-5340134-2295419" at bounding box center [326, 20] width 245 height 41
paste input "3-4312477-8773841"
click at [466, 19] on icon at bounding box center [472, 20] width 16 height 24
click at [1542, 130] on icon at bounding box center [1547, 135] width 10 height 12
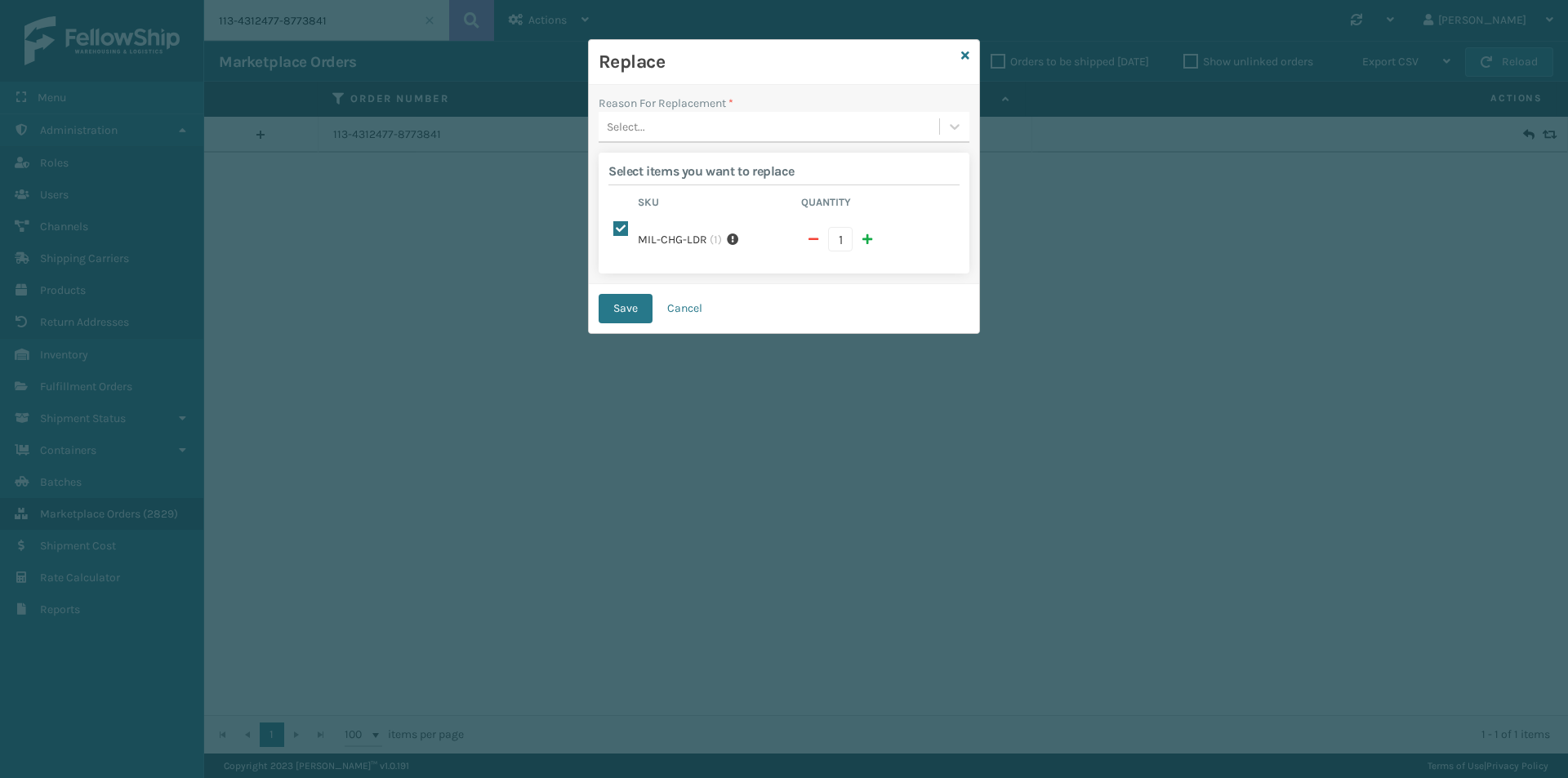
click at [759, 130] on div "Select..." at bounding box center [769, 126] width 340 height 27
click at [708, 191] on div "Lost in transit" at bounding box center [784, 198] width 371 height 30
click at [635, 296] on button "Save" at bounding box center [626, 308] width 54 height 29
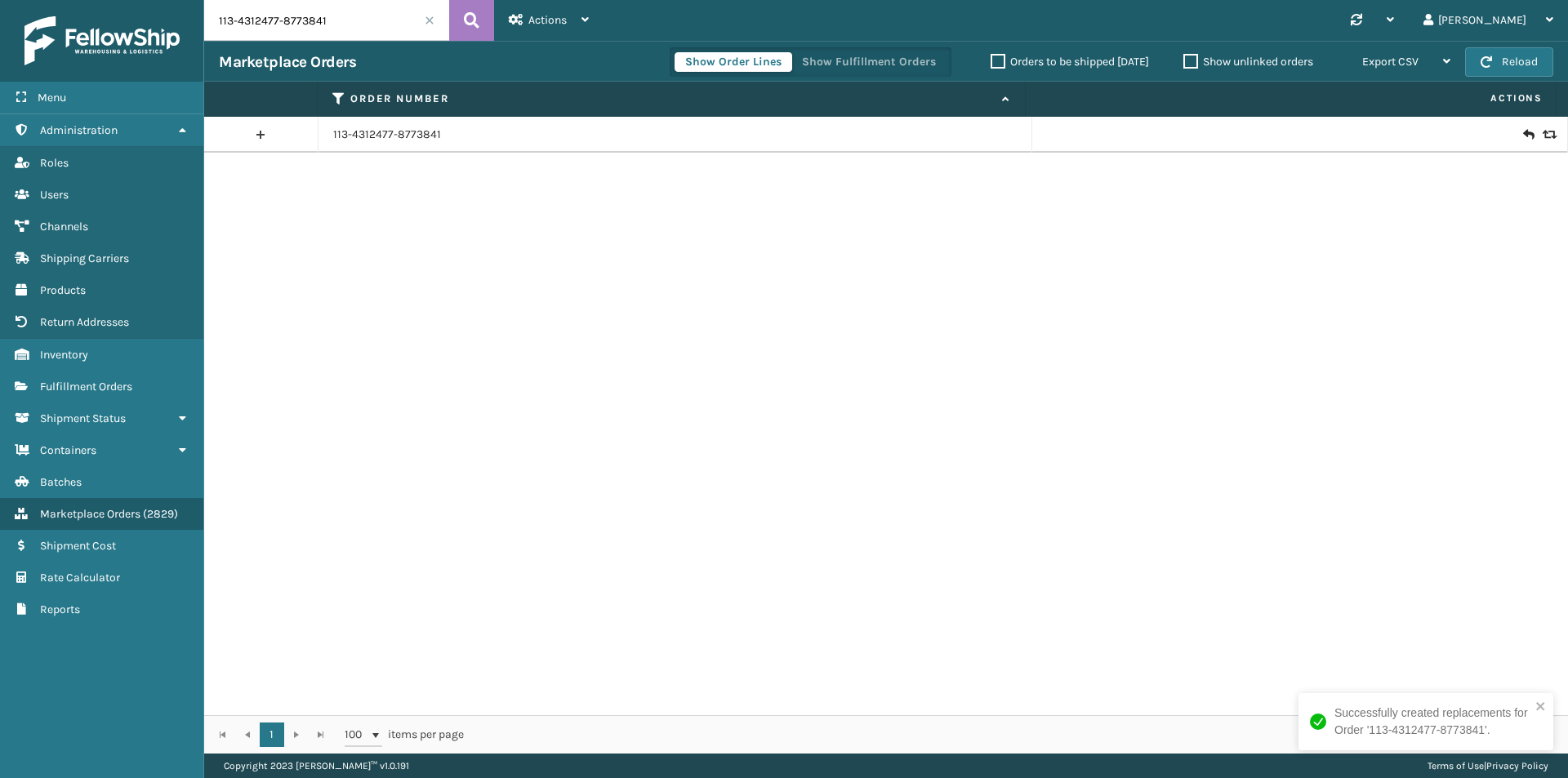
click at [377, 25] on input "113-4312477-8773841" at bounding box center [326, 20] width 245 height 41
paste input "4-0530488-5729017"
type input "114-0530488-5729017"
click at [471, 21] on icon at bounding box center [472, 20] width 16 height 24
click at [343, 33] on input "114-0530488-5729017" at bounding box center [326, 20] width 245 height 41
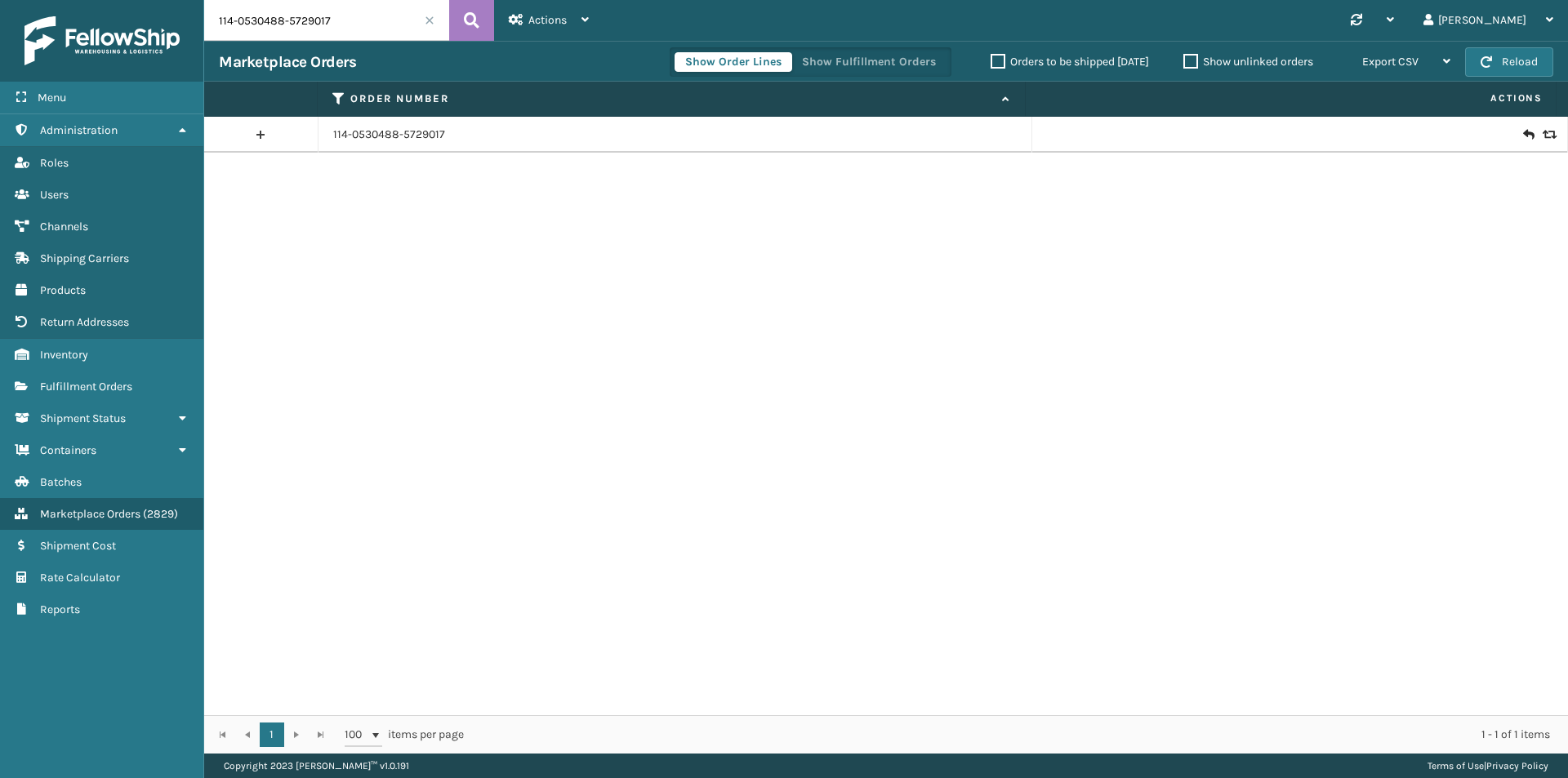
click at [1523, 135] on icon at bounding box center [1528, 135] width 10 height 17
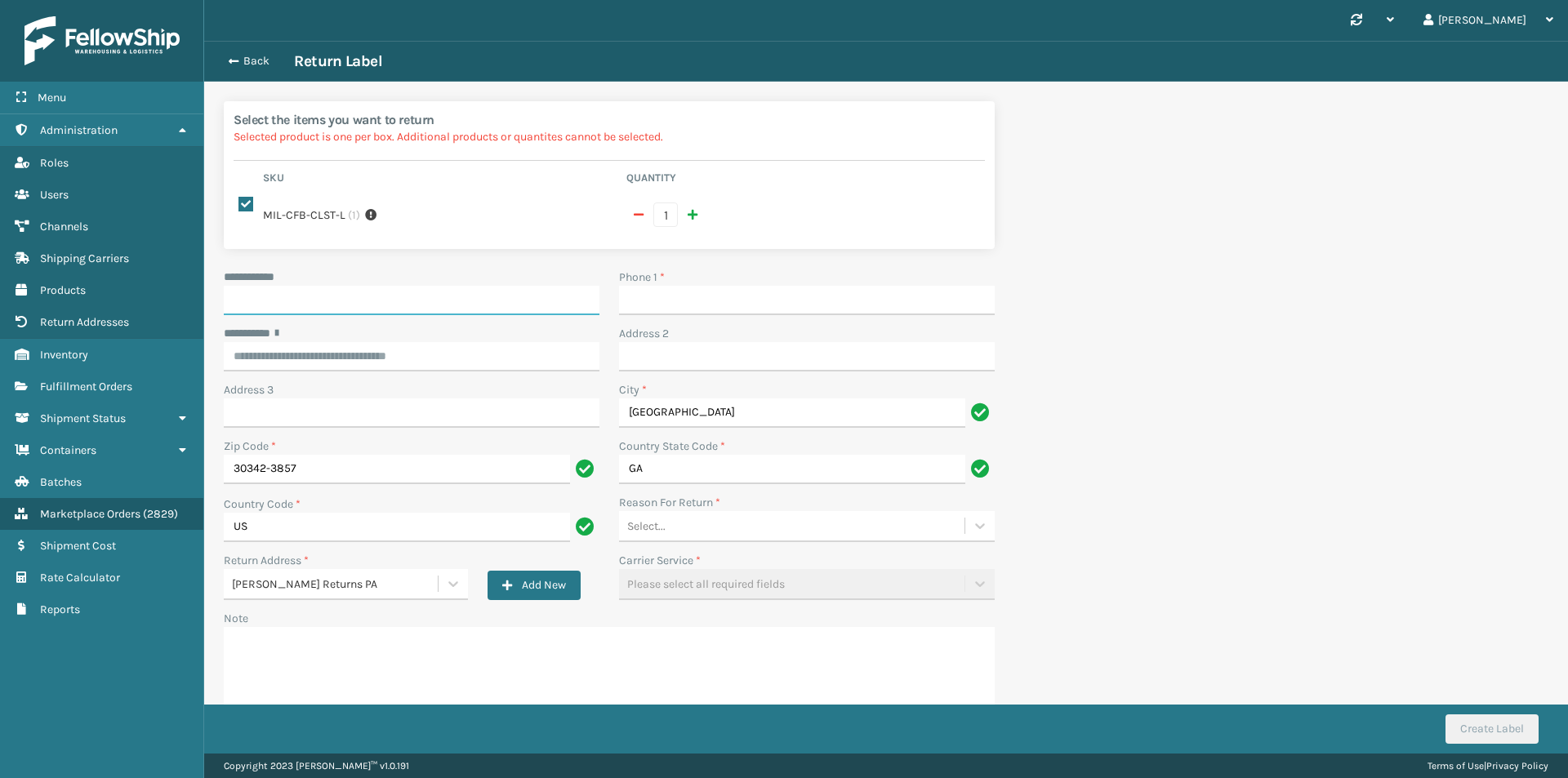
click at [478, 286] on input "**********" at bounding box center [412, 300] width 376 height 29
paste input "**********"
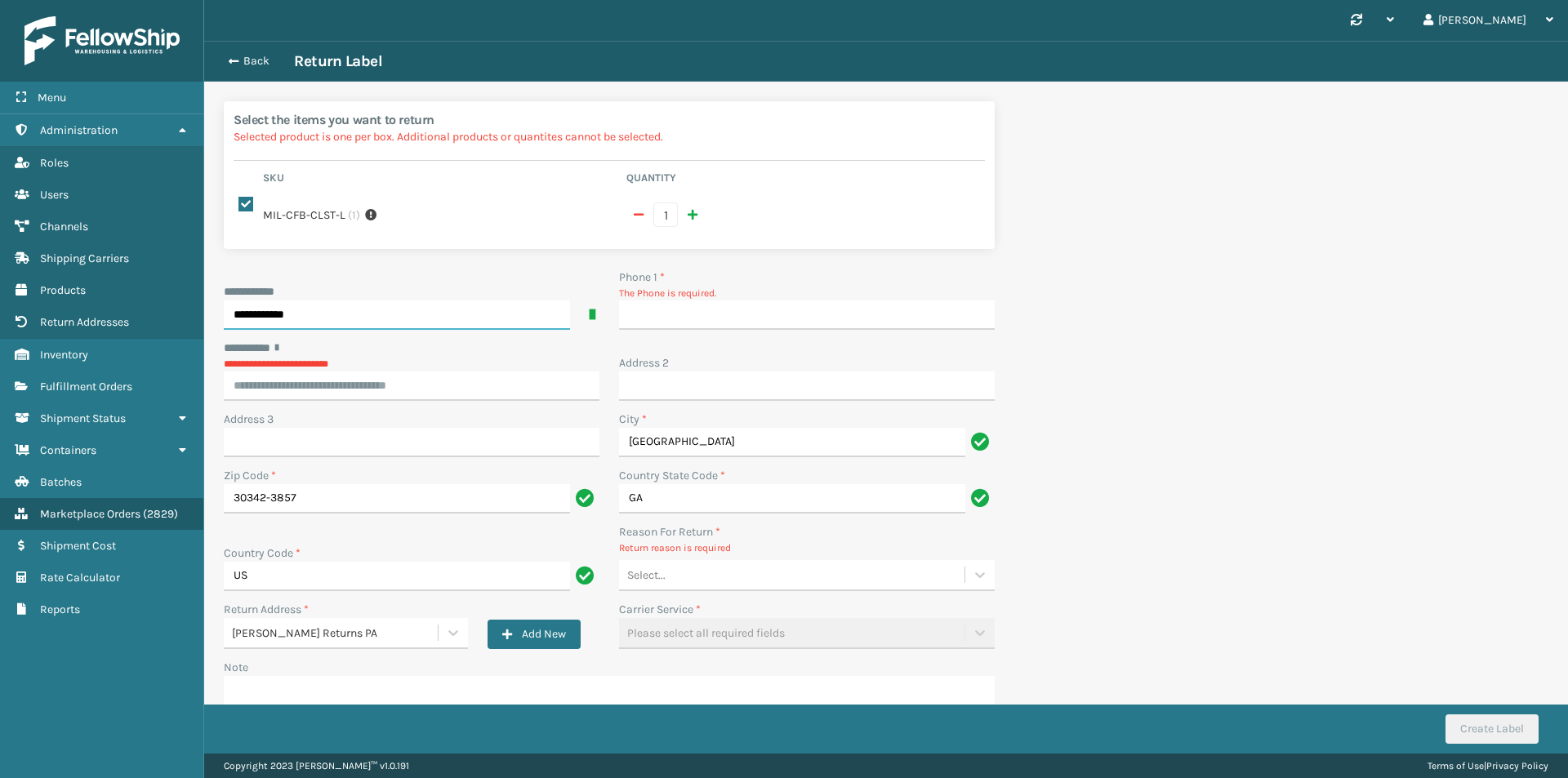
type input "**********"
click at [759, 300] on input "Phone 1 *" at bounding box center [807, 315] width 376 height 29
type input "9999999999"
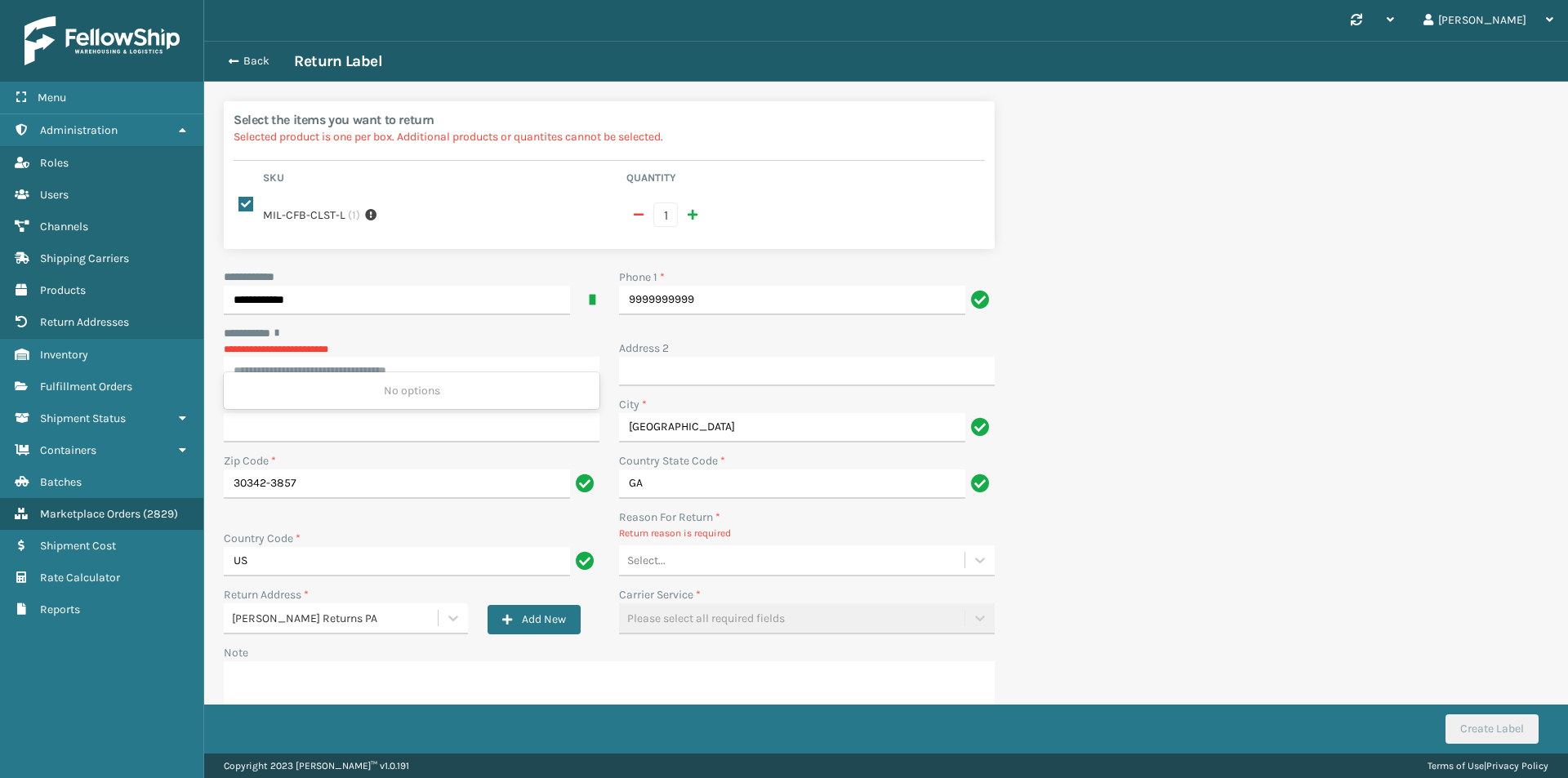
click at [449, 357] on input "********* *" at bounding box center [412, 371] width 376 height 29
paste input "**********"
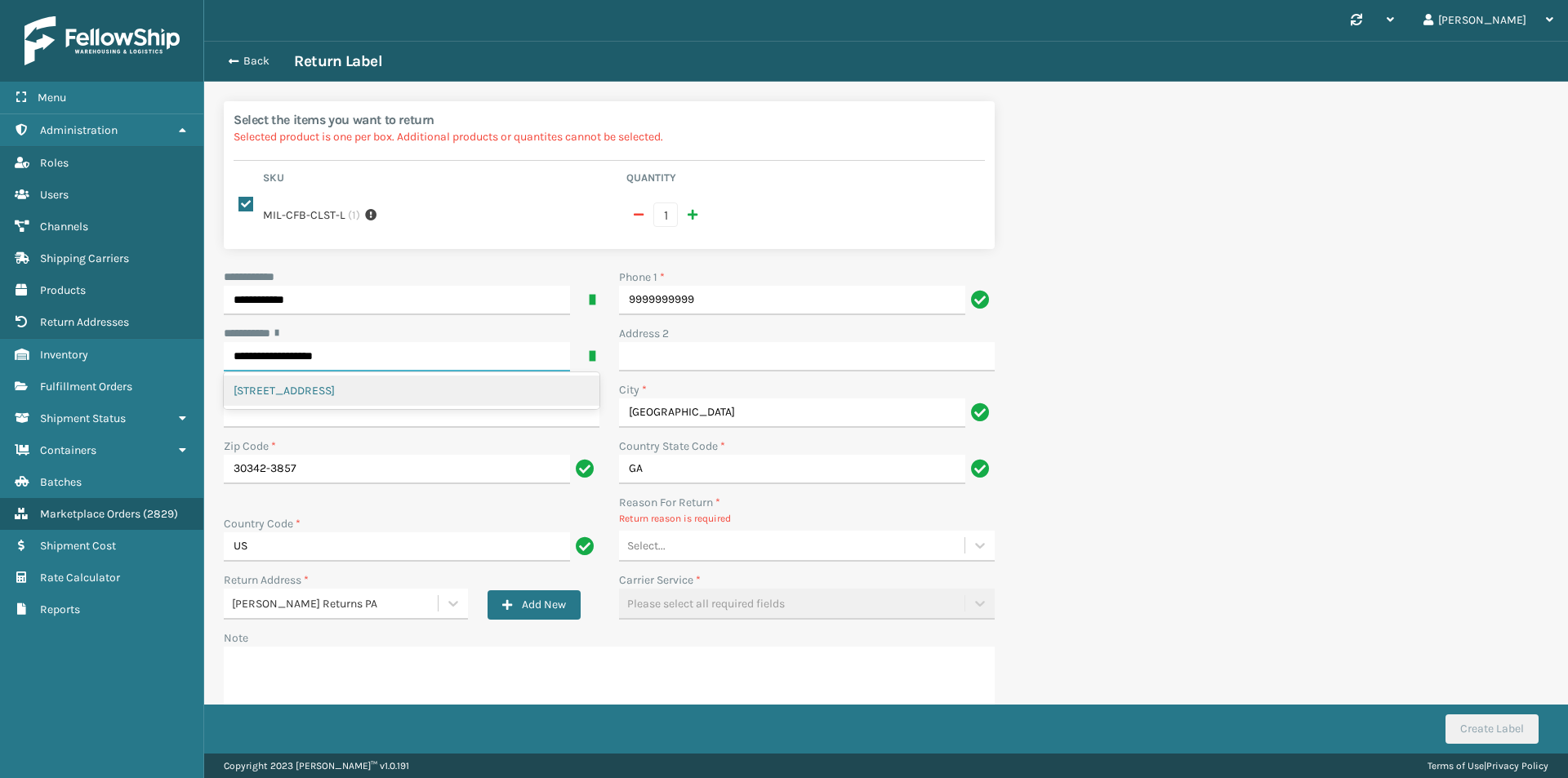
type input "**********"
click at [384, 325] on div "********* *" at bounding box center [412, 334] width 376 height 17
click at [694, 539] on div "Select..." at bounding box center [791, 546] width 345 height 27
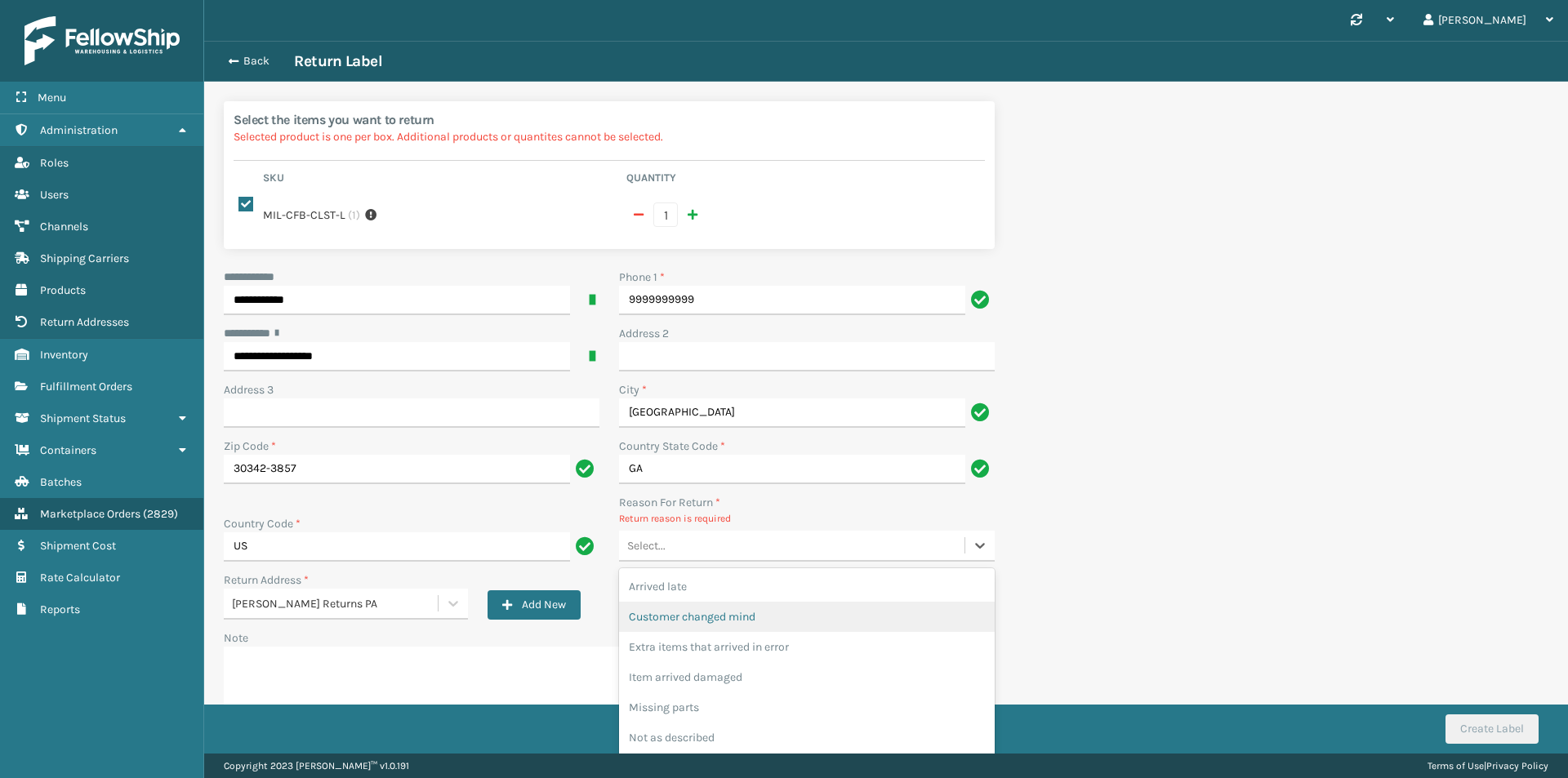
click at [719, 605] on div "Customer changed mind" at bounding box center [807, 617] width 376 height 30
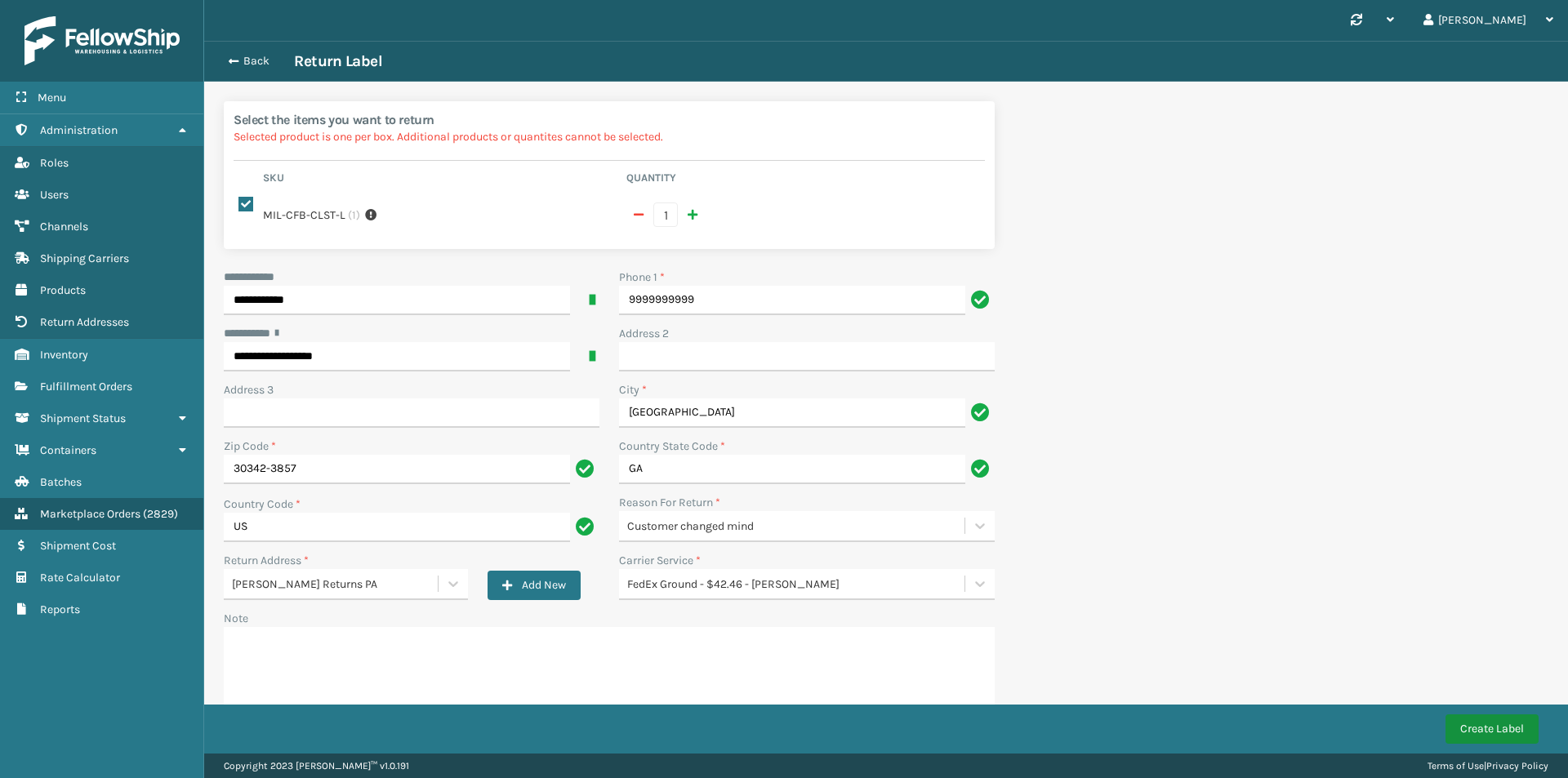
click at [1496, 729] on button "Create Label" at bounding box center [1491, 729] width 93 height 29
